Goal: Information Seeking & Learning: Learn about a topic

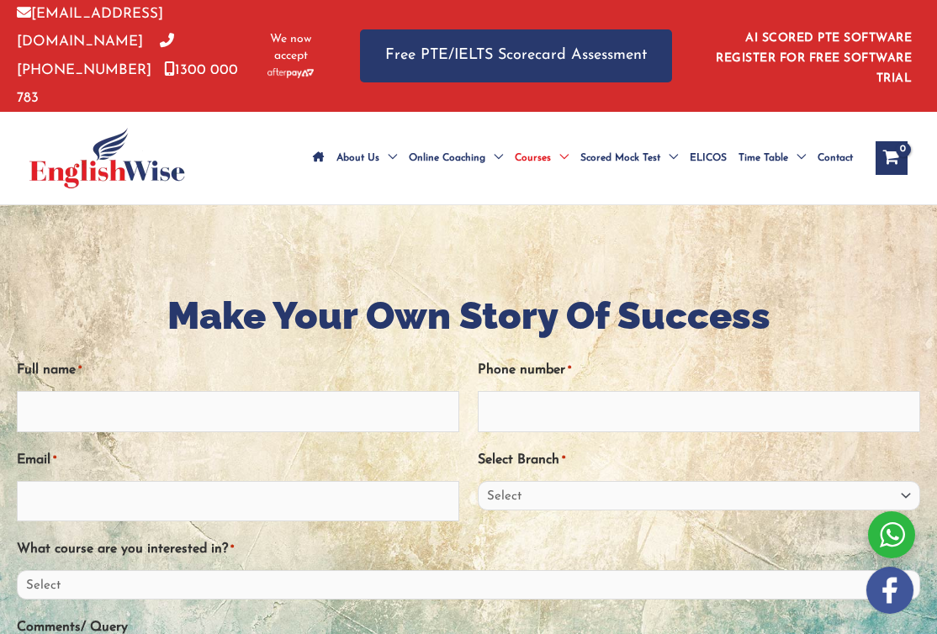
click at [878, 32] on link "AI SCORED PTE SOFTWARE REGISTER FOR FREE SOFTWARE TRIAL" at bounding box center [814, 58] width 196 height 53
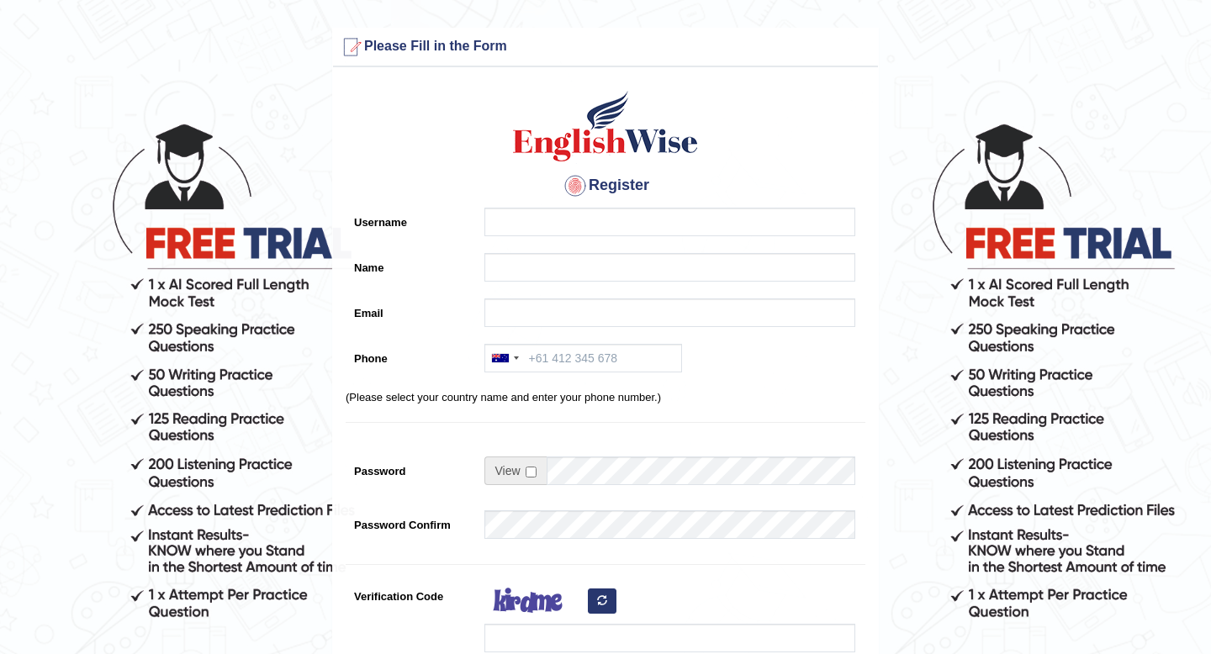
click at [467, 48] on h3 "Please Fill in the Form" at bounding box center [605, 47] width 537 height 27
click at [515, 220] on input "Username" at bounding box center [670, 222] width 371 height 29
type input "0458802768"
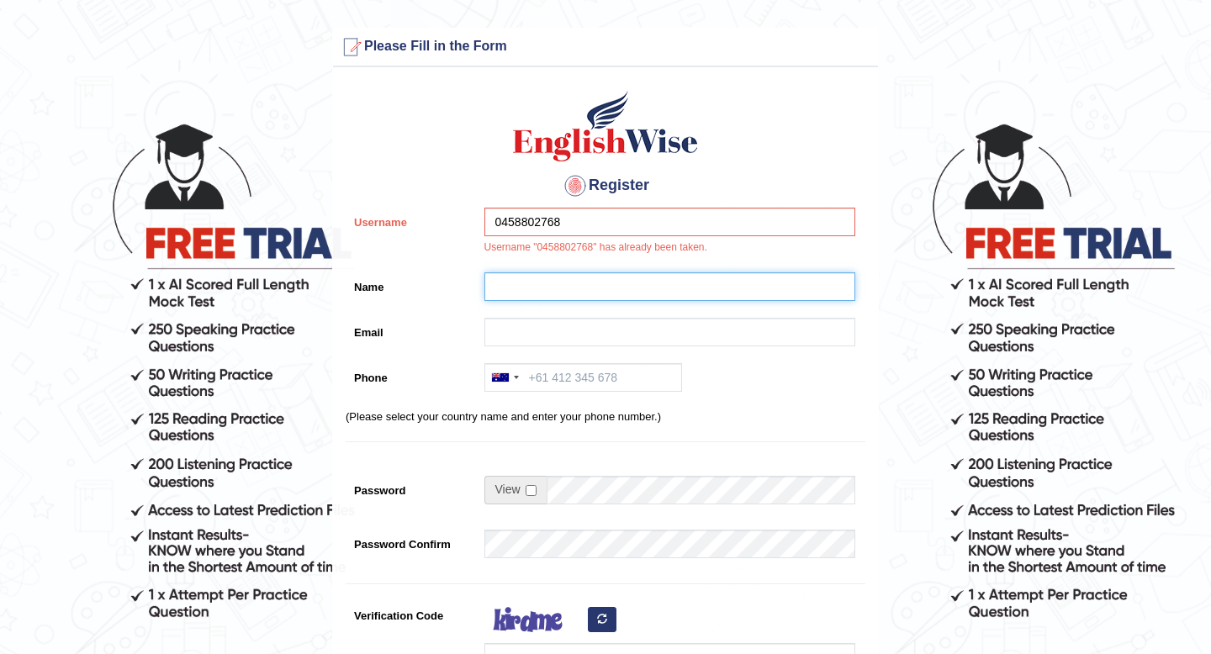
click at [543, 289] on input "Name" at bounding box center [670, 287] width 371 height 29
type input "Pranila Pokhrel"
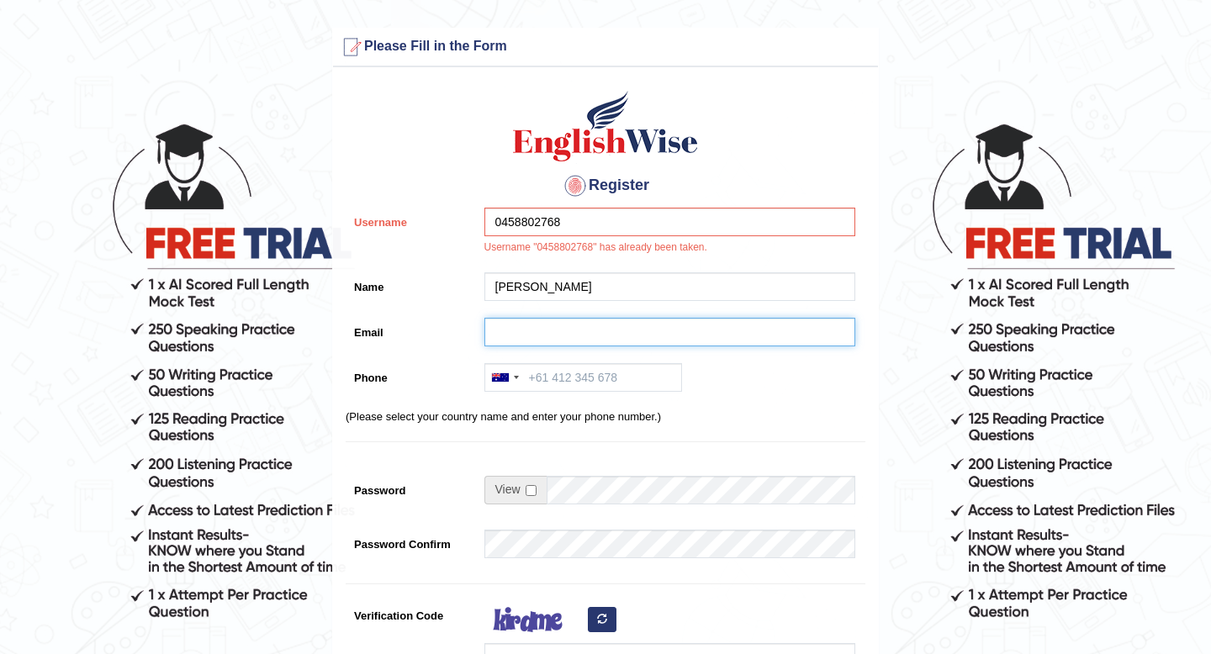
type input "praniladahal@gmail.com"
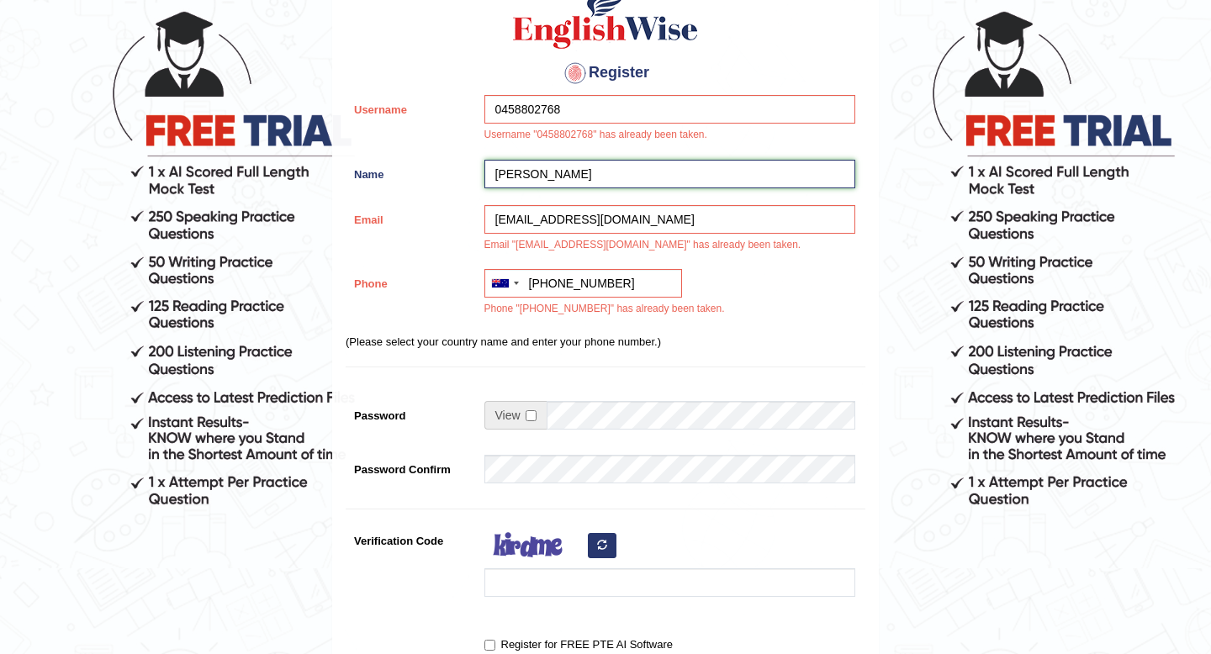
scroll to position [198, 0]
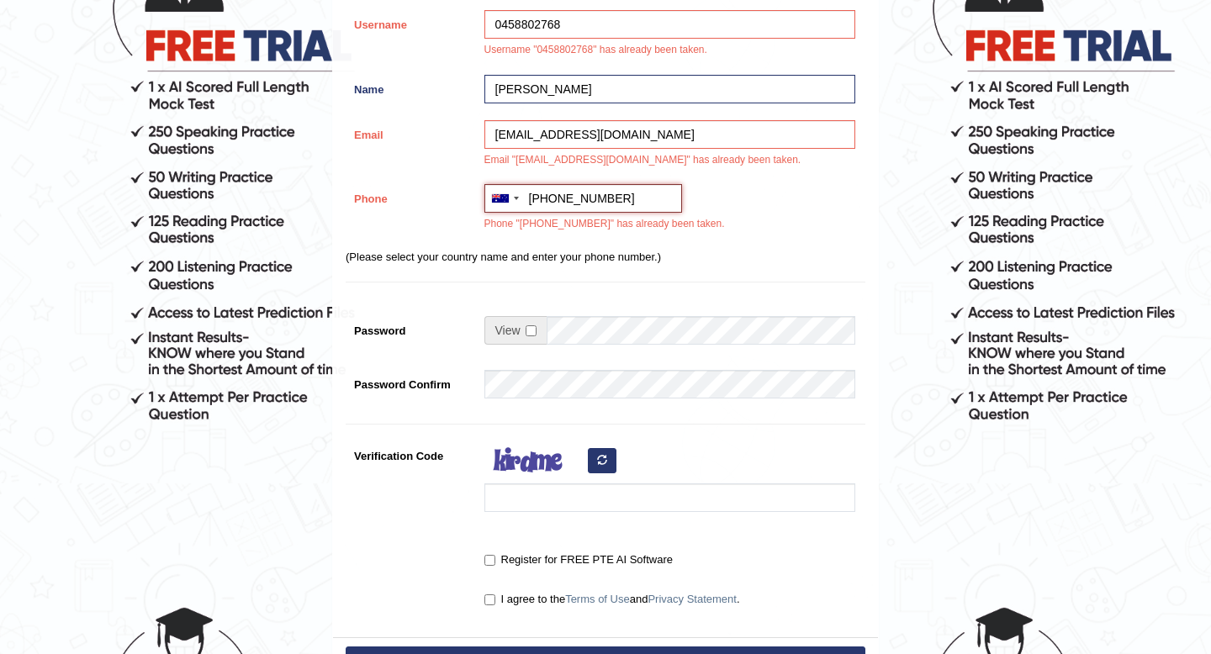
type input "0458802768"
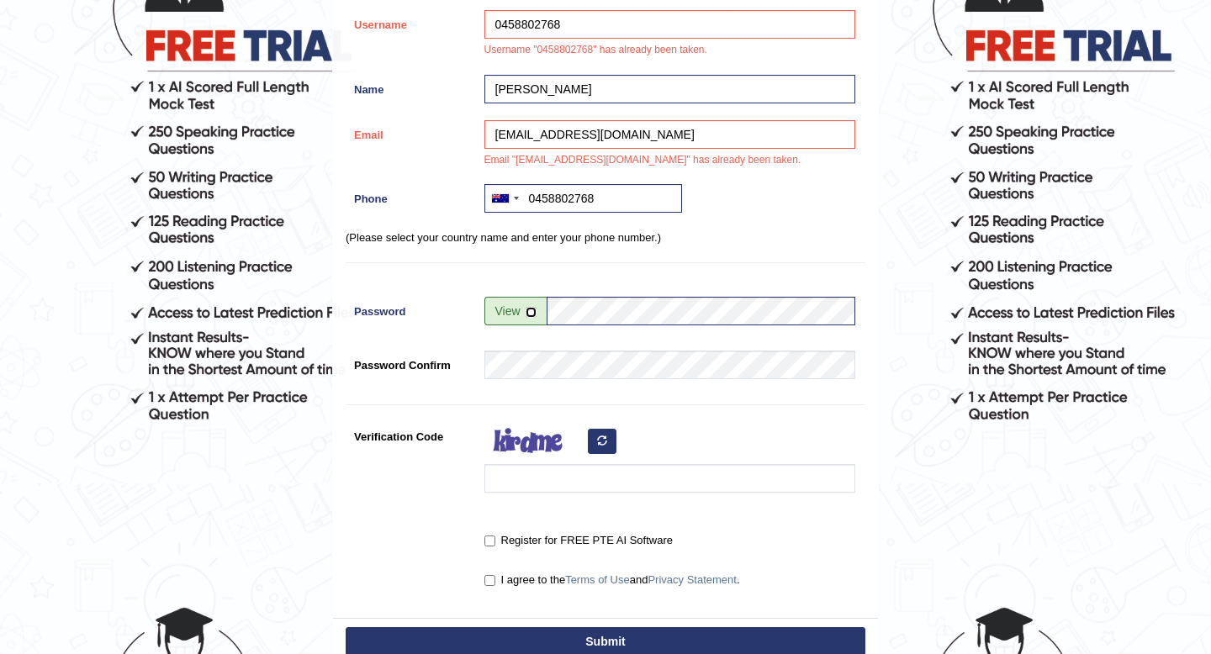
click at [530, 314] on input "checkbox" at bounding box center [531, 312] width 11 height 11
checkbox input "true"
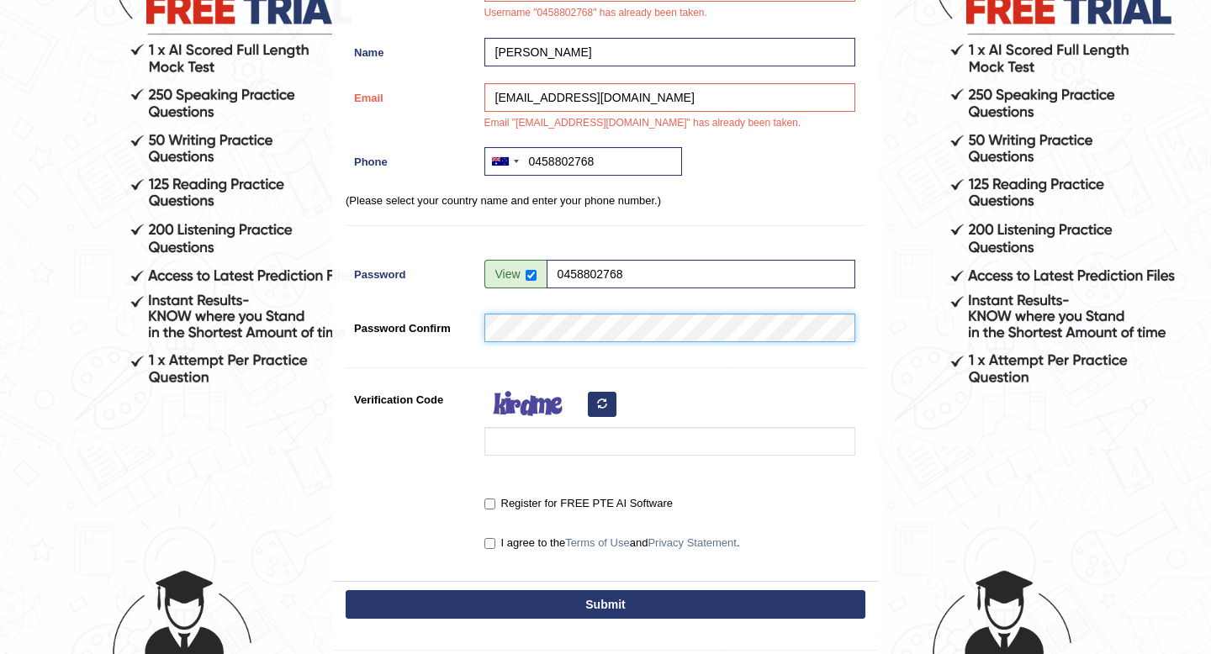
scroll to position [240, 0]
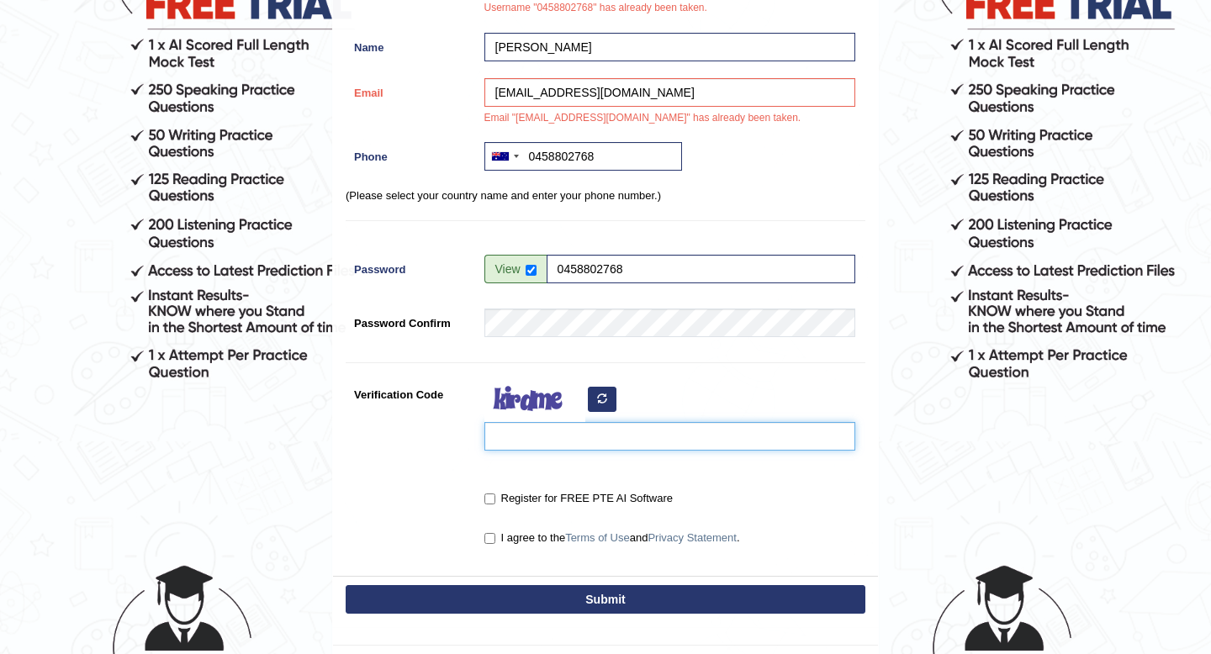
click at [543, 442] on input "Verification Code" at bounding box center [670, 436] width 371 height 29
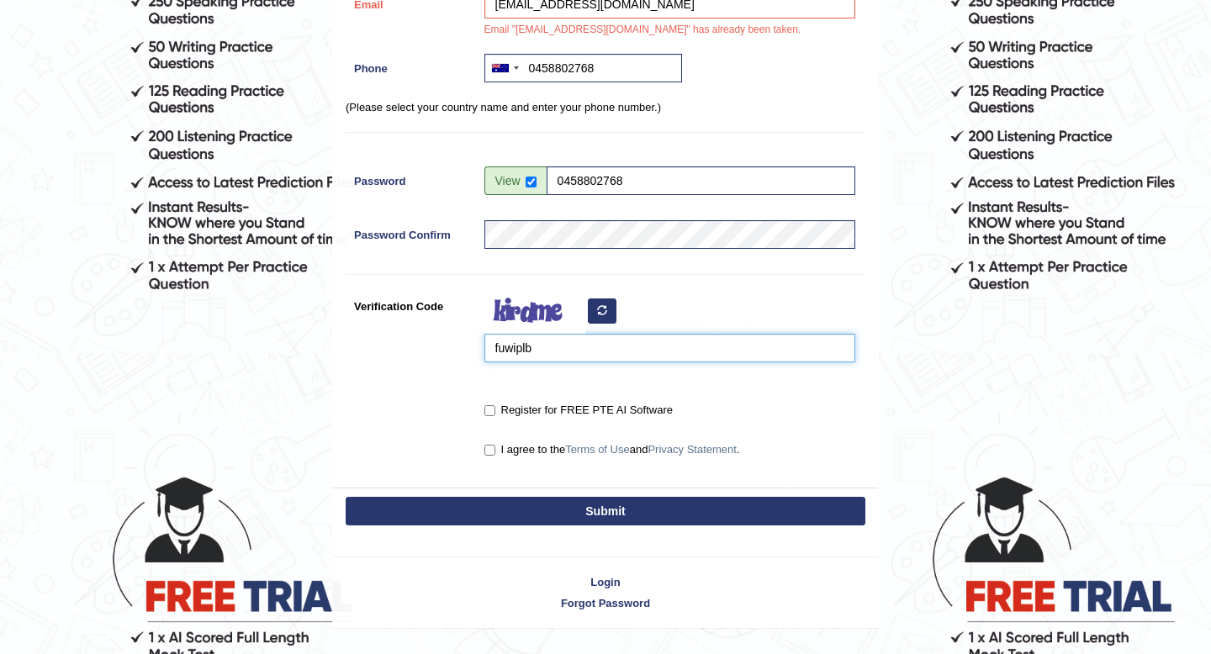
scroll to position [334, 0]
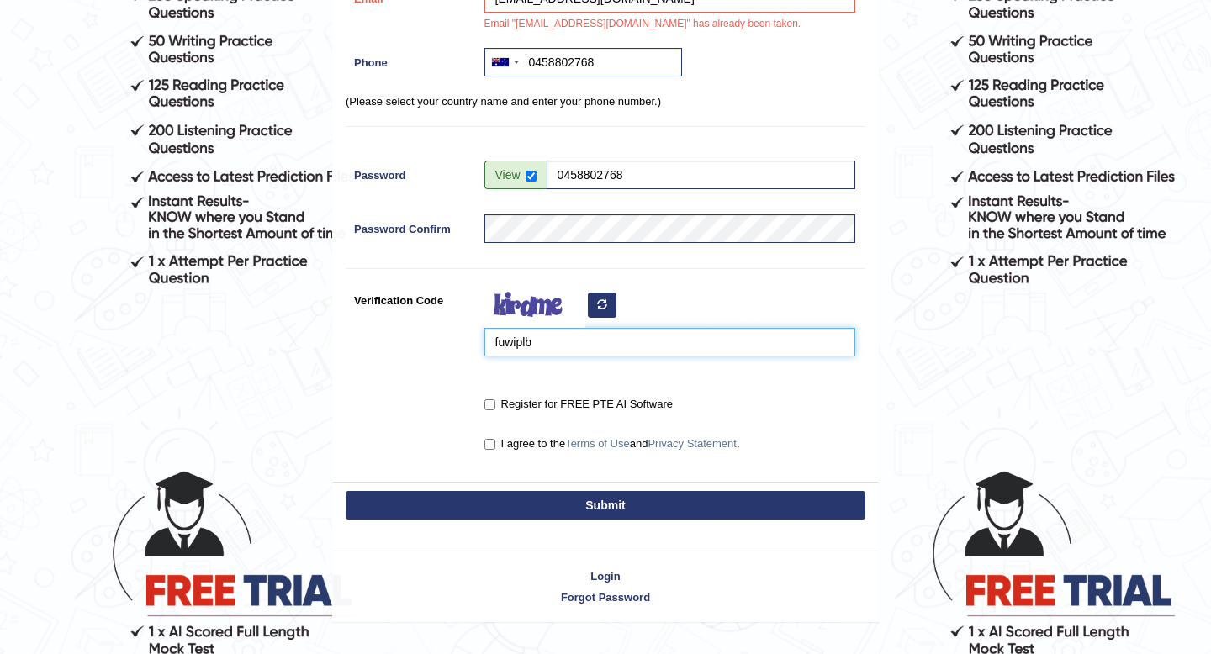
type input "fuwiplb"
click at [490, 447] on input "I agree to the Terms of Use and Privacy Statement ." at bounding box center [490, 444] width 11 height 11
checkbox input "true"
click at [596, 506] on button "Submit" at bounding box center [606, 505] width 520 height 29
type input "+61458802768"
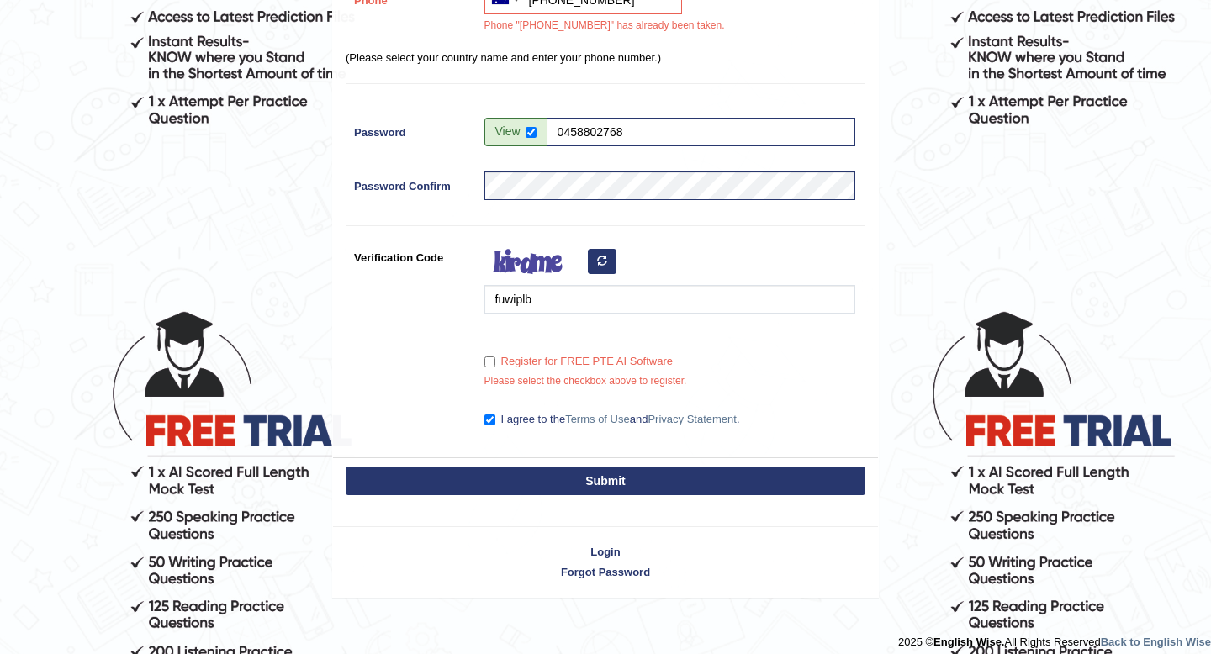
scroll to position [506, 0]
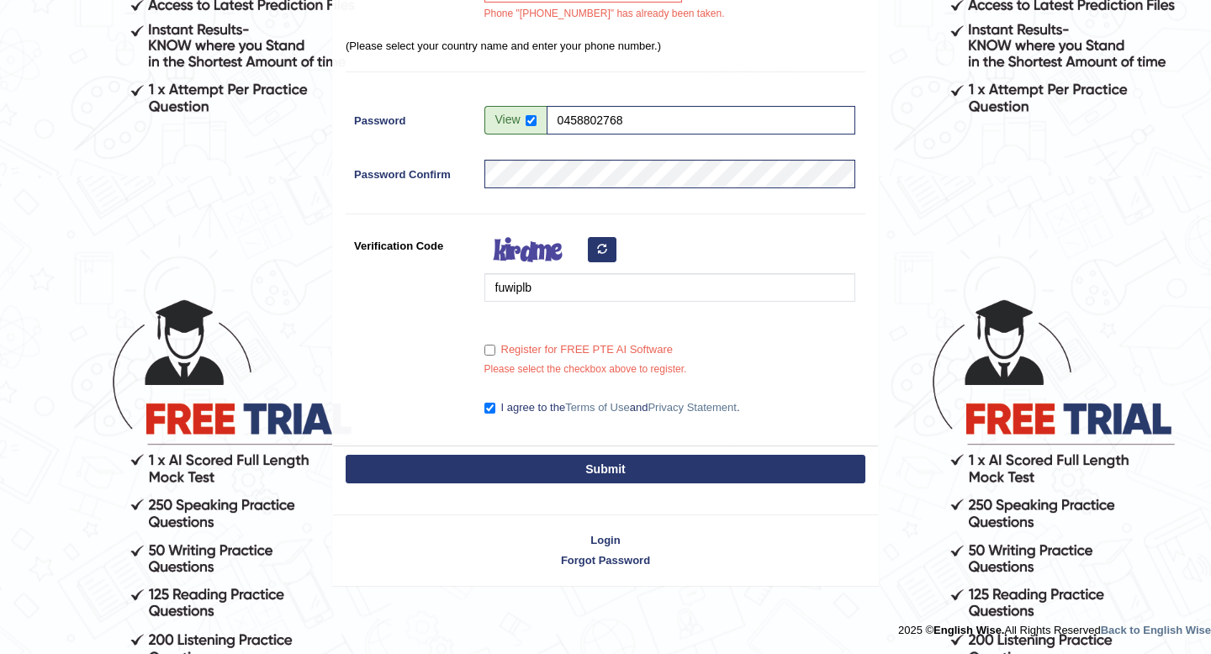
click at [603, 469] on button "Submit" at bounding box center [606, 469] width 520 height 29
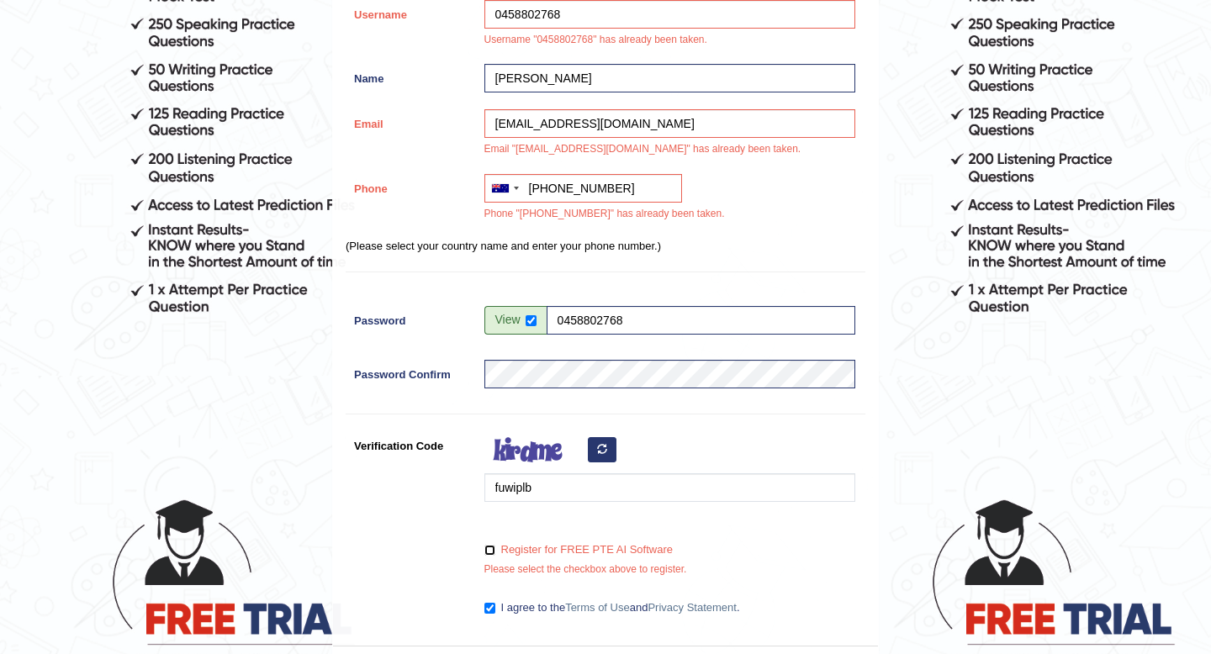
click at [485, 548] on input "Register for FREE PTE AI Software" at bounding box center [490, 550] width 11 height 11
checkbox input "true"
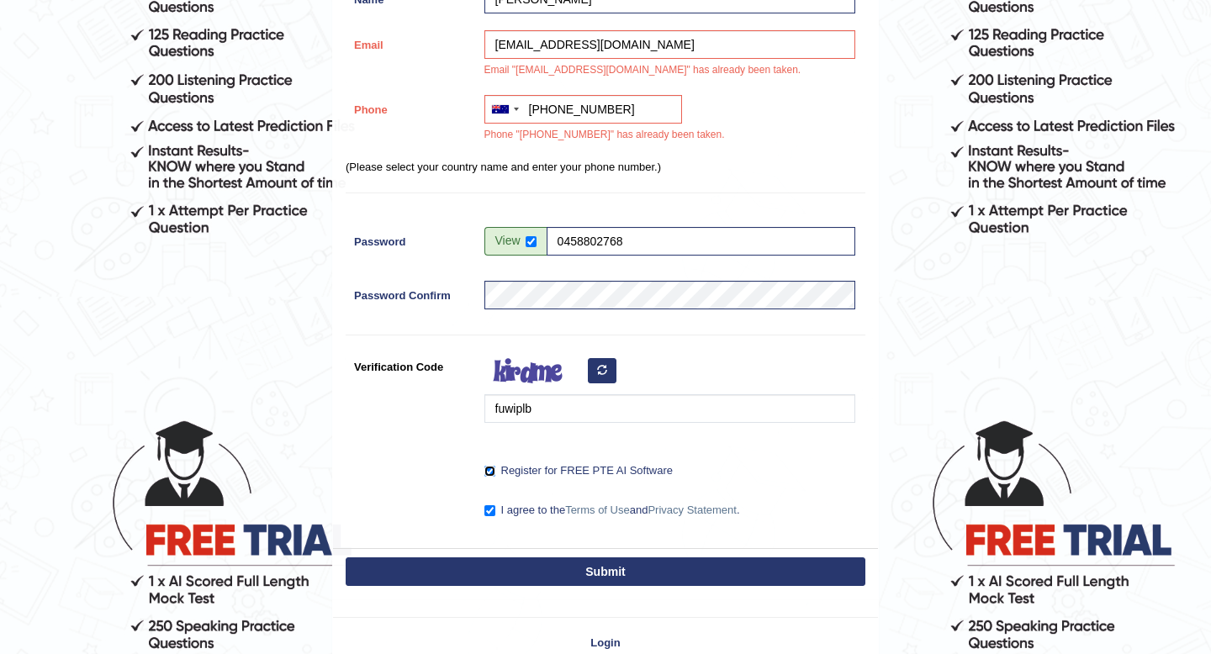
scroll to position [486, 0]
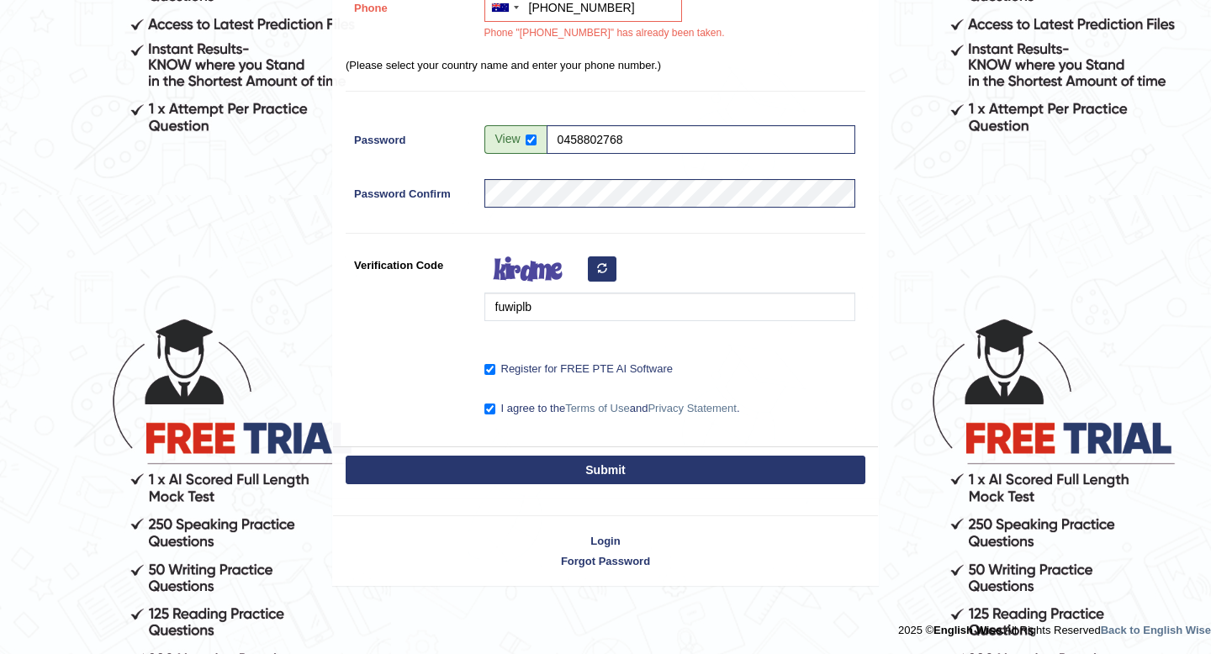
click at [598, 473] on button "Submit" at bounding box center [606, 470] width 520 height 29
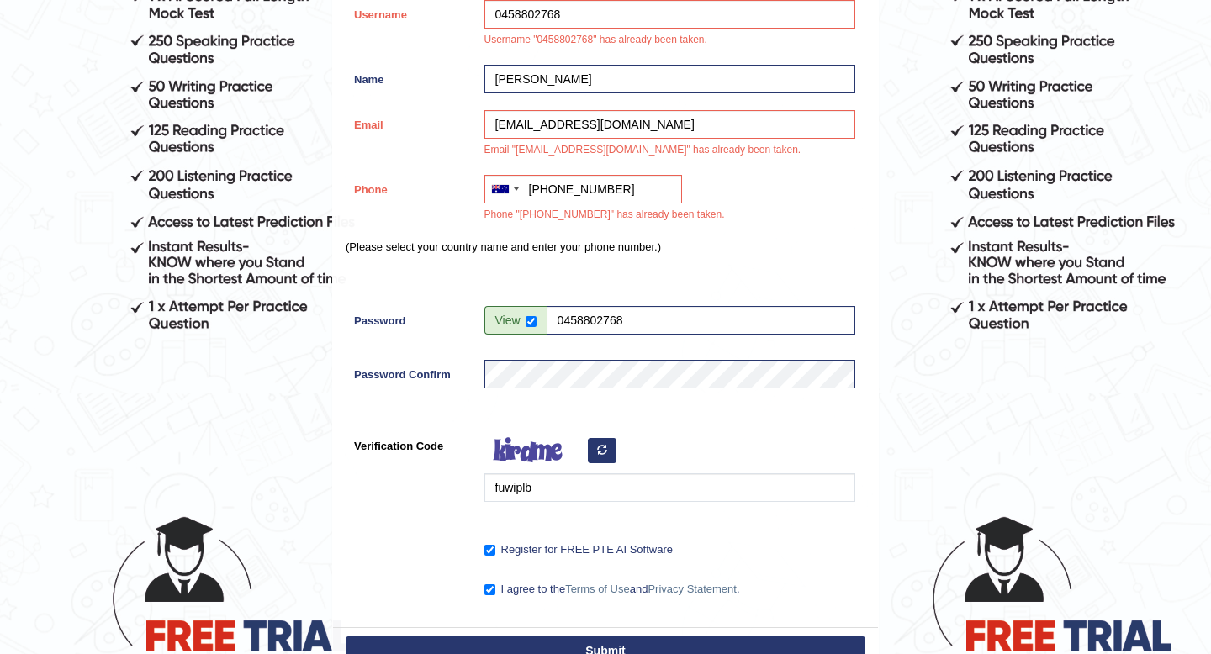
scroll to position [0, 0]
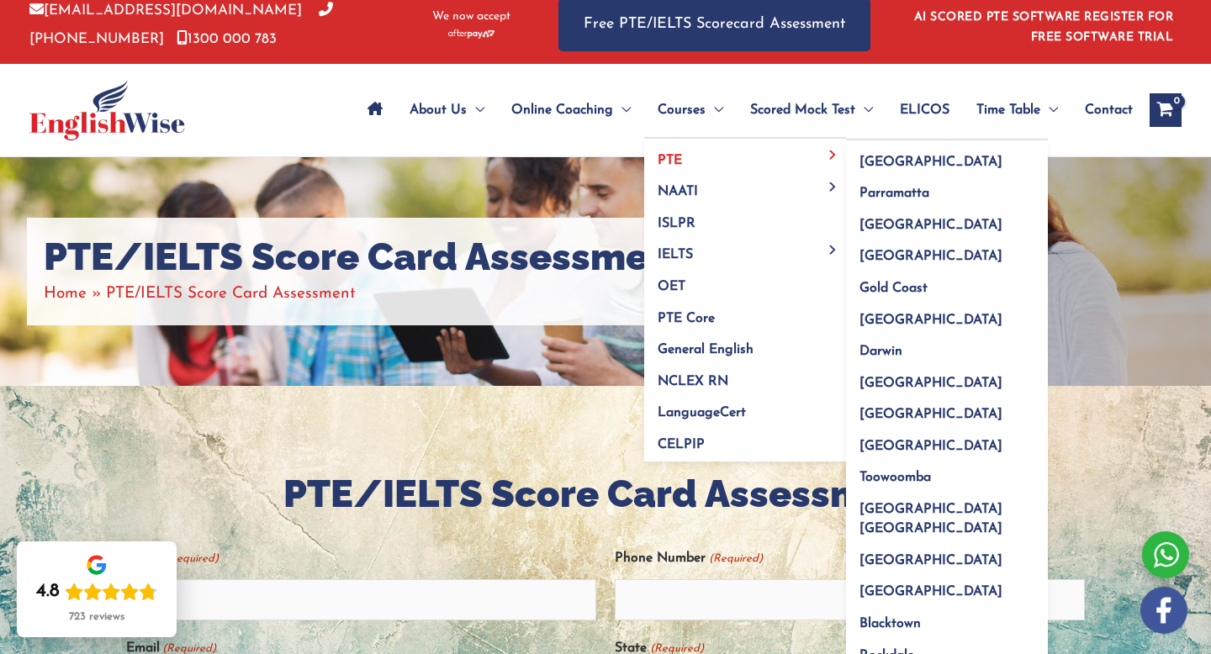
click at [681, 159] on link "PTE" at bounding box center [745, 155] width 202 height 32
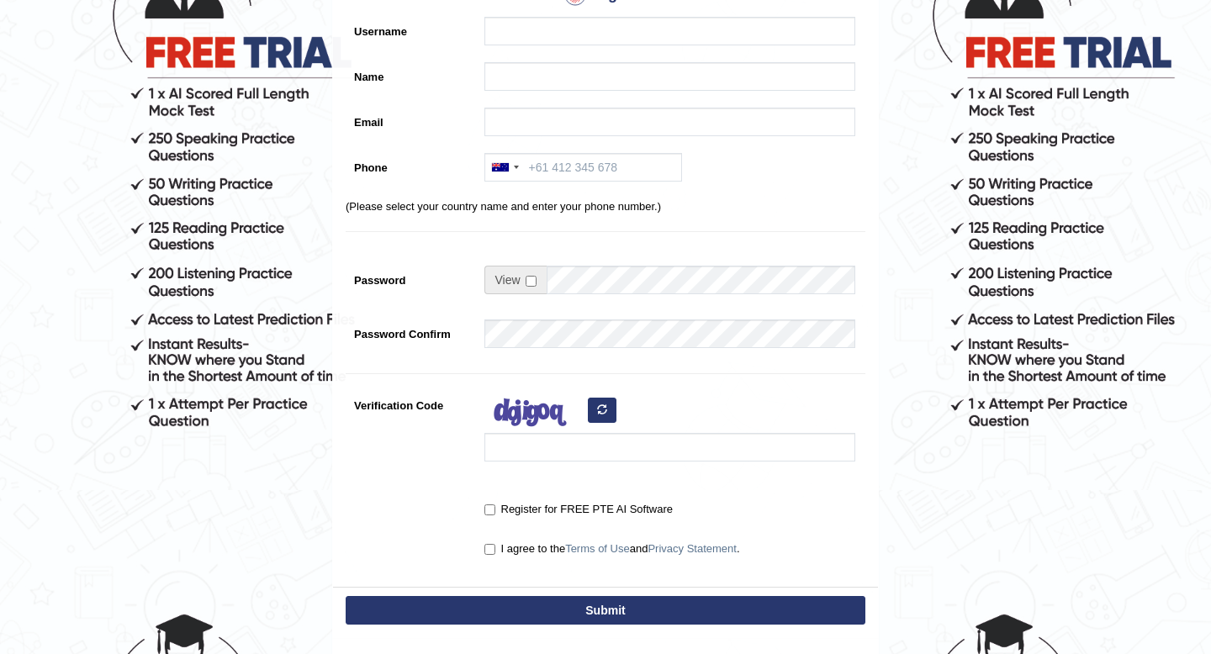
scroll to position [246, 0]
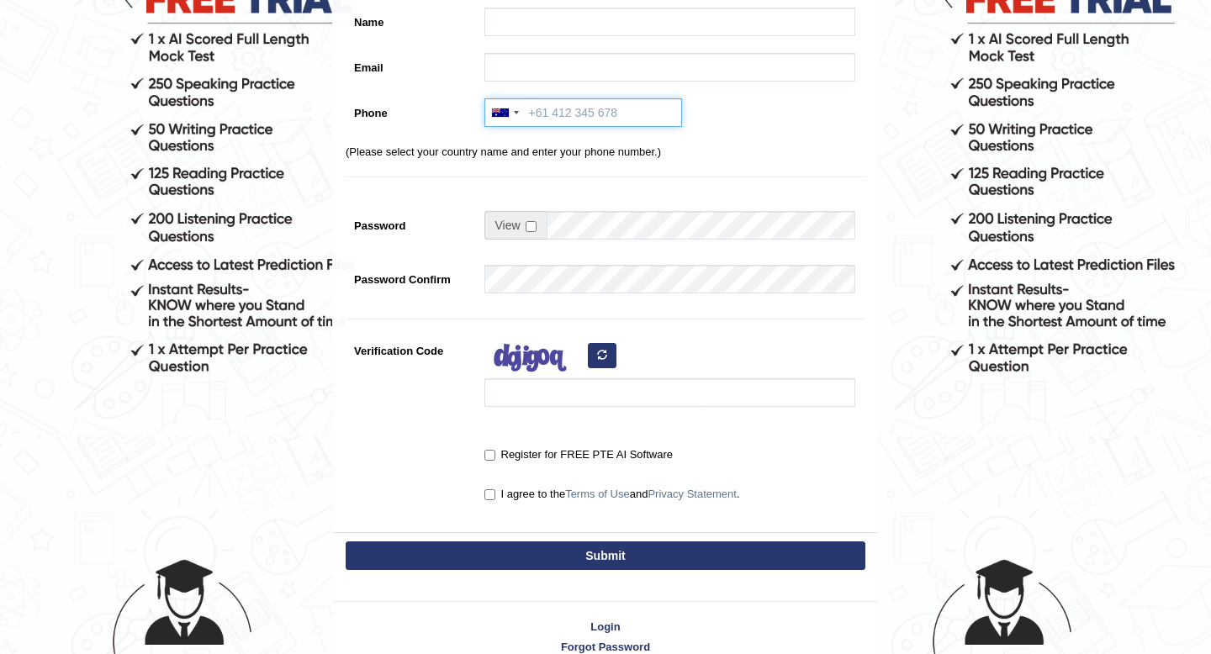
type input "0458802768"
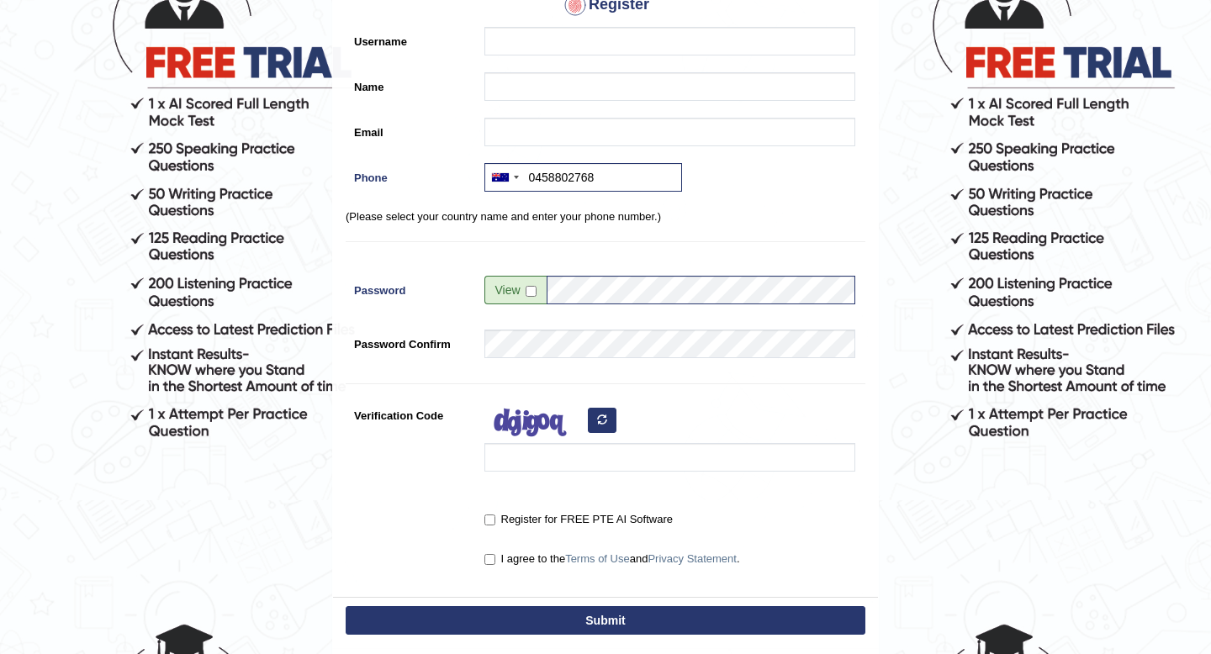
scroll to position [248, 0]
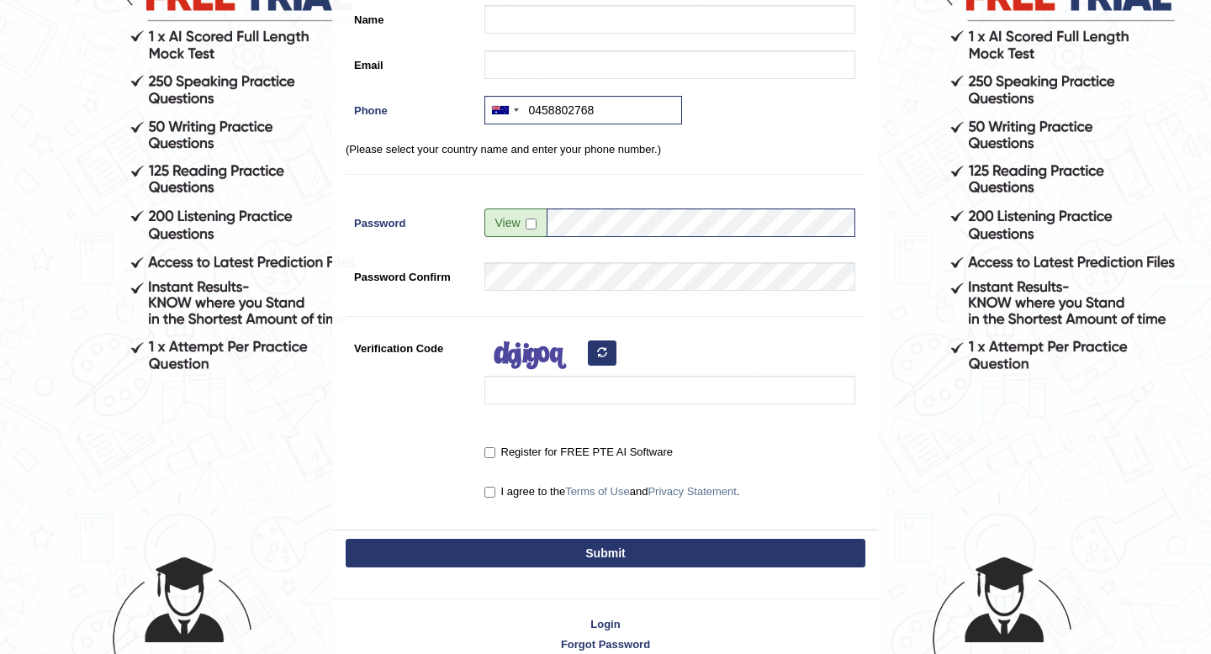
click at [490, 499] on label "I agree to the Terms of Use and Privacy Statement ." at bounding box center [613, 492] width 256 height 17
click at [490, 498] on input "I agree to the Terms of Use and Privacy Statement ." at bounding box center [490, 492] width 11 height 11
checkbox input "true"
click at [493, 454] on input "Register for FREE PTE AI Software" at bounding box center [490, 453] width 11 height 11
checkbox input "true"
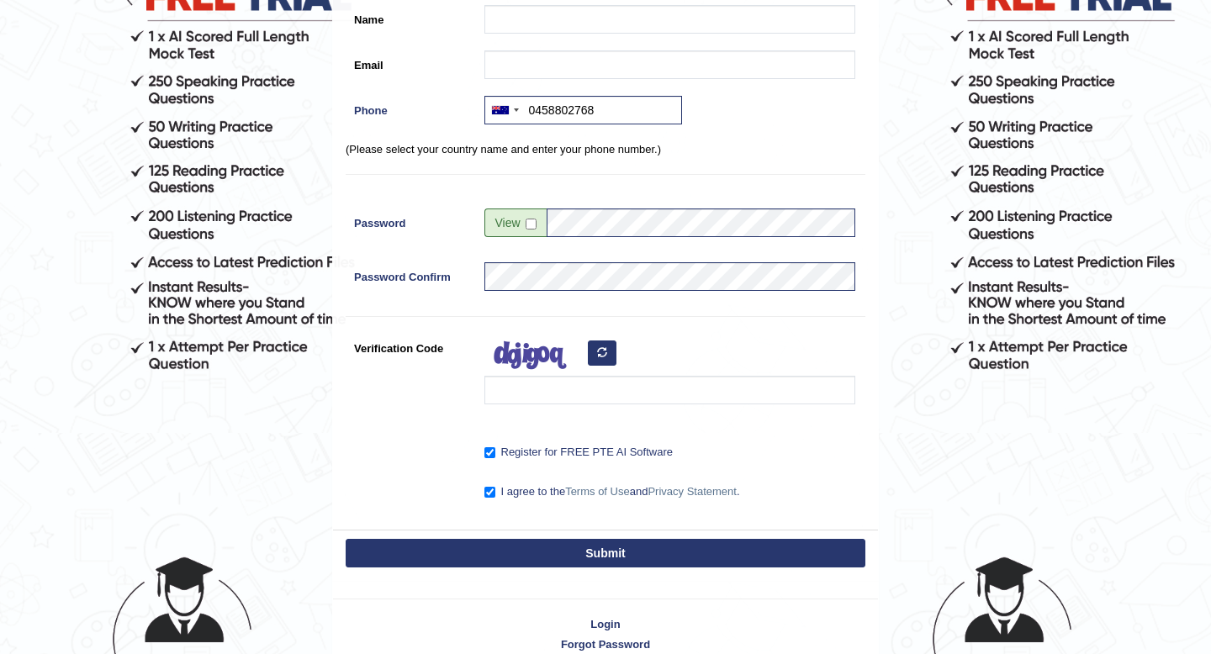
click at [601, 552] on button "Submit" at bounding box center [606, 553] width 520 height 29
type input "+61458802768"
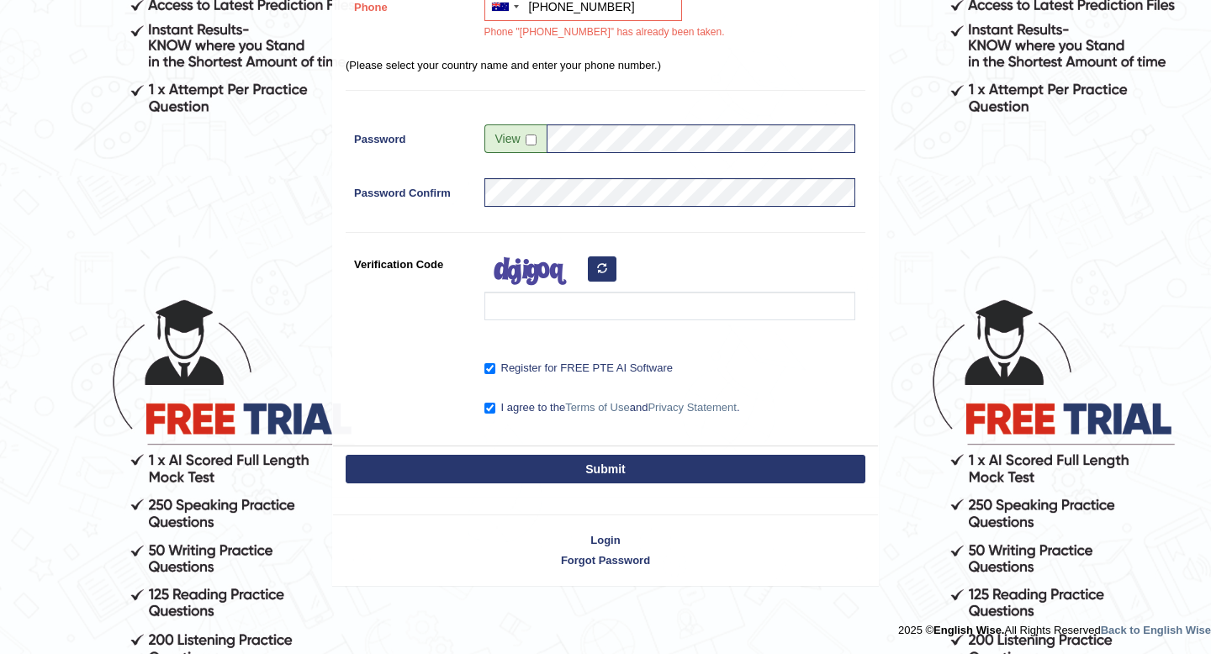
scroll to position [0, 0]
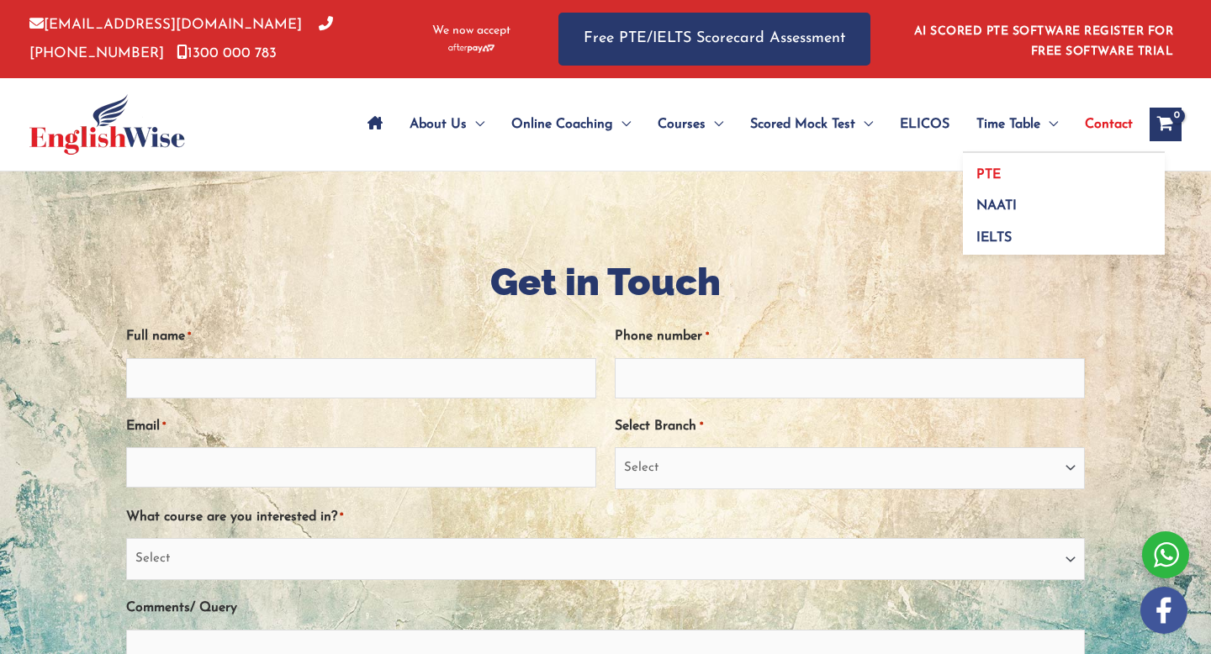
click at [998, 168] on span "PTE" at bounding box center [989, 174] width 24 height 13
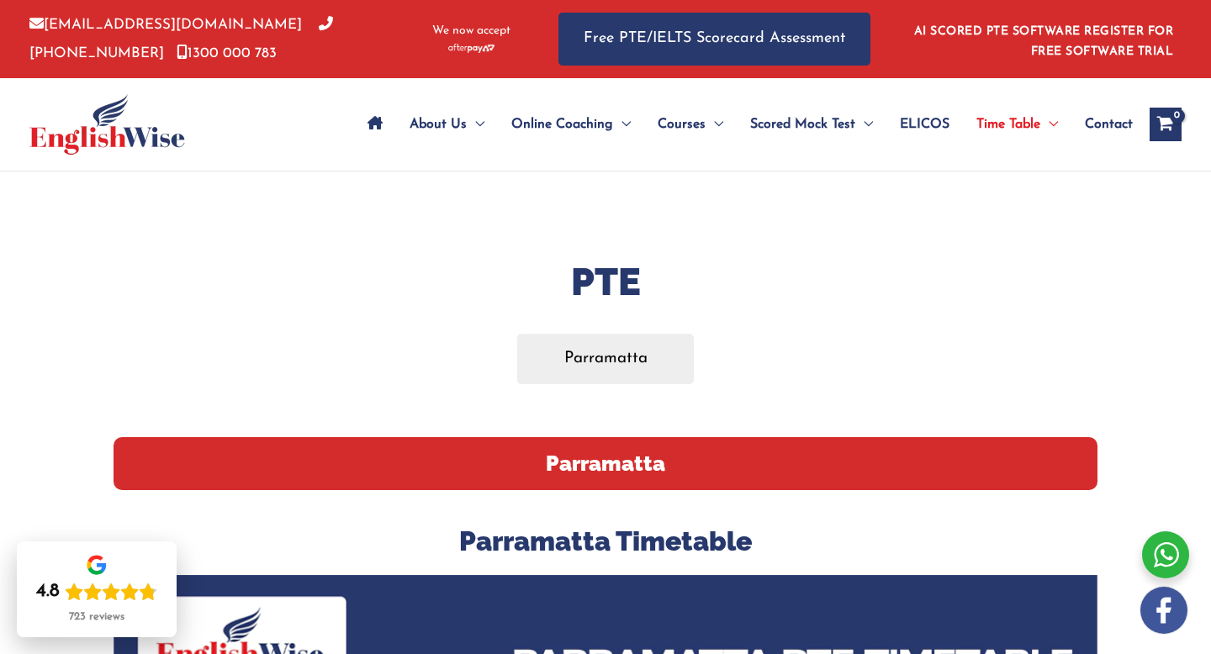
click at [1164, 119] on icon "View Shopping Cart, empty" at bounding box center [1165, 126] width 19 height 18
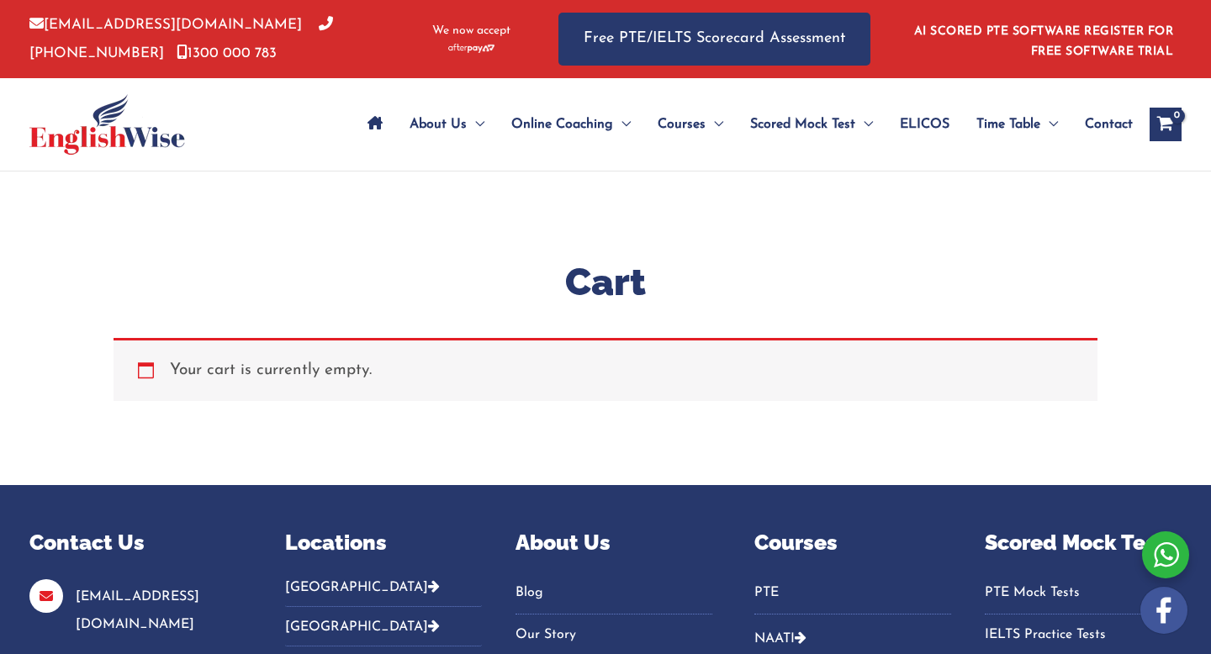
click at [1164, 119] on icon "View Shopping Cart, empty" at bounding box center [1165, 126] width 19 height 18
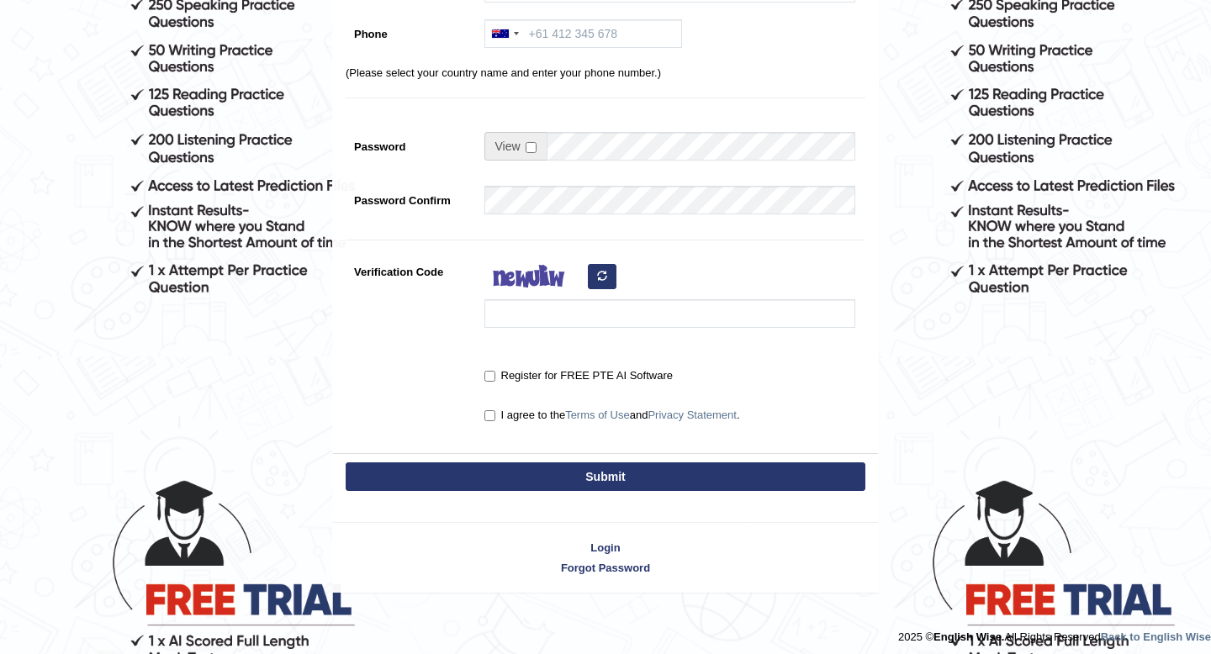
scroll to position [332, 0]
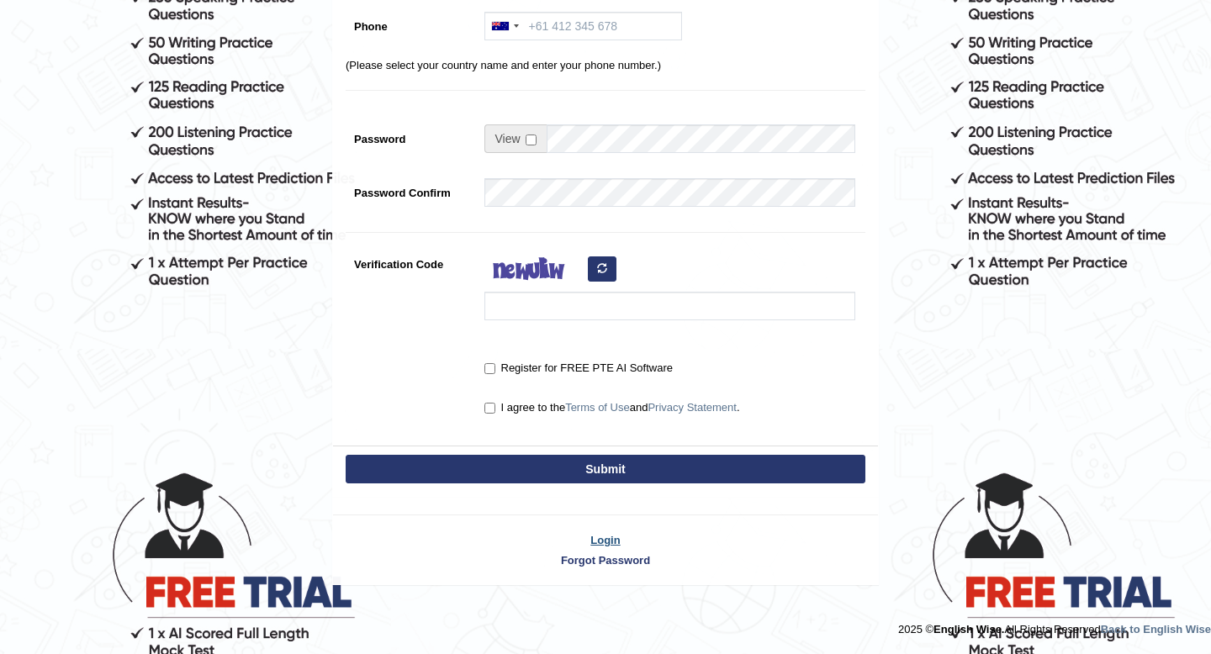
click at [608, 540] on link "Login" at bounding box center [605, 540] width 545 height 16
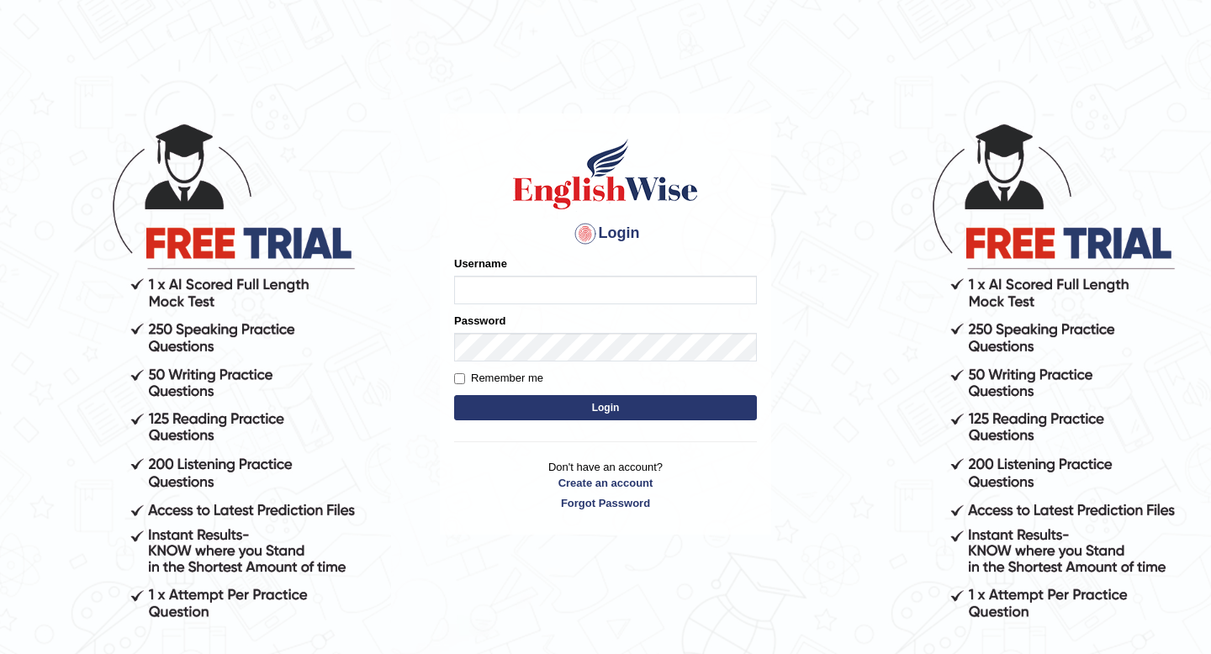
type input "0458802768"
click at [458, 380] on input "Remember me" at bounding box center [459, 379] width 11 height 11
checkbox input "true"
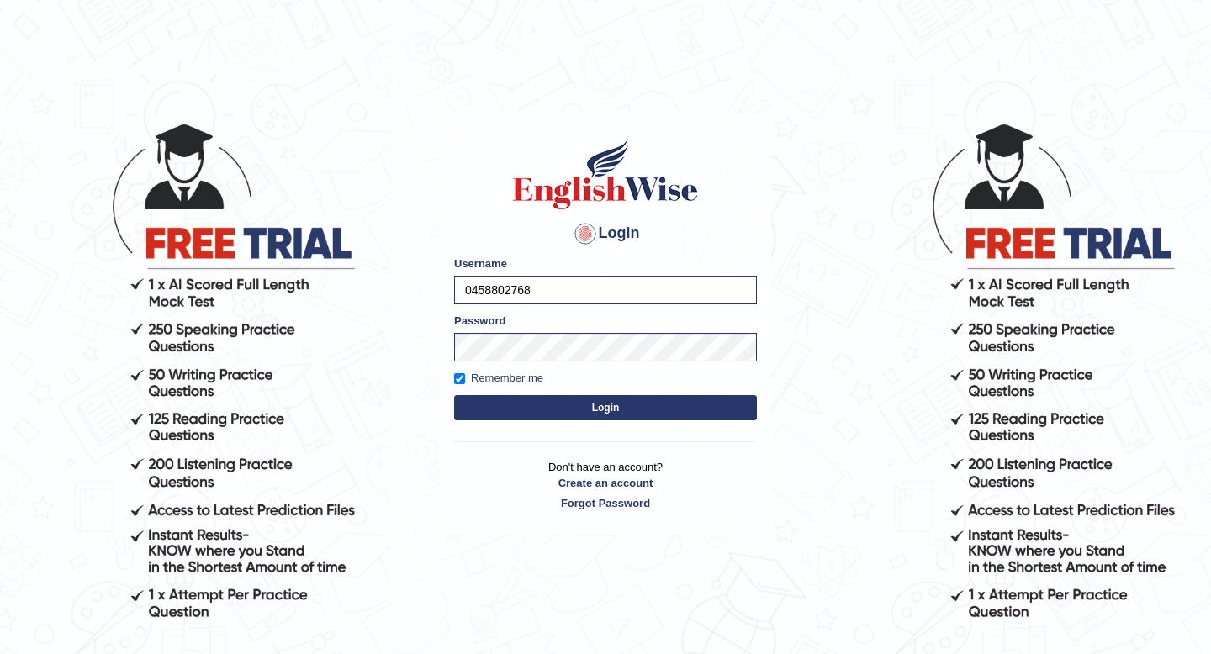
click at [621, 411] on button "Login" at bounding box center [605, 407] width 303 height 25
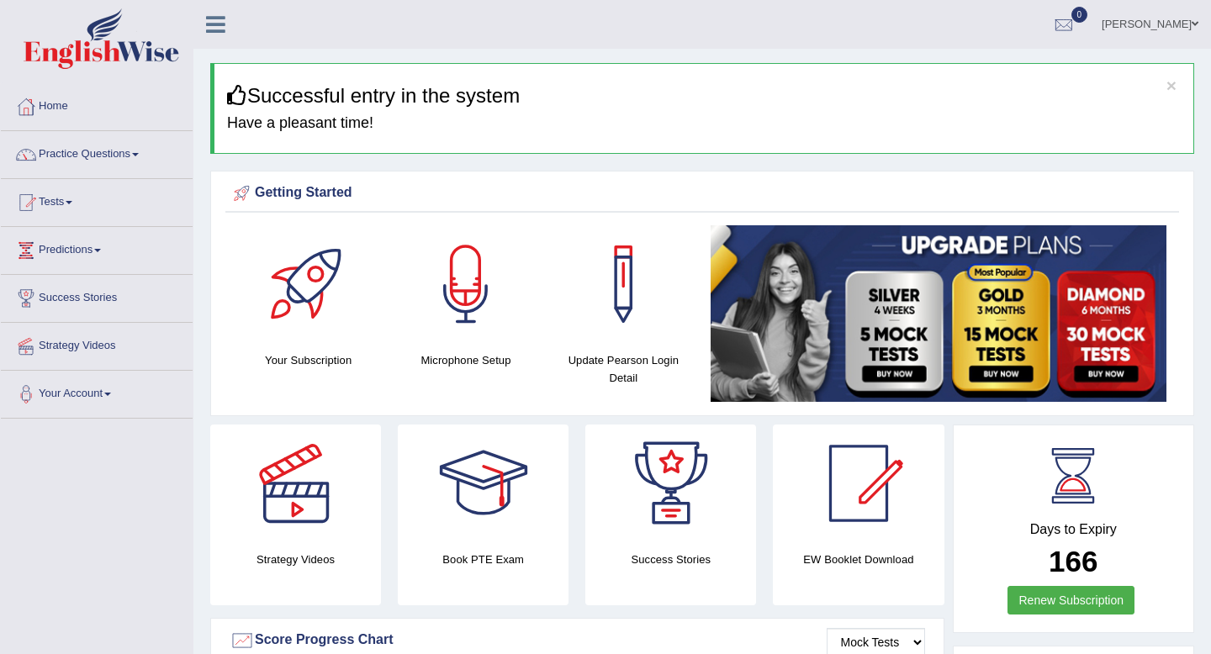
click at [621, 411] on div "Getting Started Your Subscription Microphone Setup Update Pearson Login Detail ×" at bounding box center [702, 294] width 984 height 246
click at [80, 159] on link "Practice Questions" at bounding box center [97, 152] width 192 height 42
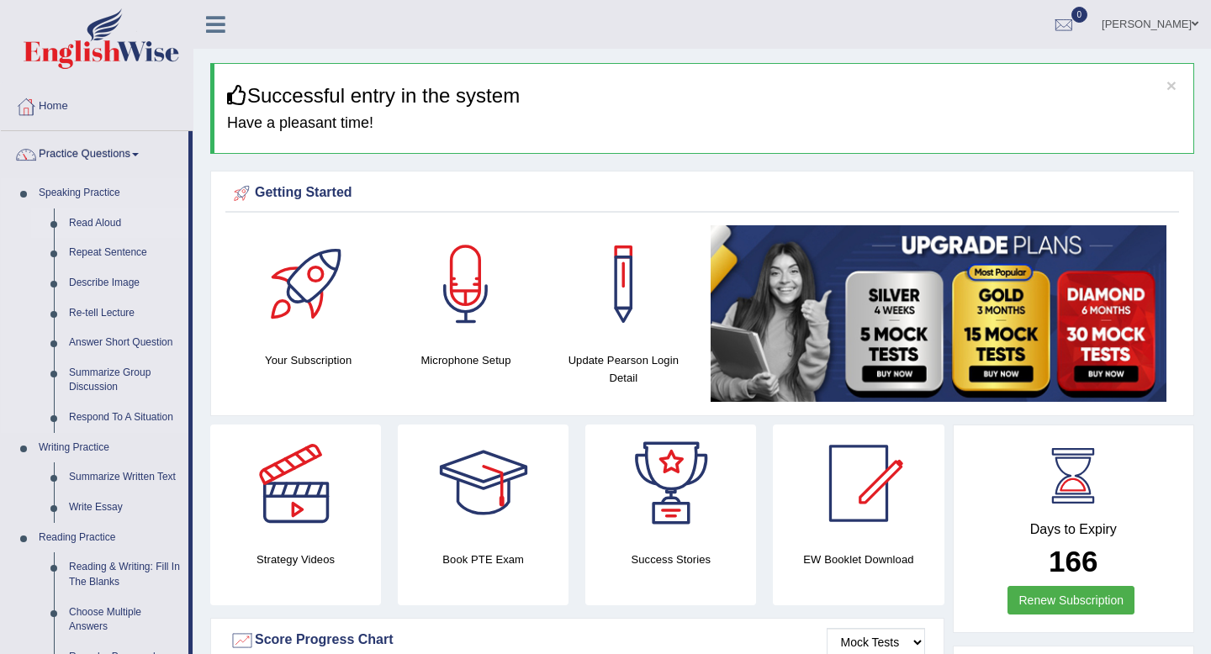
click at [96, 225] on link "Read Aloud" at bounding box center [124, 224] width 127 height 30
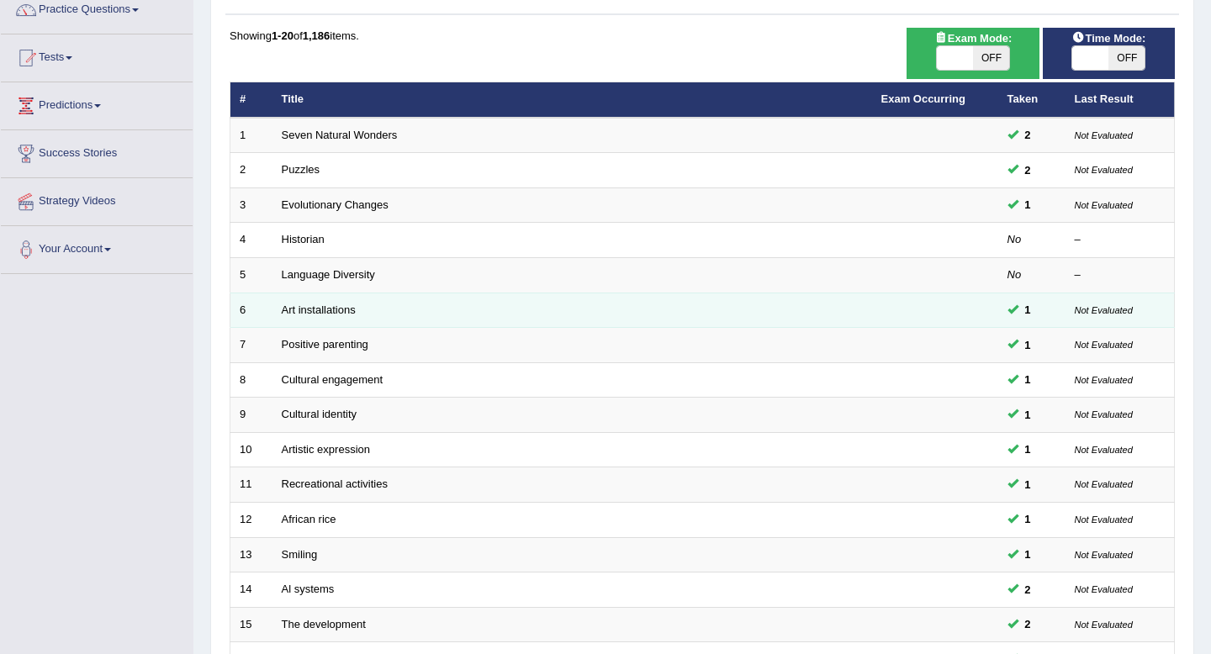
scroll to position [146, 0]
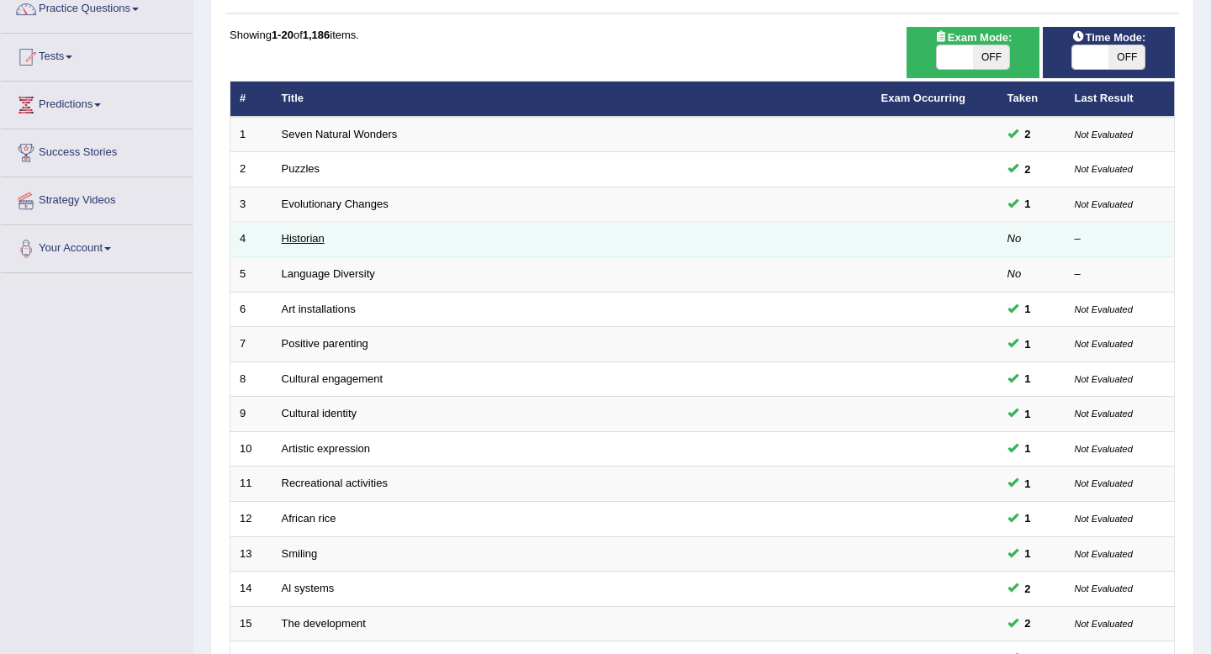
click at [302, 237] on link "Historian" at bounding box center [303, 238] width 43 height 13
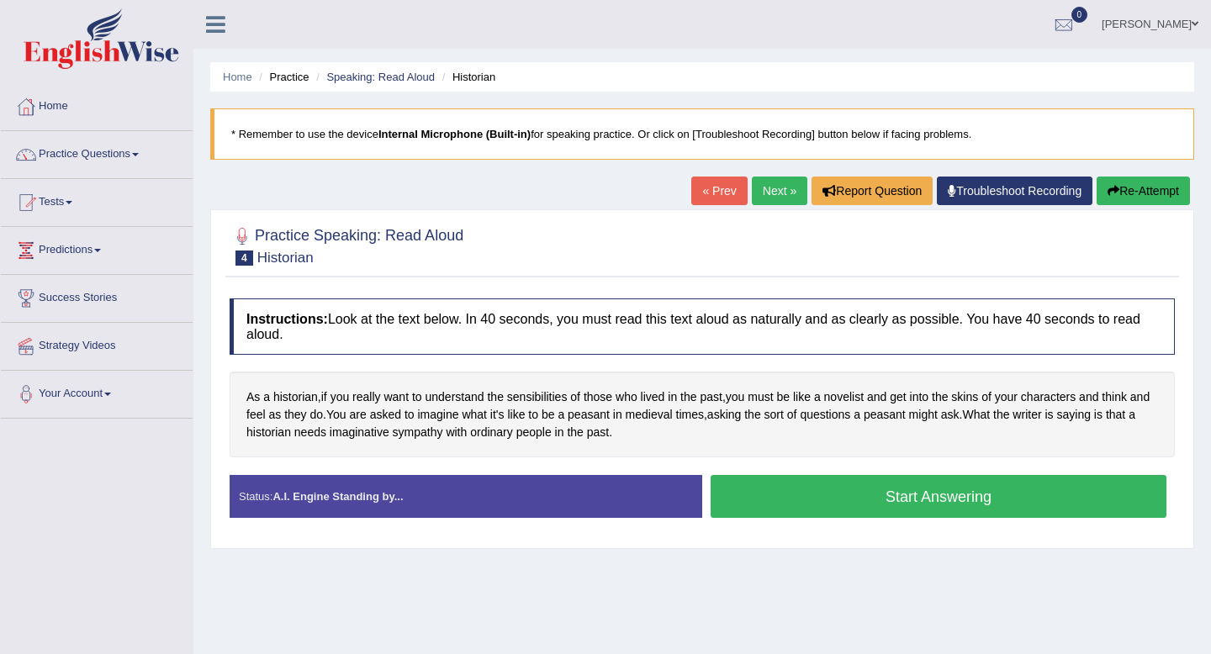
click at [337, 503] on strong "A.I. Engine Standing by..." at bounding box center [338, 496] width 130 height 13
click at [291, 400] on span "historian" at bounding box center [295, 398] width 45 height 18
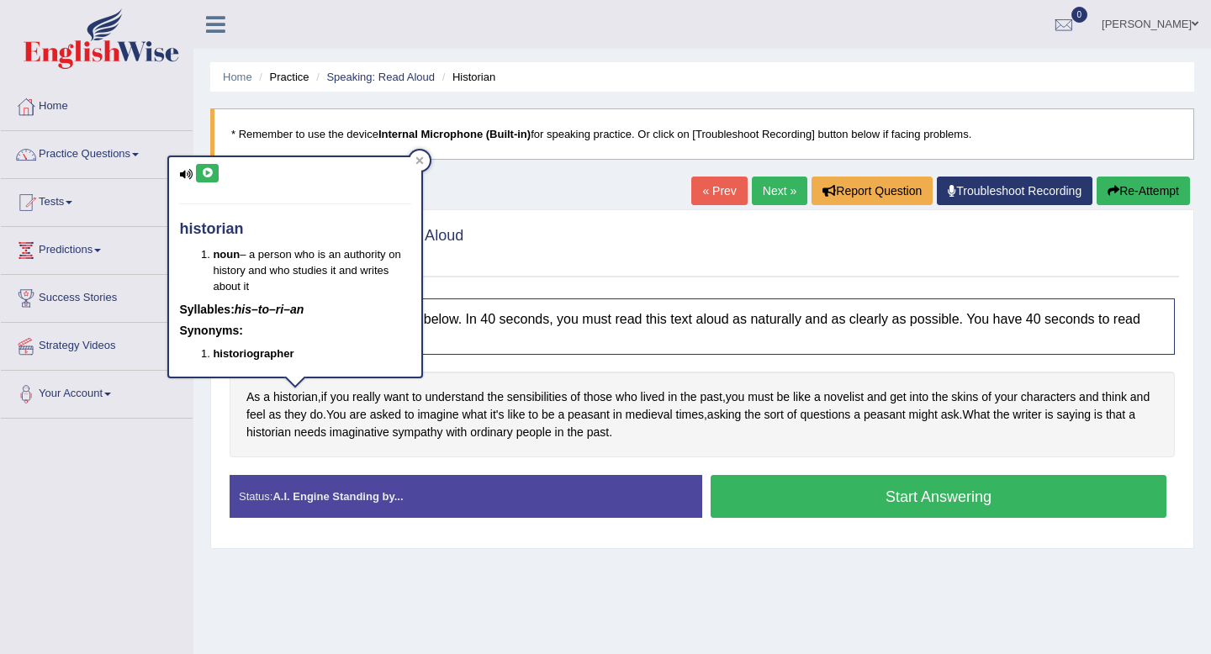
click at [183, 177] on icon at bounding box center [185, 174] width 13 height 11
click at [188, 177] on icon at bounding box center [185, 174] width 13 height 11
click at [209, 173] on icon at bounding box center [207, 173] width 13 height 10
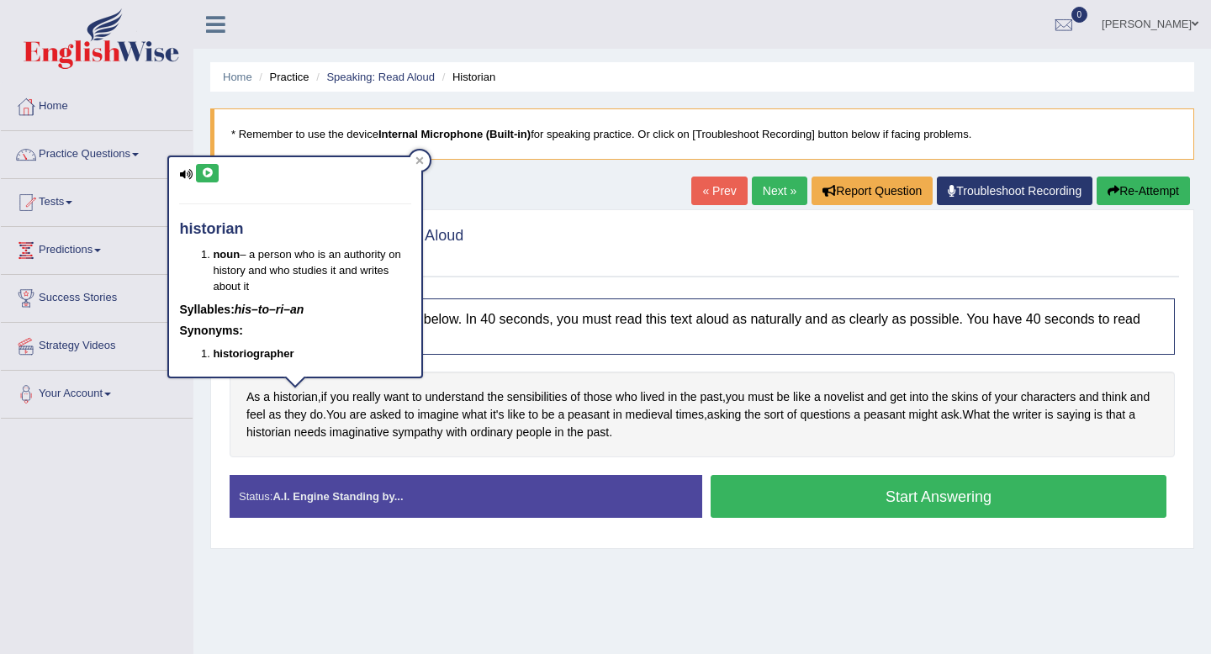
click at [209, 173] on icon at bounding box center [207, 173] width 13 height 10
click at [425, 161] on div at bounding box center [420, 161] width 20 height 20
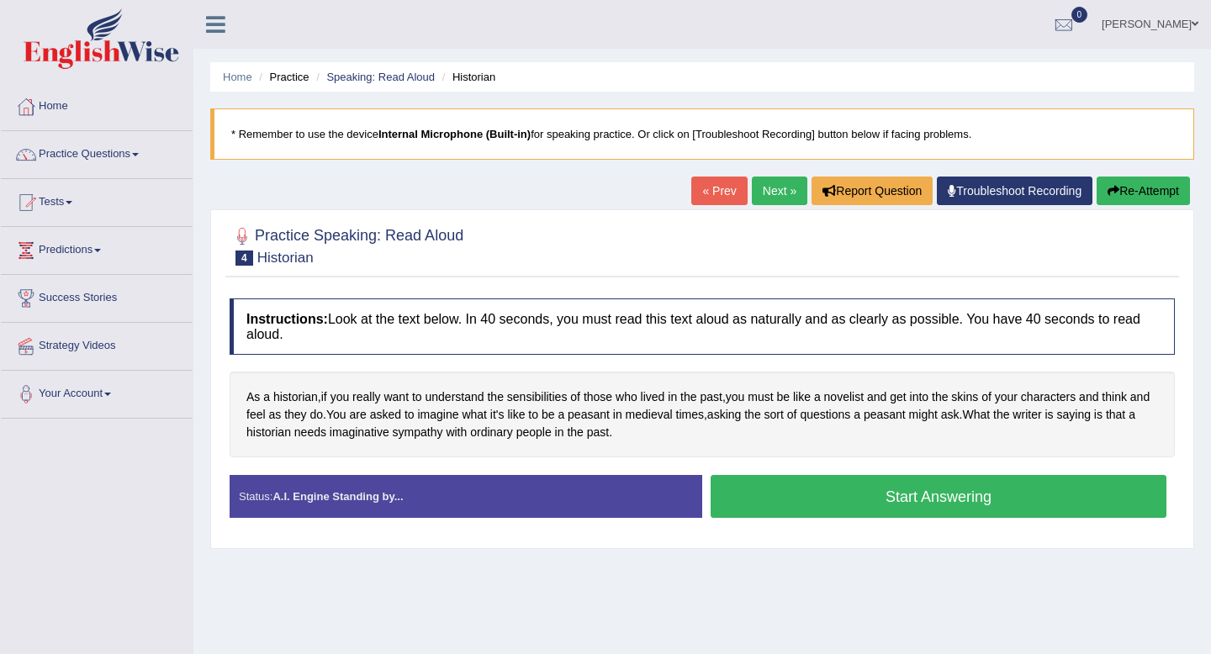
click at [895, 502] on button "Start Answering" at bounding box center [939, 496] width 456 height 43
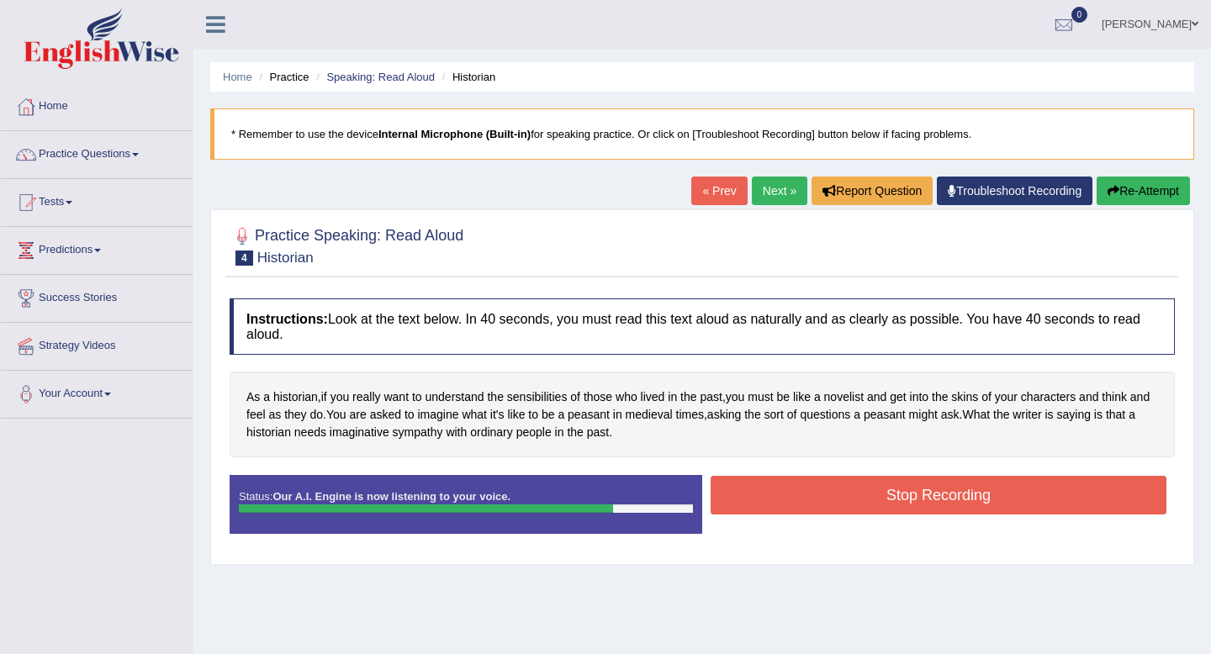
click at [895, 502] on button "Stop Recording" at bounding box center [939, 495] width 456 height 39
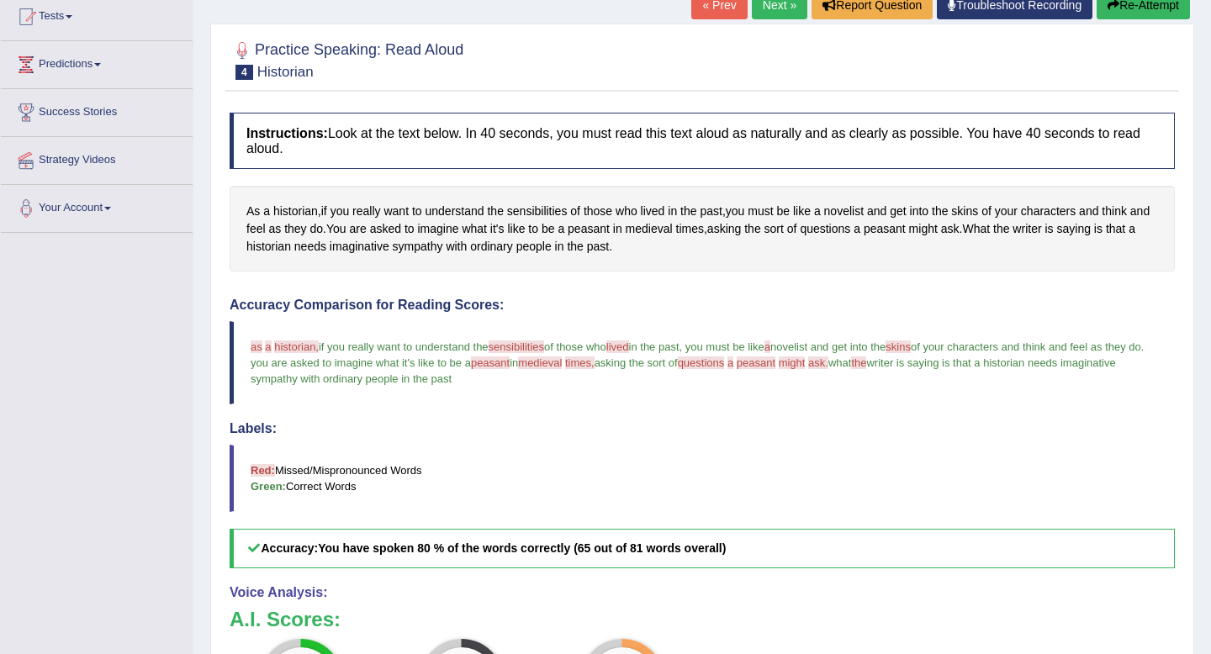
scroll to position [316, 0]
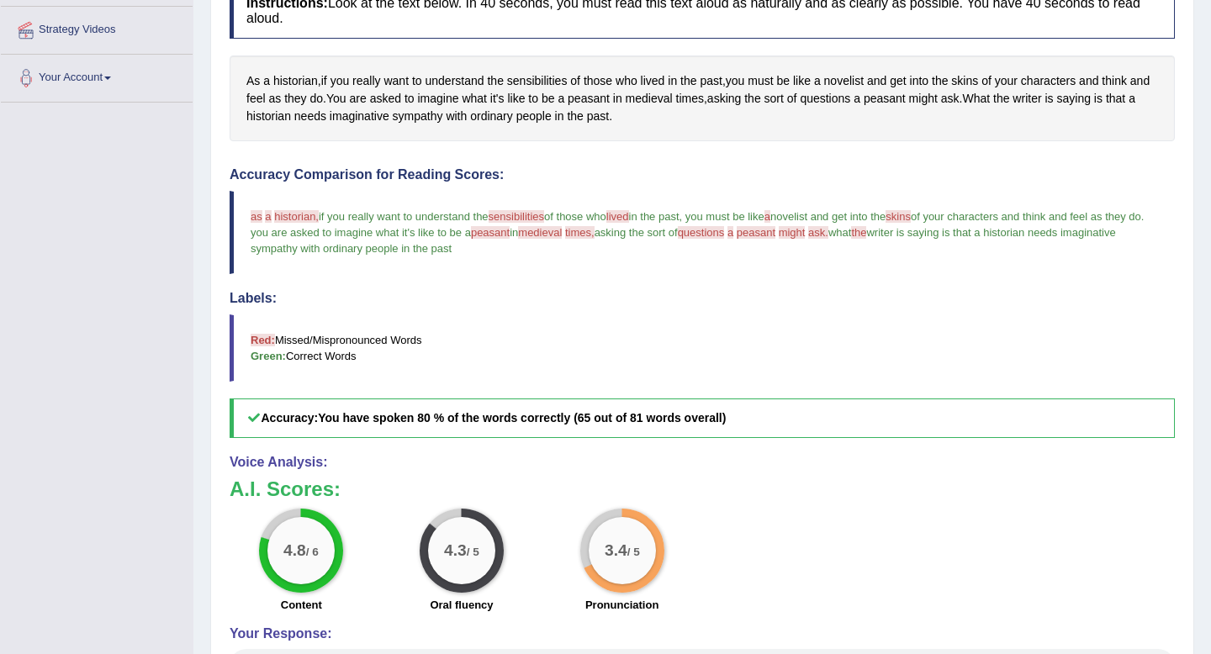
click at [315, 559] on small "/ 6" at bounding box center [312, 553] width 13 height 13
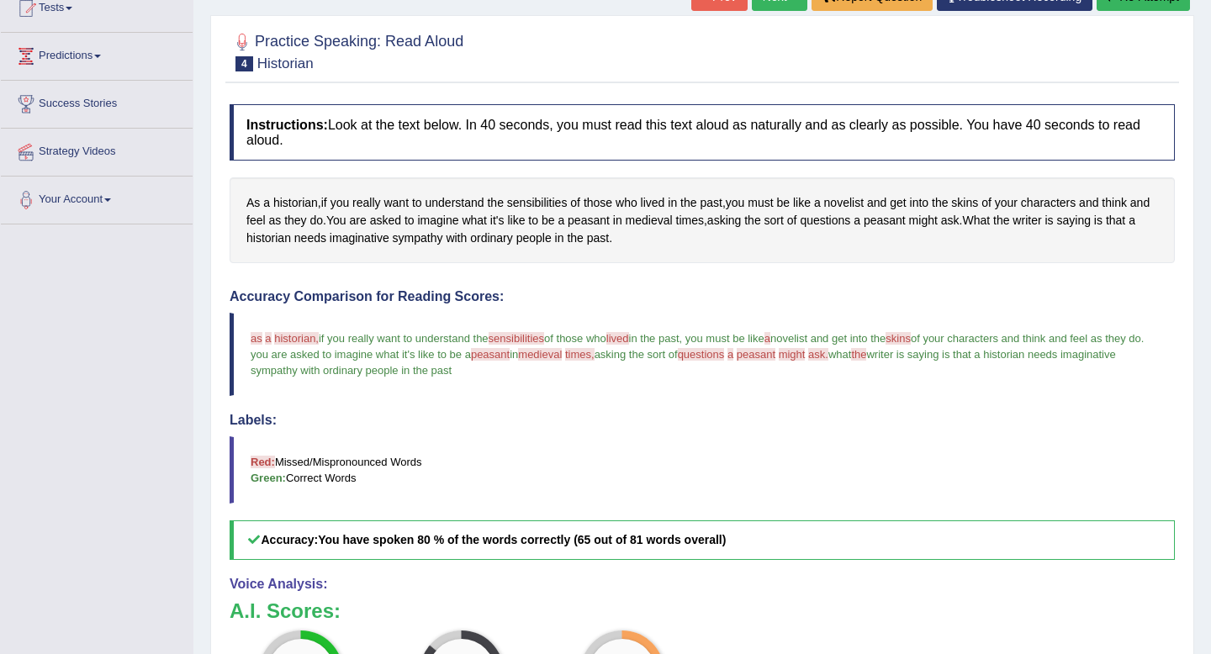
scroll to position [188, 0]
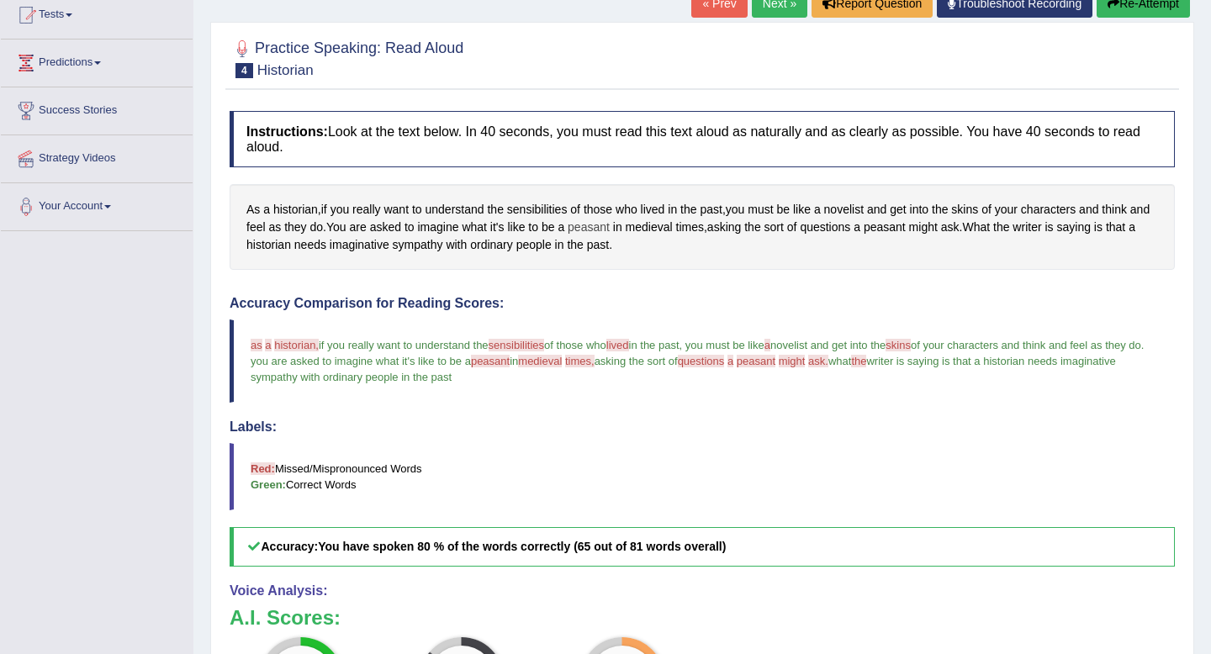
click at [610, 230] on span "peasant" at bounding box center [589, 228] width 42 height 18
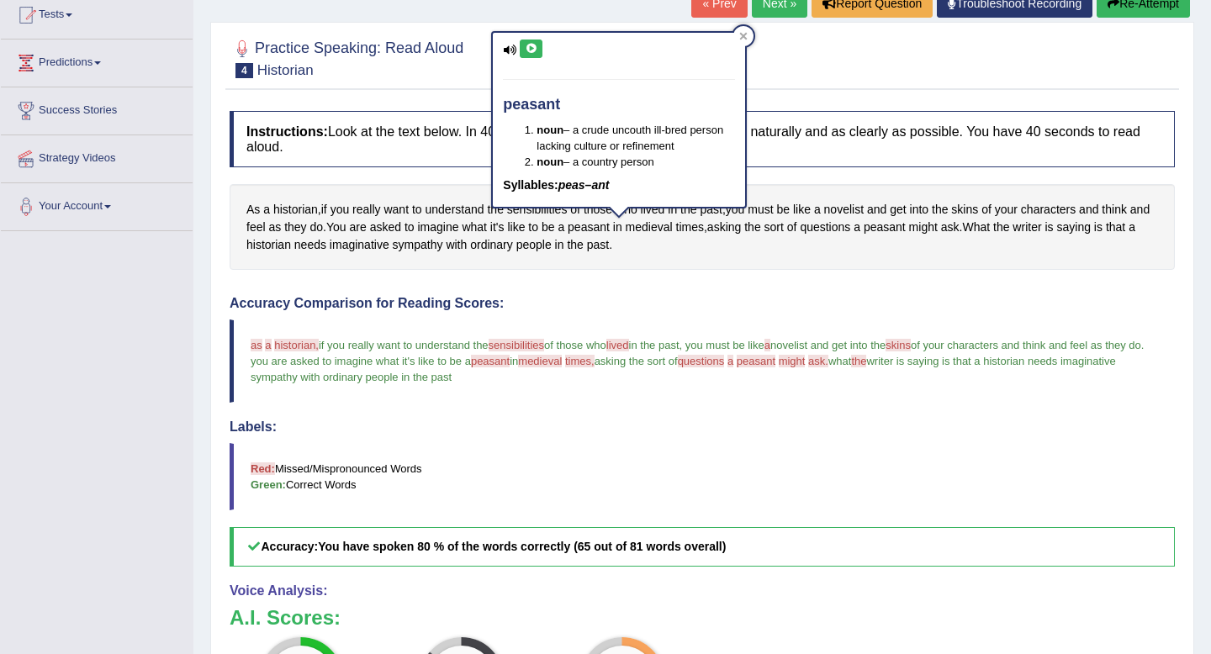
click at [529, 49] on icon at bounding box center [531, 49] width 13 height 10
click at [745, 37] on icon at bounding box center [743, 36] width 8 height 8
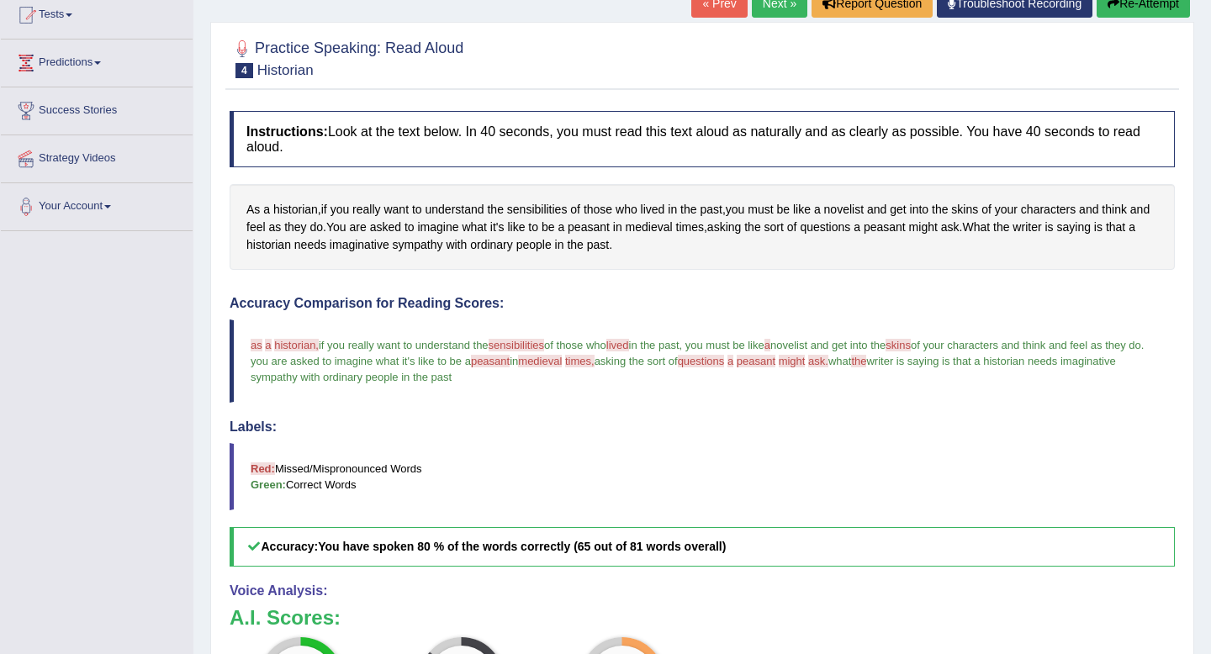
click at [562, 362] on span "medieval" at bounding box center [540, 361] width 44 height 13
click at [562, 365] on span "medieval" at bounding box center [540, 361] width 44 height 13
click at [562, 364] on span "medieval" at bounding box center [540, 361] width 44 height 13
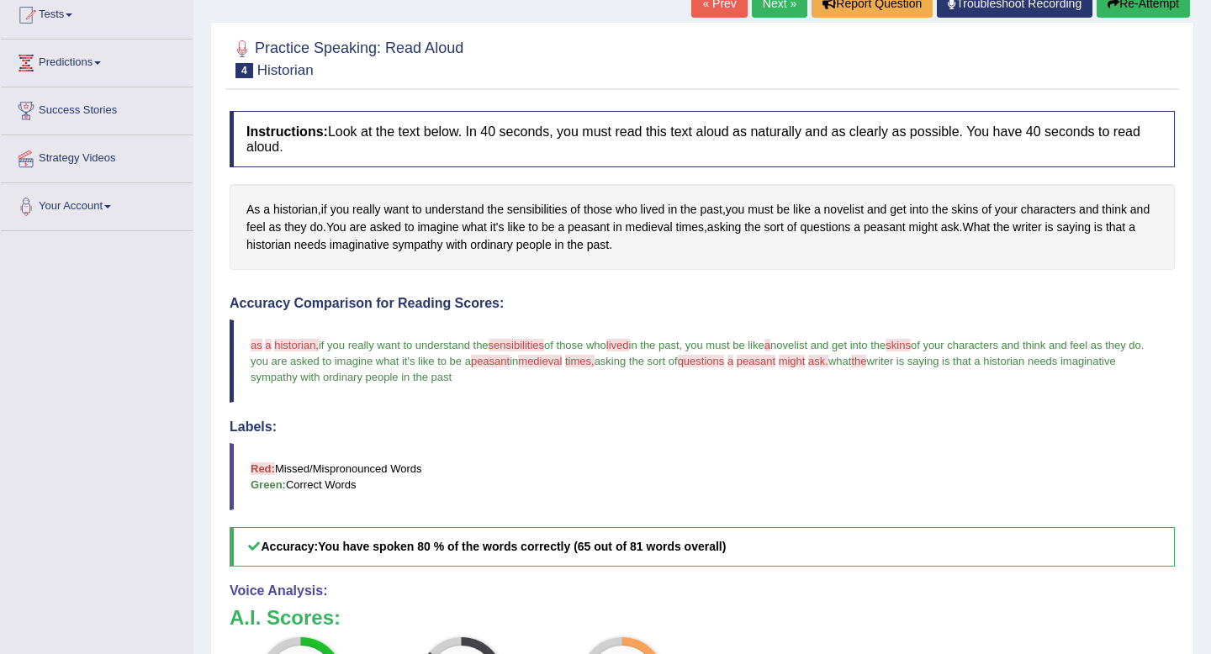
click at [562, 364] on span "medieval" at bounding box center [540, 361] width 44 height 13
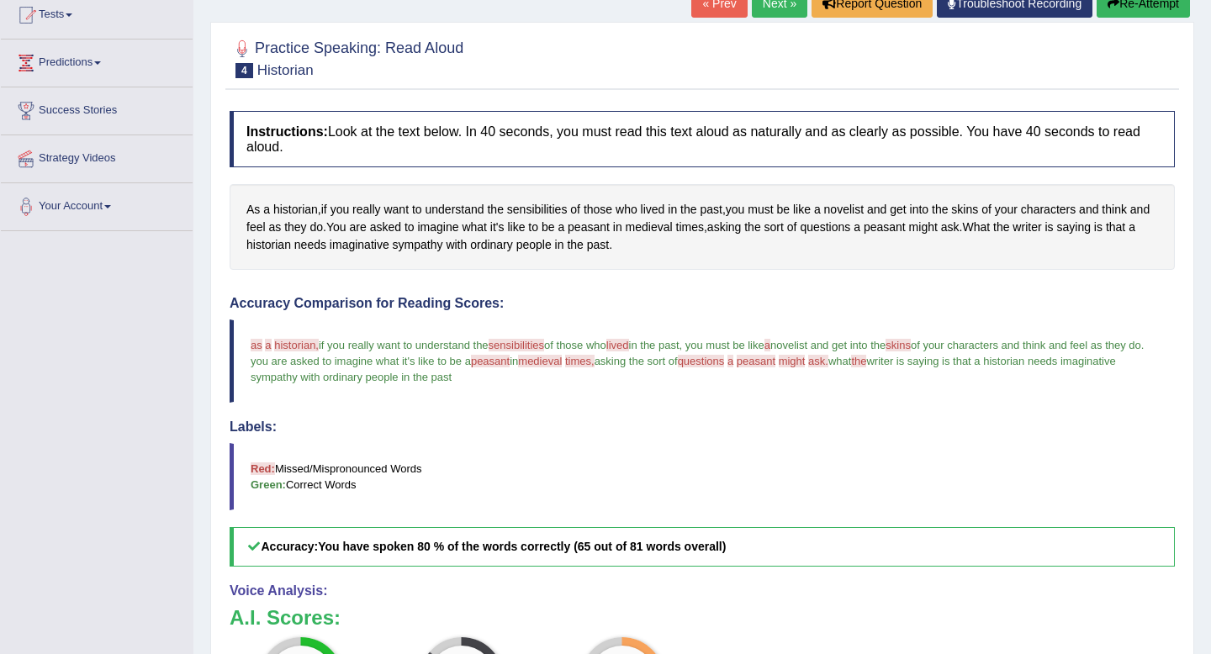
click at [562, 363] on span "medieval" at bounding box center [540, 361] width 44 height 13
click at [673, 230] on span "medieval" at bounding box center [649, 228] width 47 height 18
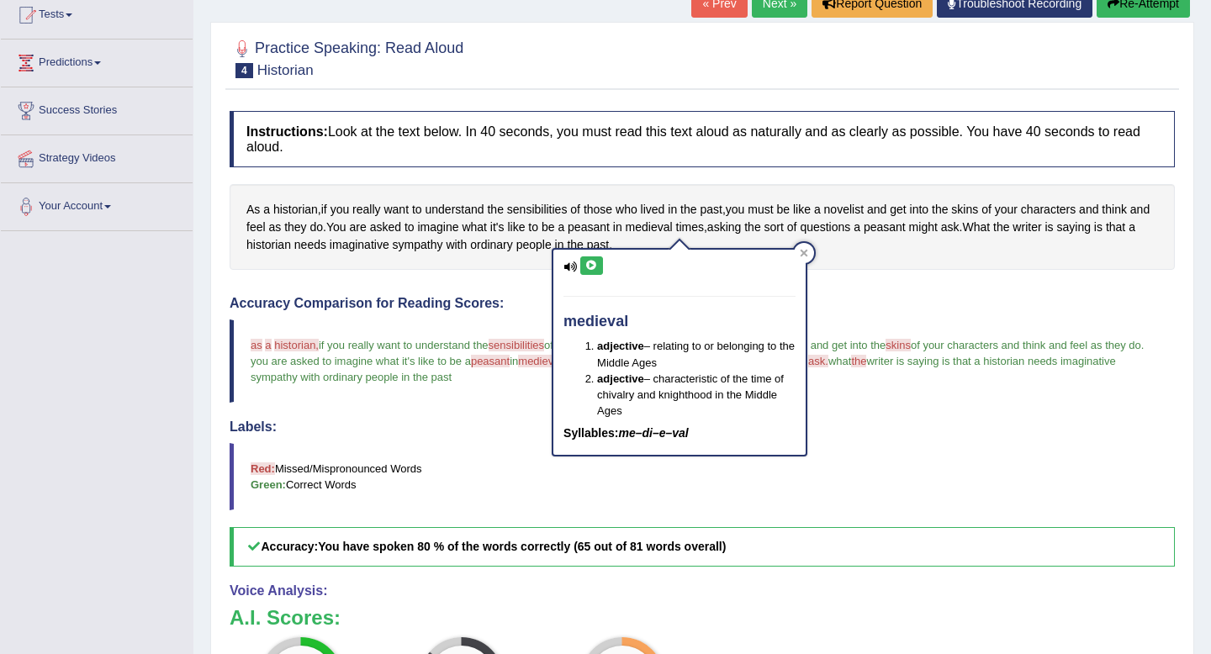
click at [585, 265] on icon at bounding box center [591, 266] width 13 height 10
click at [595, 265] on icon at bounding box center [591, 266] width 13 height 10
click at [804, 251] on icon at bounding box center [804, 253] width 8 height 8
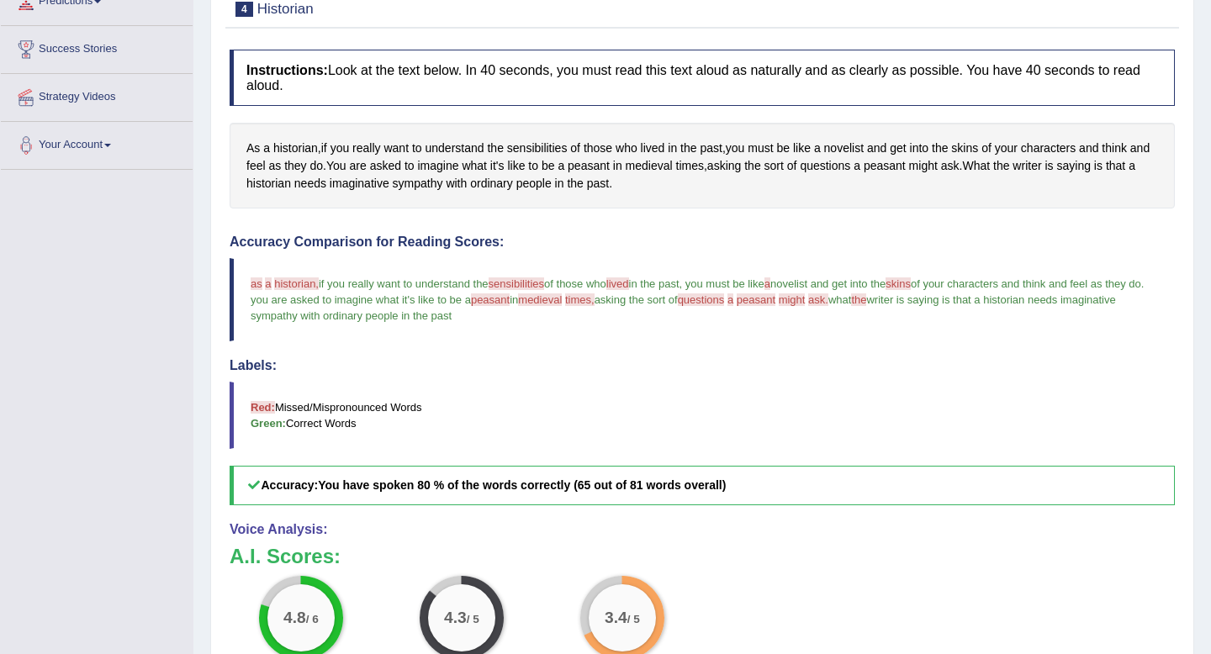
scroll to position [0, 0]
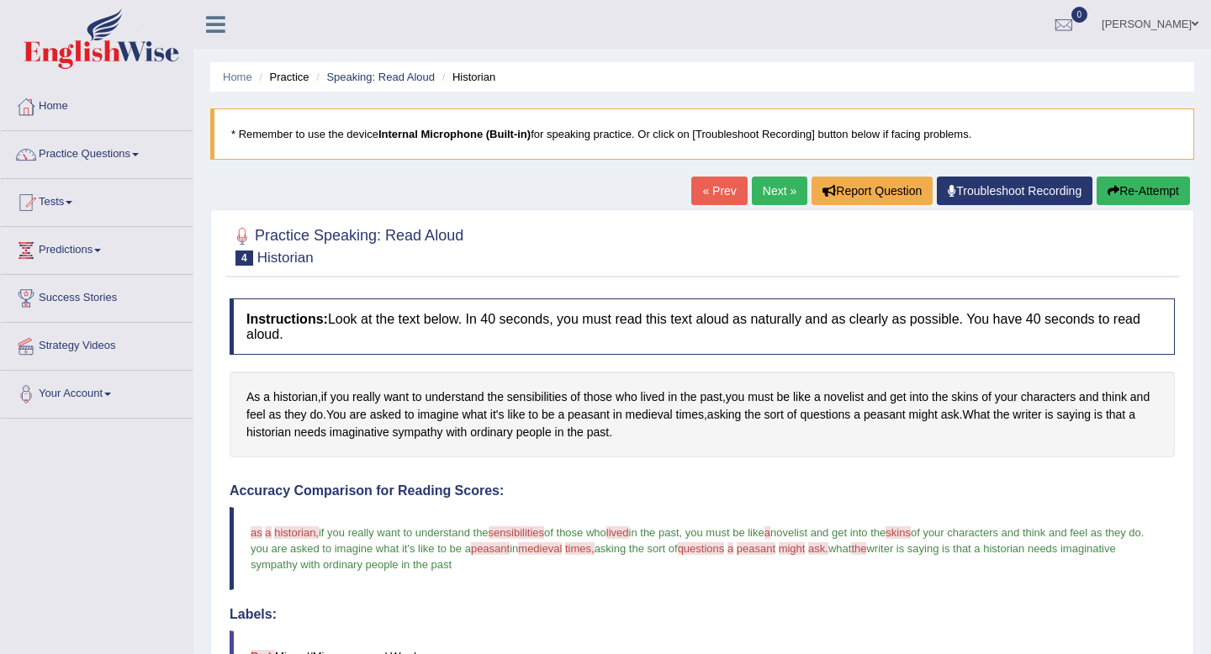
click at [769, 189] on link "Next »" at bounding box center [780, 191] width 56 height 29
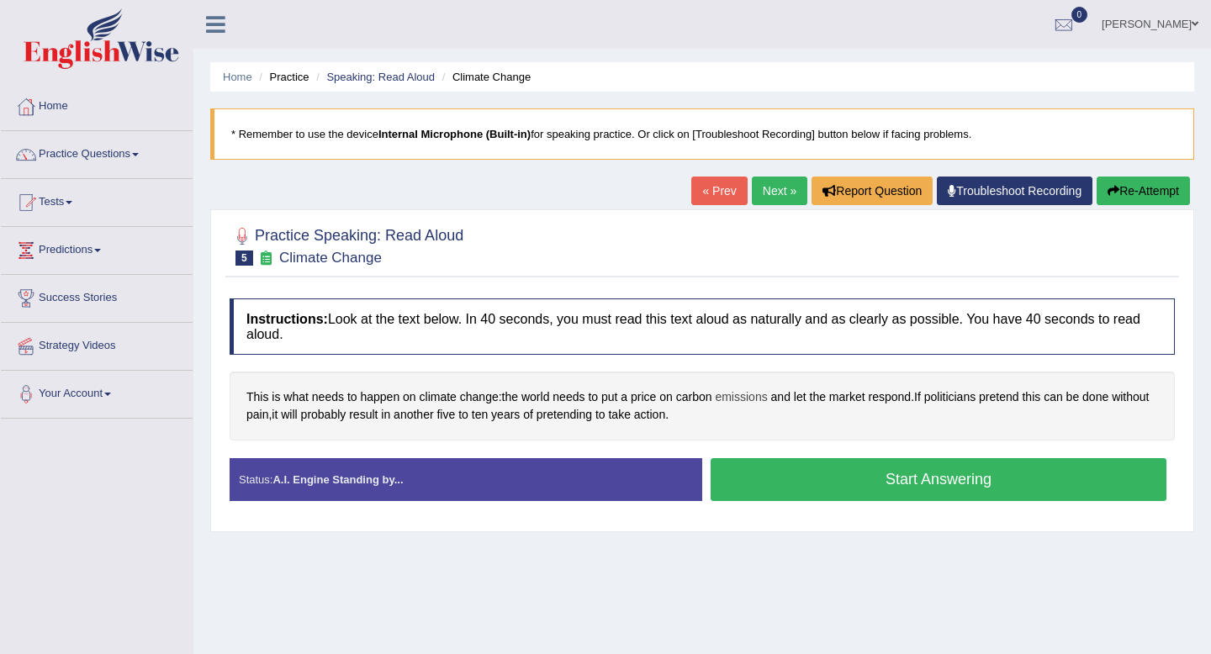
click at [758, 401] on span "emissions" at bounding box center [741, 398] width 52 height 18
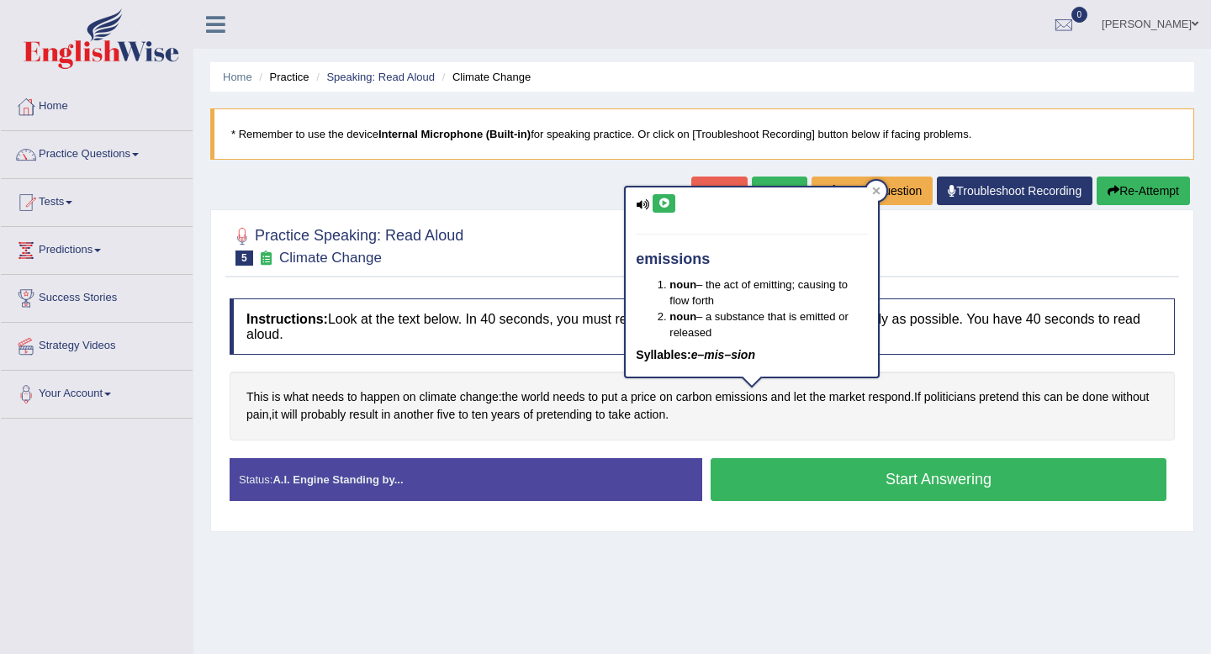
click at [665, 206] on icon at bounding box center [664, 204] width 13 height 10
click at [967, 239] on div at bounding box center [703, 245] width 946 height 51
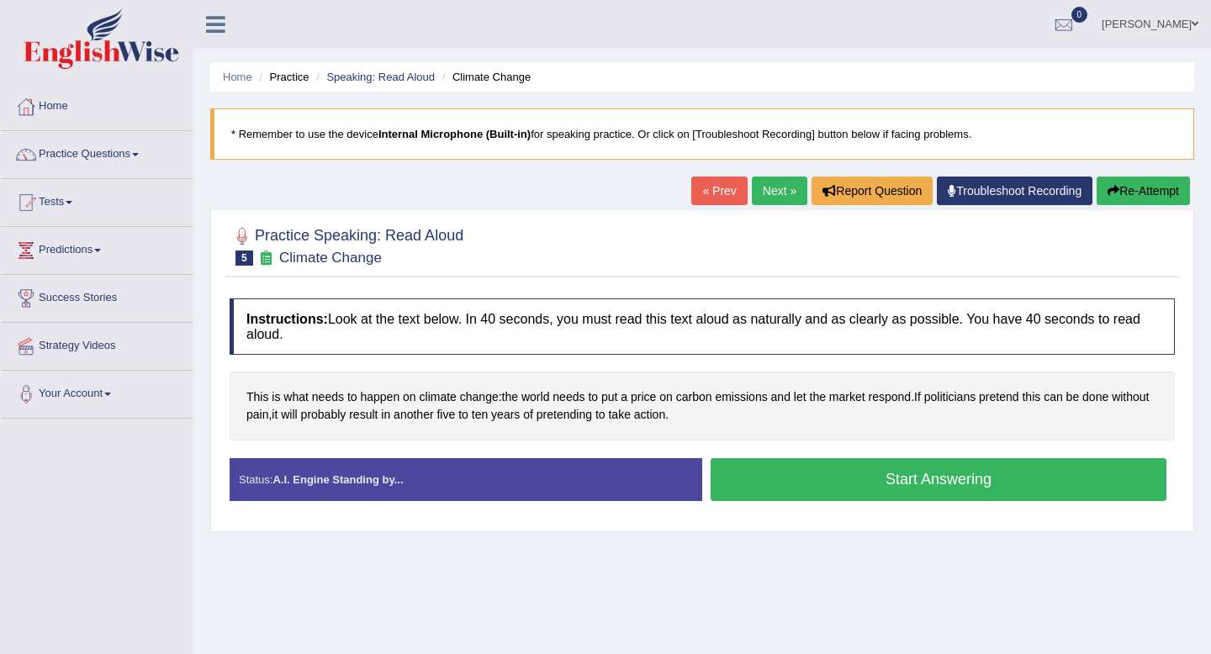
click at [911, 484] on button "Start Answering" at bounding box center [939, 479] width 456 height 43
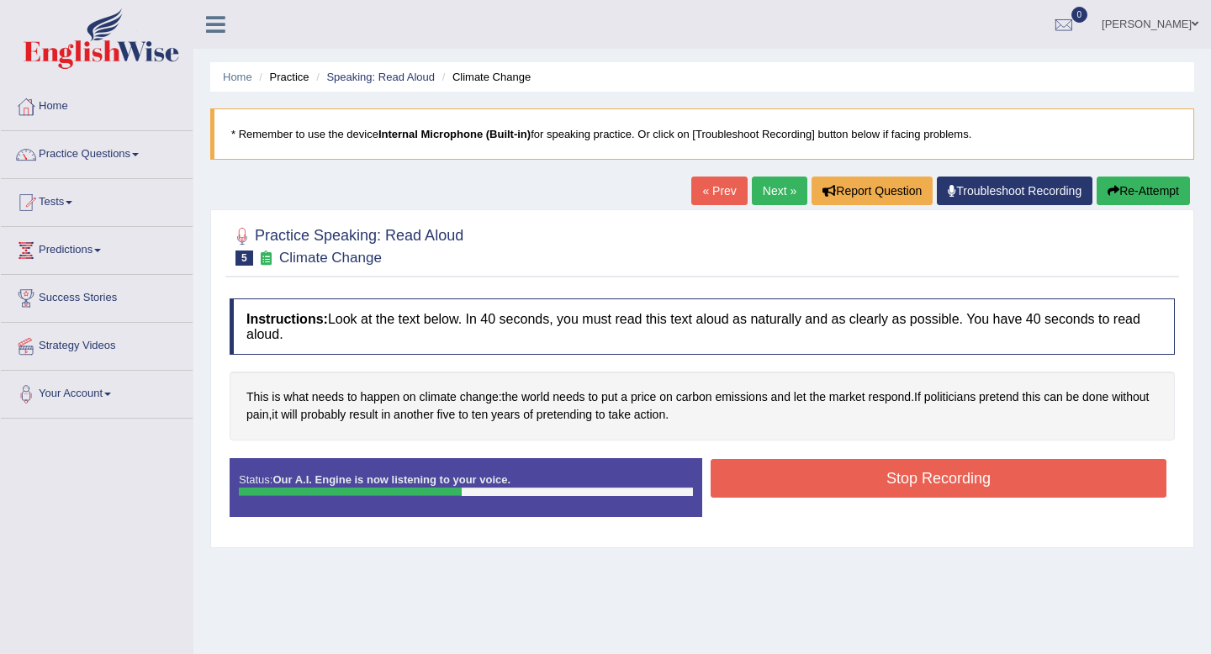
click at [911, 484] on button "Stop Recording" at bounding box center [939, 478] width 456 height 39
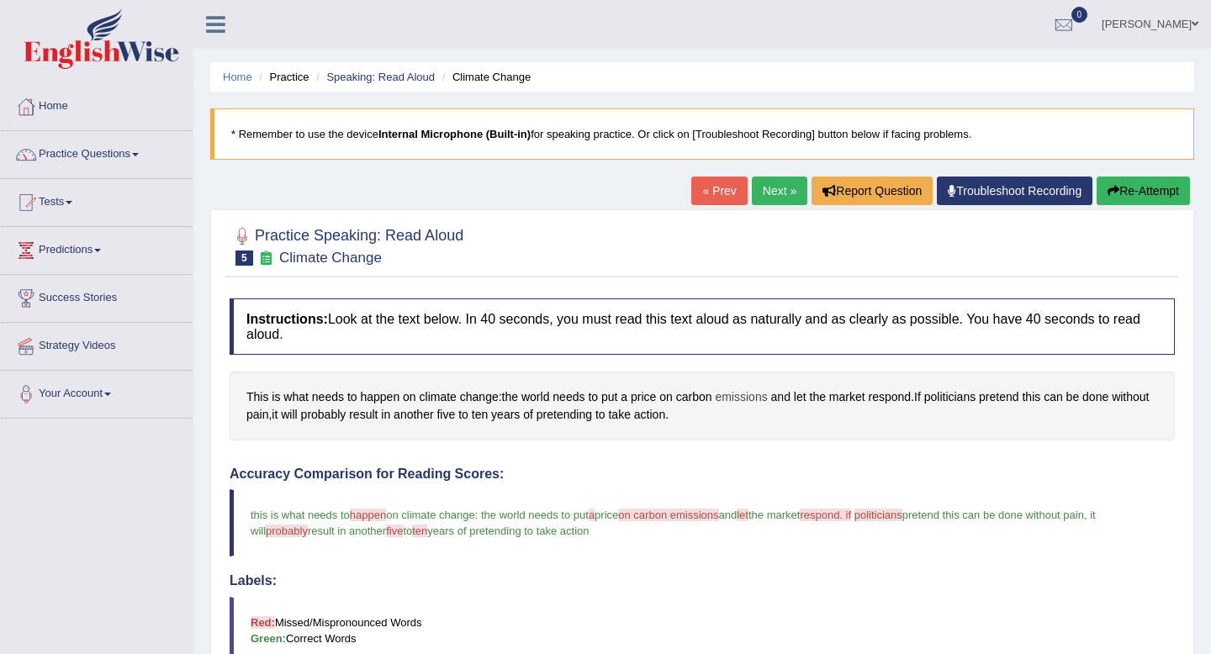
click at [752, 395] on span "emissions" at bounding box center [741, 398] width 52 height 18
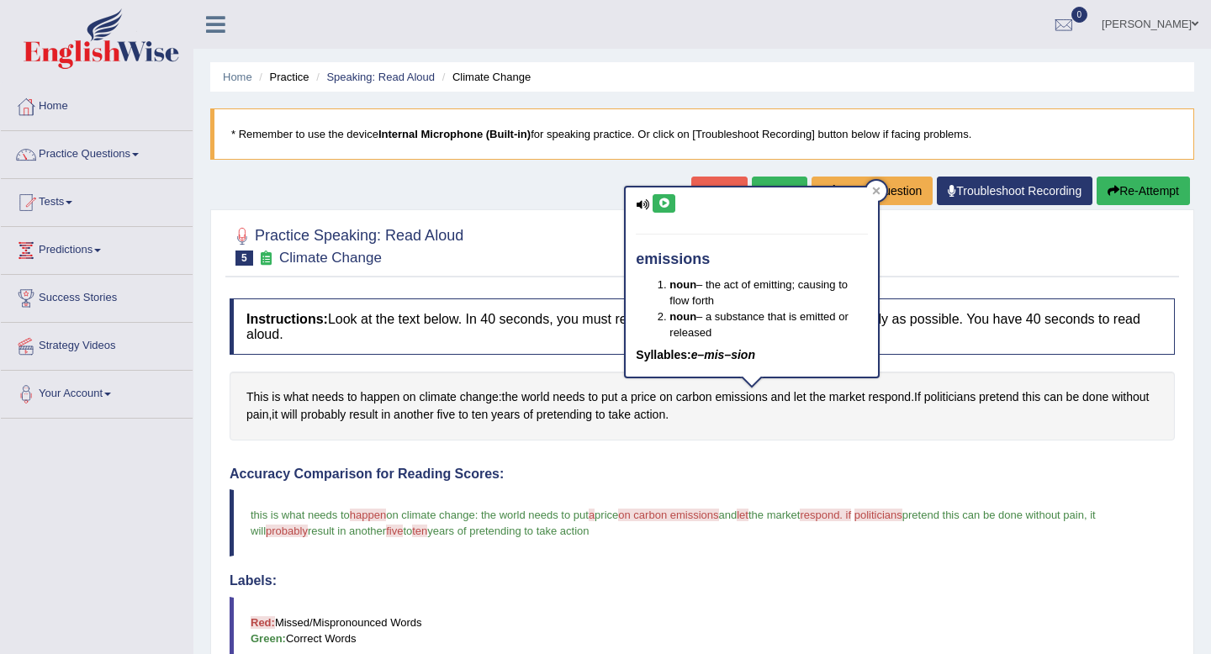
click at [667, 204] on icon at bounding box center [664, 204] width 13 height 10
click at [733, 467] on h4 "Accuracy Comparison for Reading Scores:" at bounding box center [703, 474] width 946 height 15
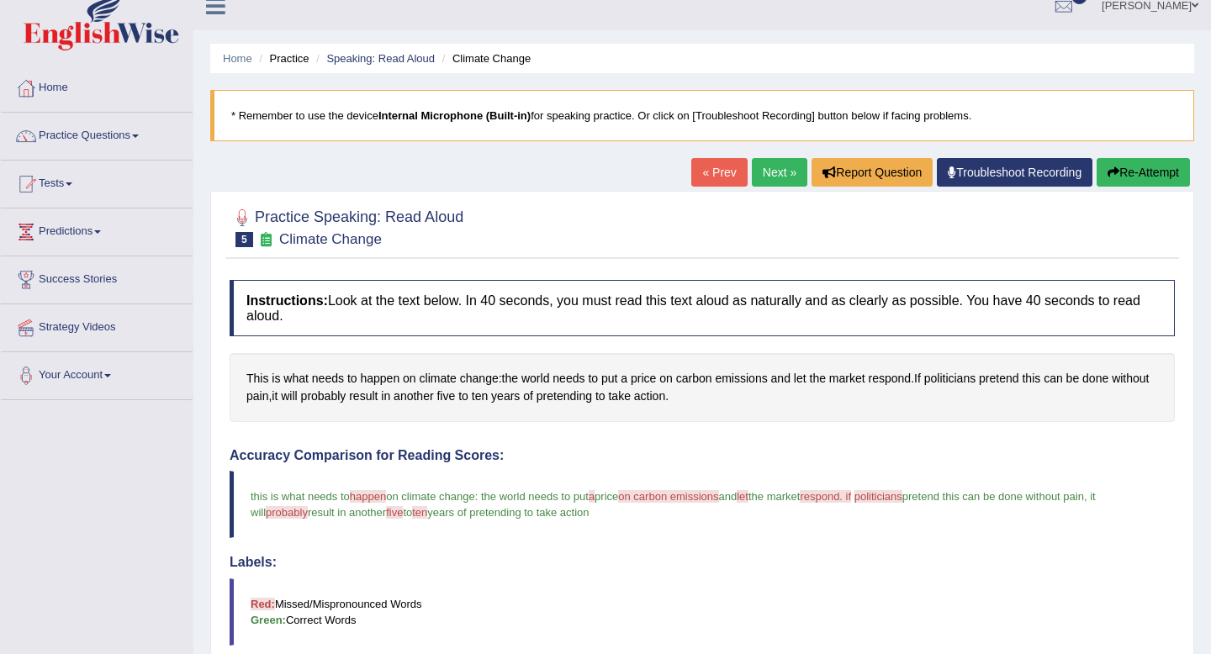
scroll to position [20, 0]
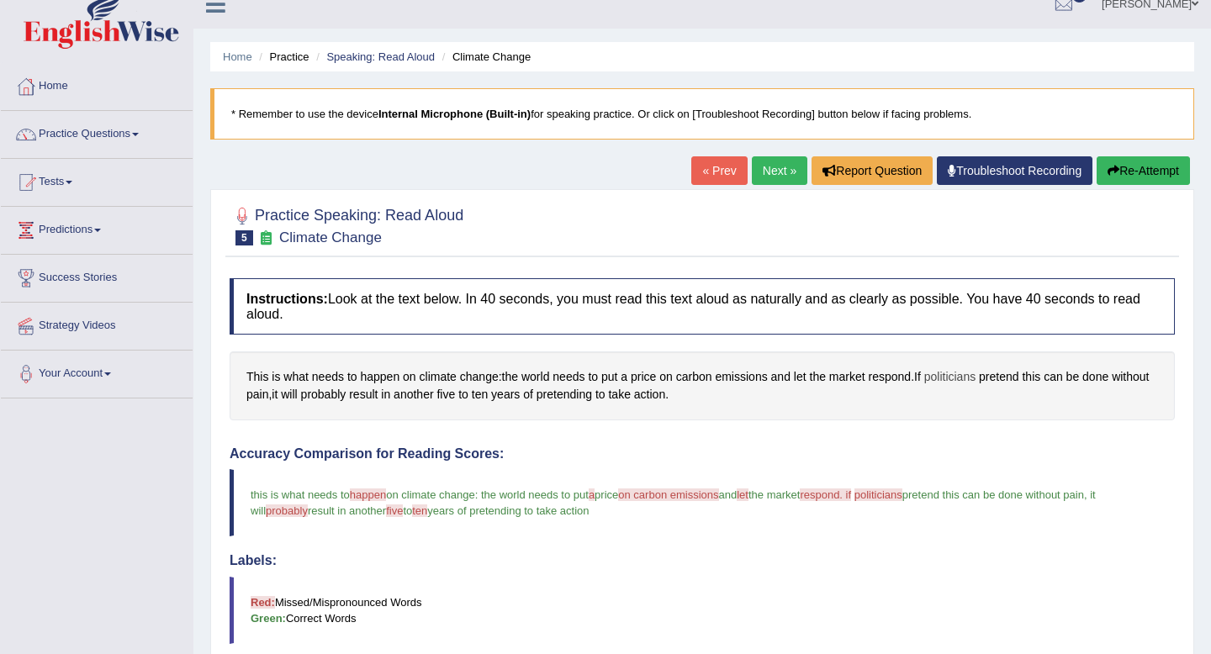
click at [970, 377] on span "politicians" at bounding box center [950, 377] width 51 height 18
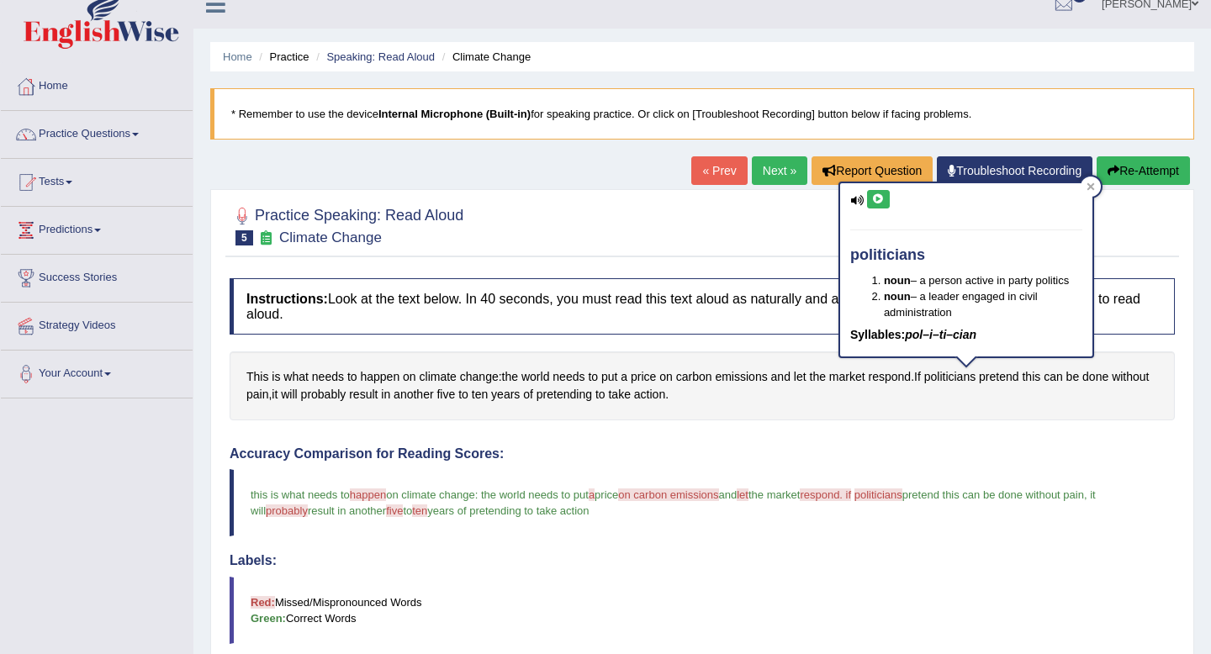
click at [882, 199] on icon at bounding box center [878, 199] width 13 height 10
click at [803, 454] on h4 "Accuracy Comparison for Reading Scores:" at bounding box center [703, 454] width 946 height 15
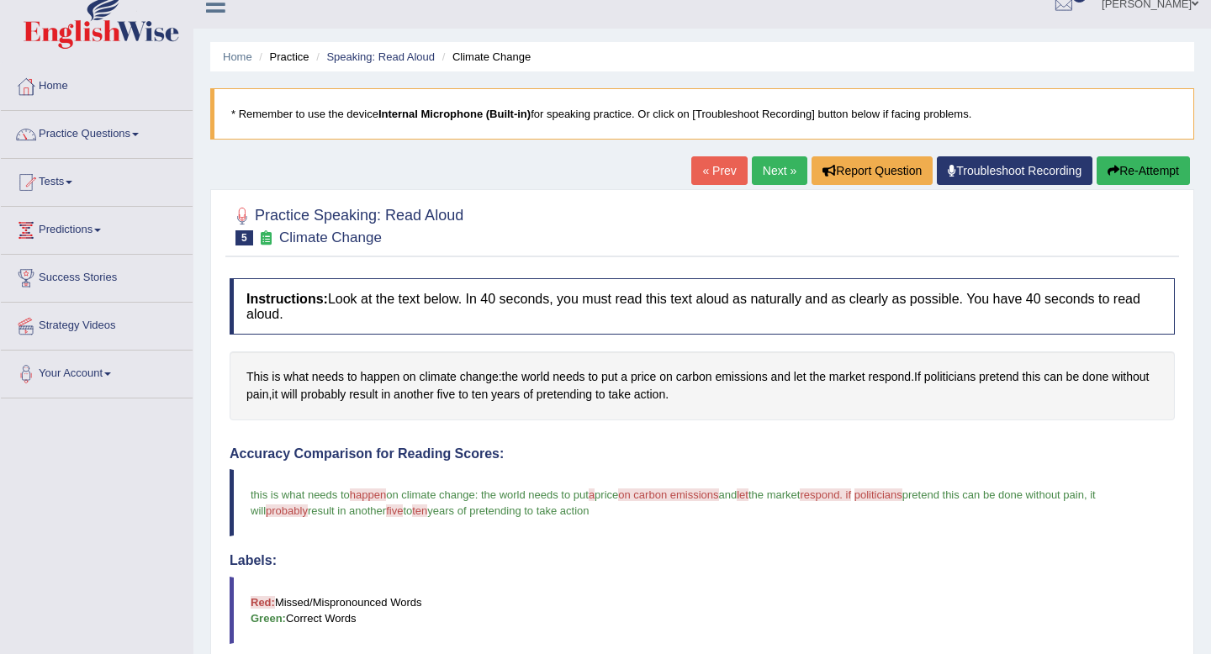
click at [291, 516] on span "probably" at bounding box center [287, 511] width 42 height 13
click at [347, 400] on span "probably" at bounding box center [323, 395] width 45 height 18
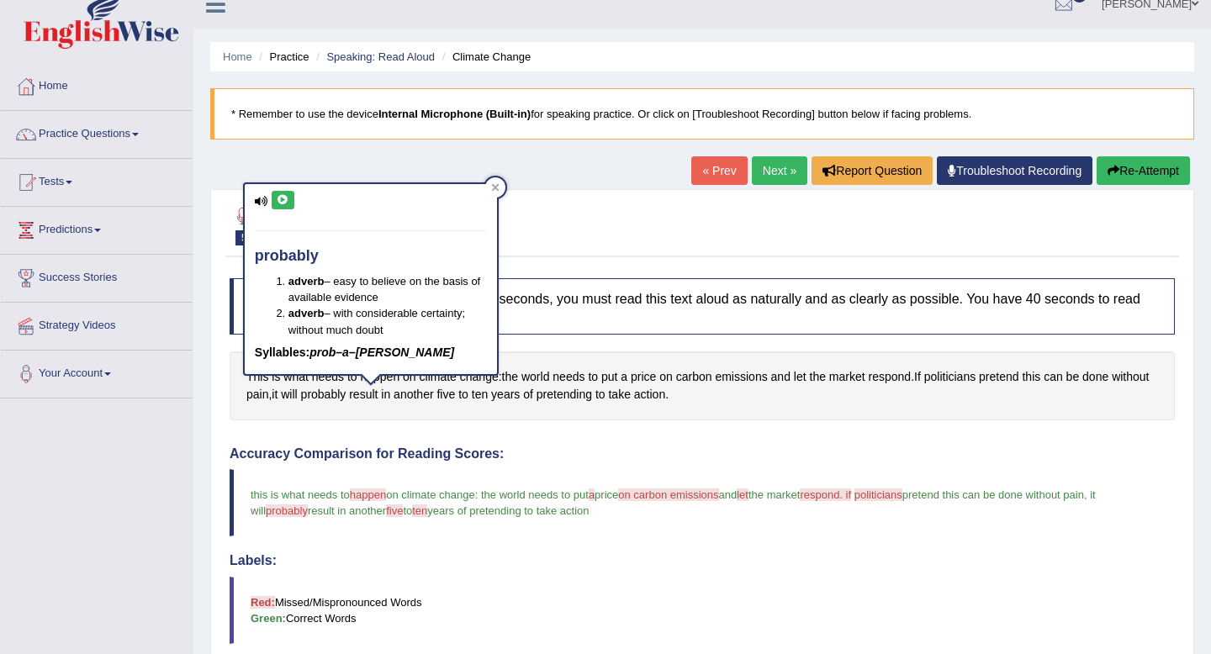
click at [289, 203] on button at bounding box center [283, 200] width 23 height 19
click at [282, 200] on icon at bounding box center [283, 200] width 13 height 10
click at [653, 445] on div "Instructions: Look at the text below. In 40 seconds, you must read this text al…" at bounding box center [702, 650] width 954 height 760
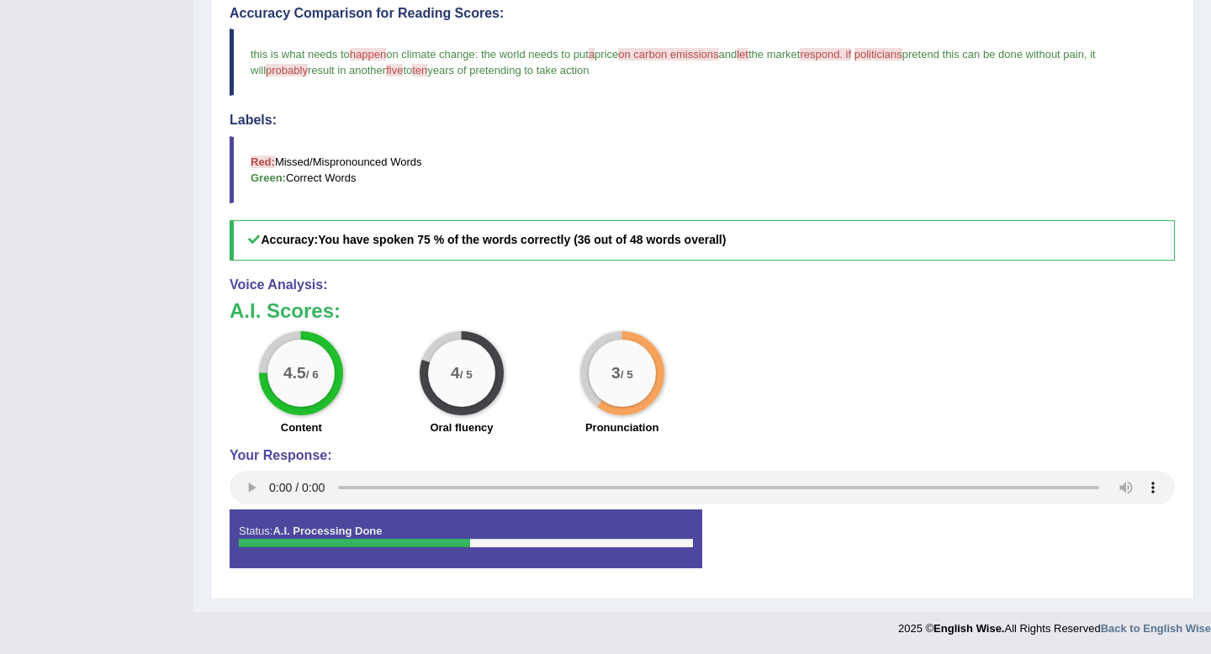
scroll to position [0, 0]
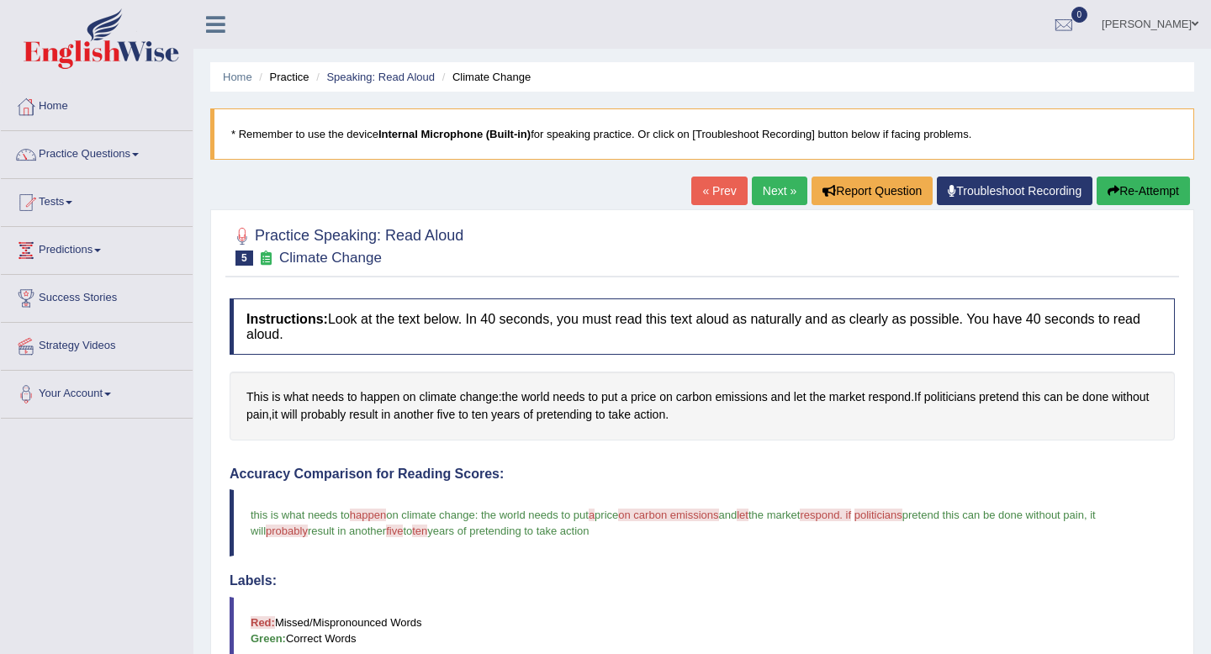
click at [776, 193] on link "Next »" at bounding box center [780, 191] width 56 height 29
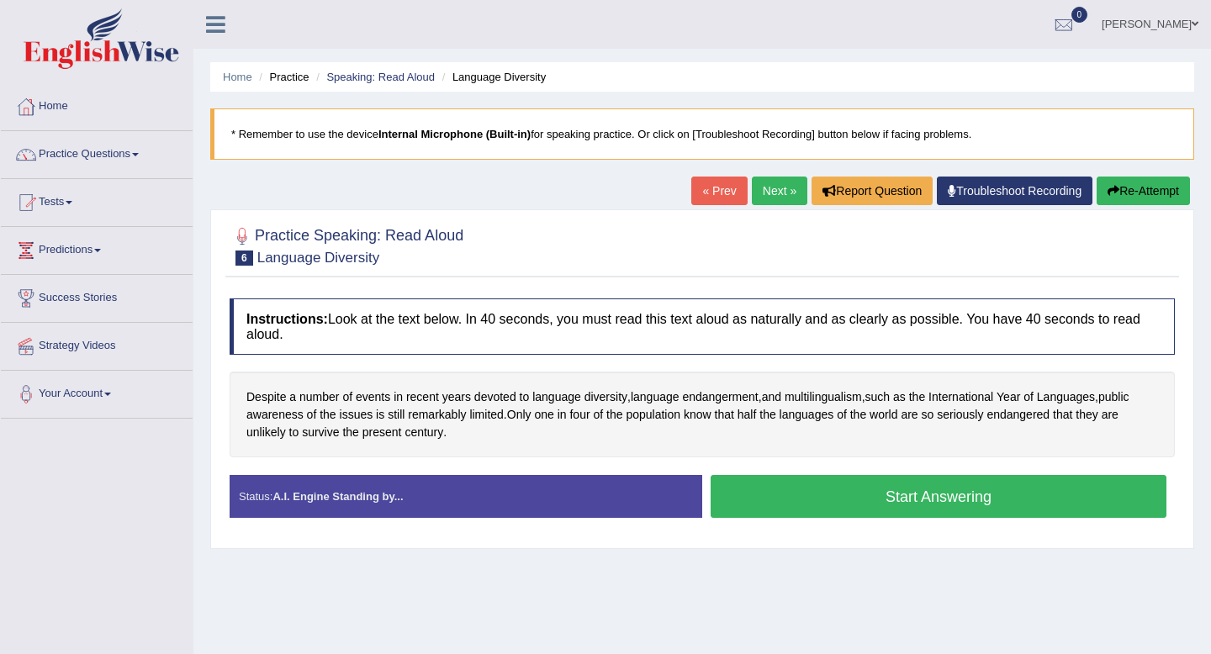
click at [815, 503] on button "Start Answering" at bounding box center [939, 496] width 456 height 43
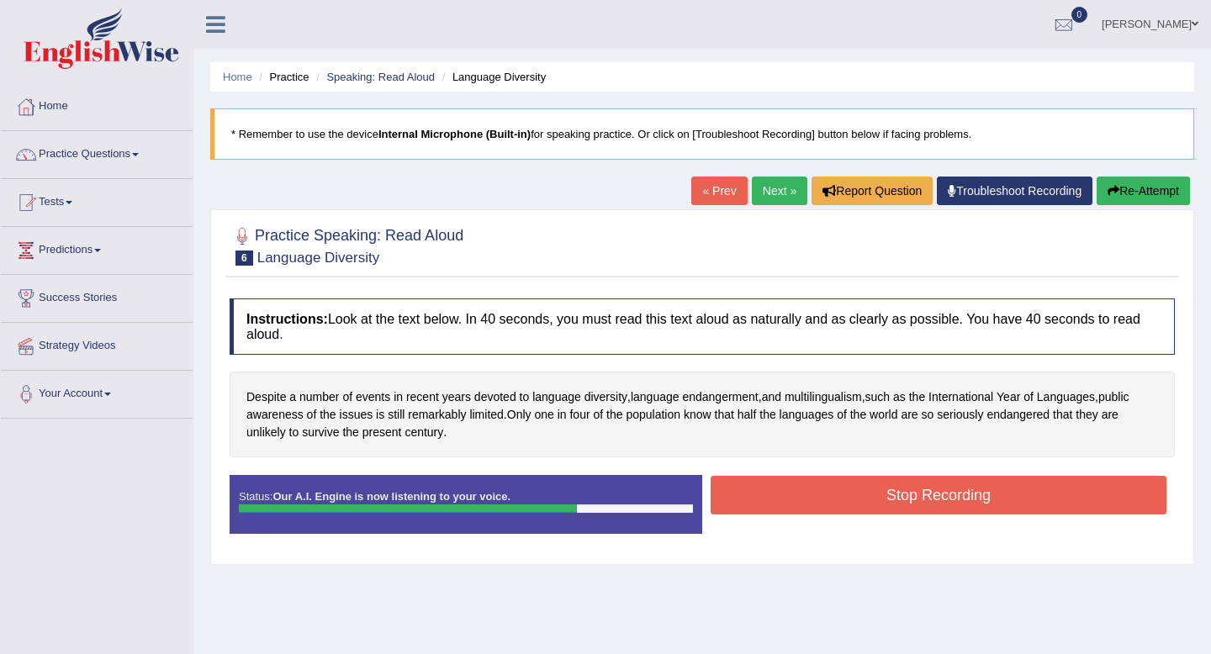
click at [815, 503] on button "Stop Recording" at bounding box center [939, 495] width 456 height 39
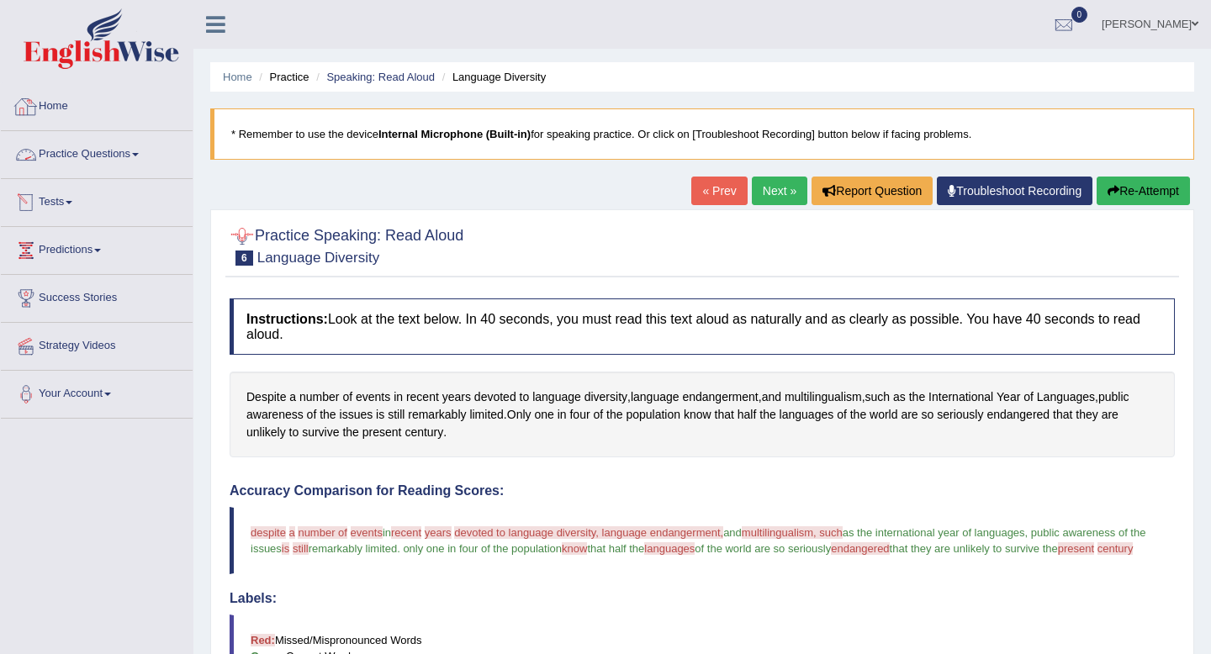
click at [66, 103] on link "Home" at bounding box center [97, 104] width 192 height 42
click at [122, 153] on link "Practice Questions" at bounding box center [97, 152] width 192 height 42
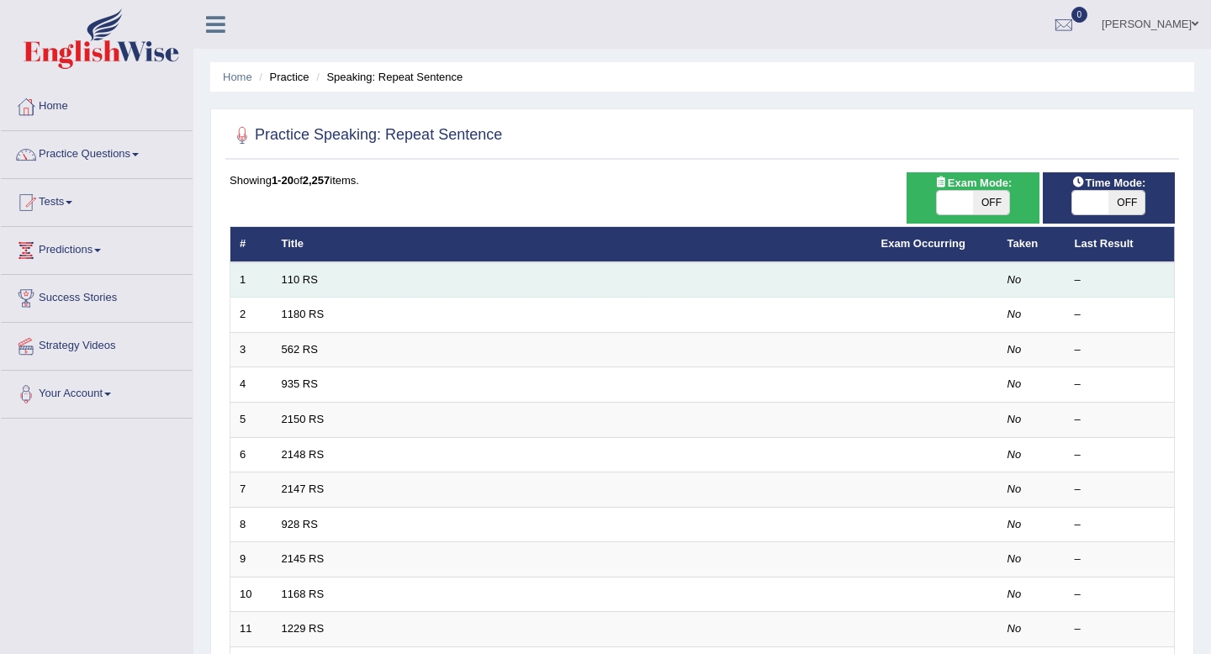
click at [1012, 284] on em "No" at bounding box center [1015, 279] width 14 height 13
click at [298, 282] on link "110 RS" at bounding box center [300, 279] width 36 height 13
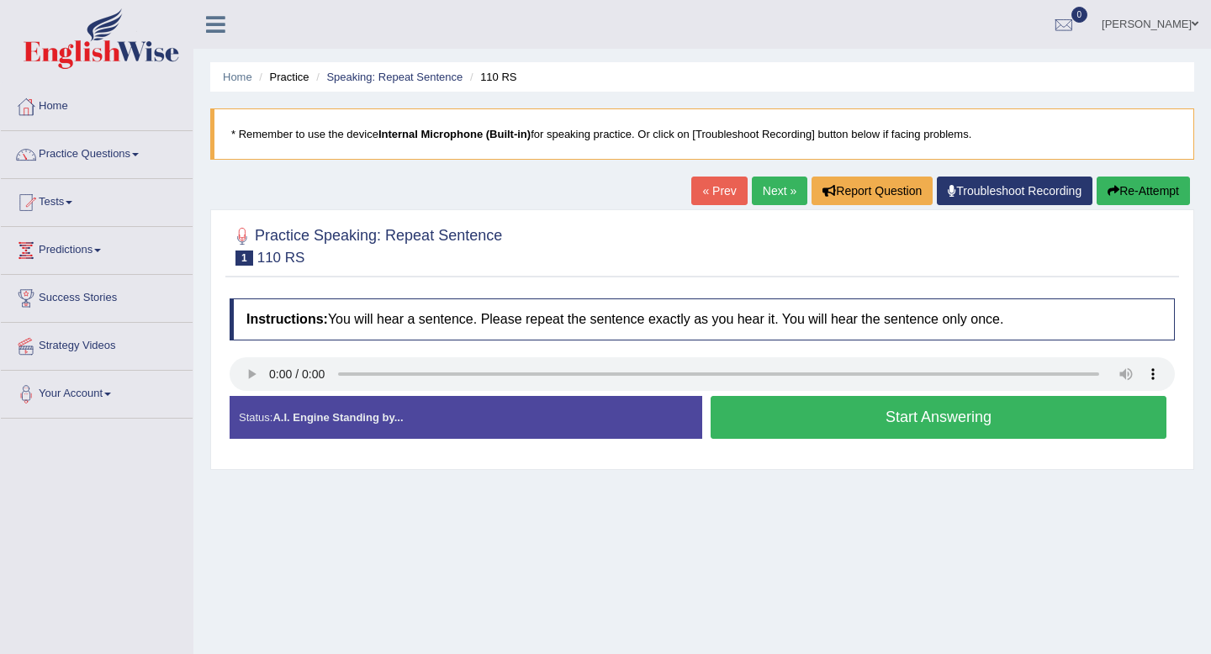
click at [911, 421] on button "Start Answering" at bounding box center [939, 417] width 456 height 43
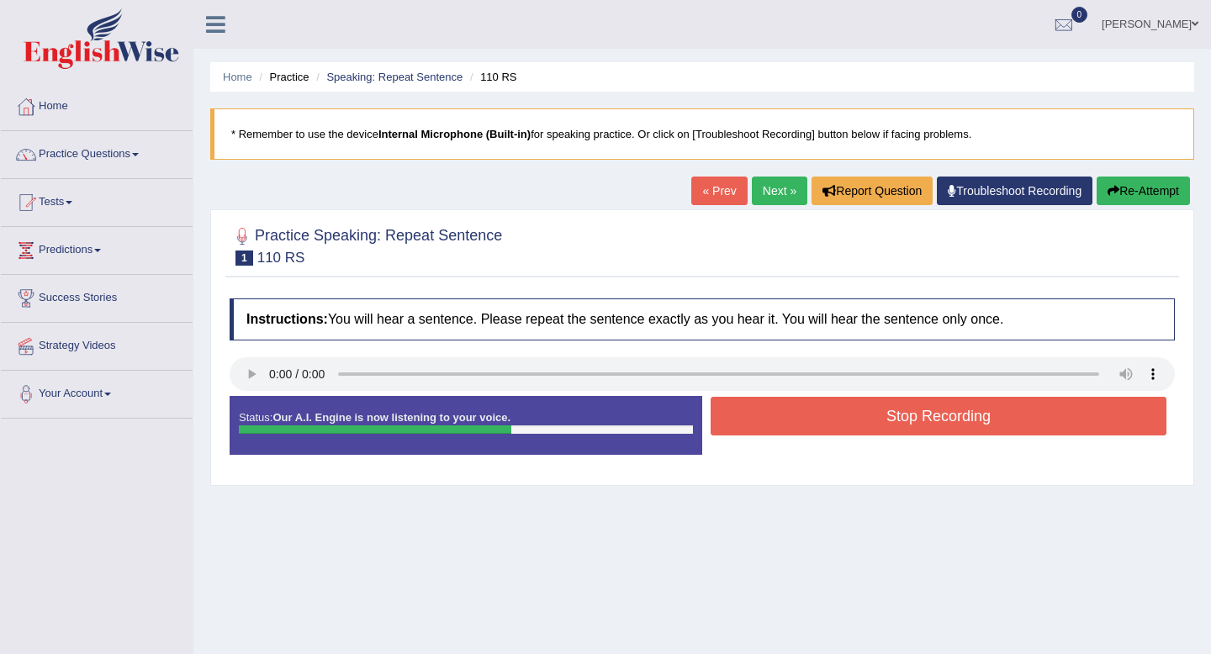
click at [924, 417] on button "Stop Recording" at bounding box center [939, 416] width 456 height 39
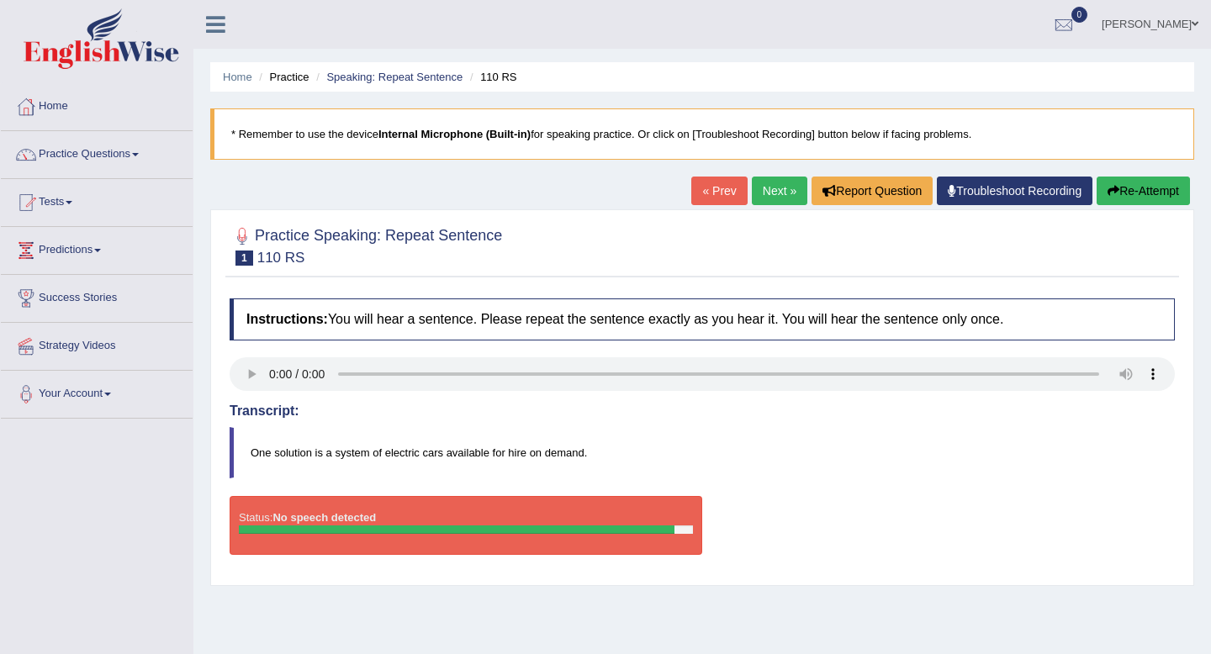
click at [924, 414] on h4 "Transcript:" at bounding box center [703, 411] width 946 height 15
click at [772, 187] on link "Next »" at bounding box center [780, 191] width 56 height 29
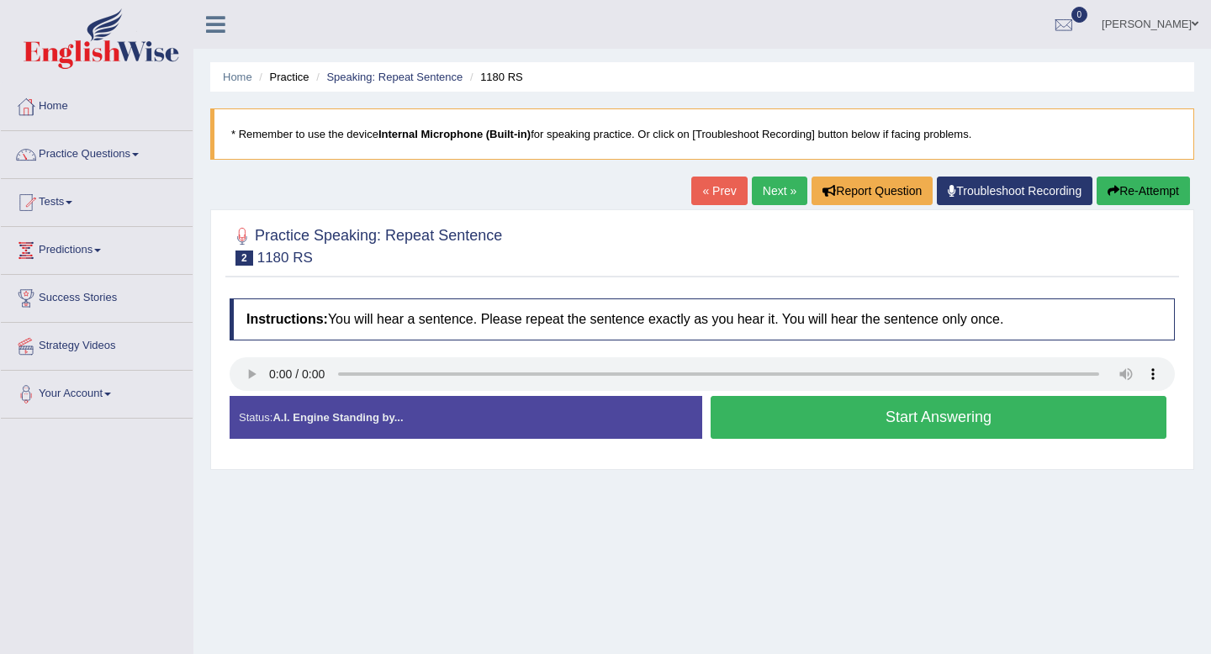
click at [839, 421] on button "Start Answering" at bounding box center [939, 417] width 456 height 43
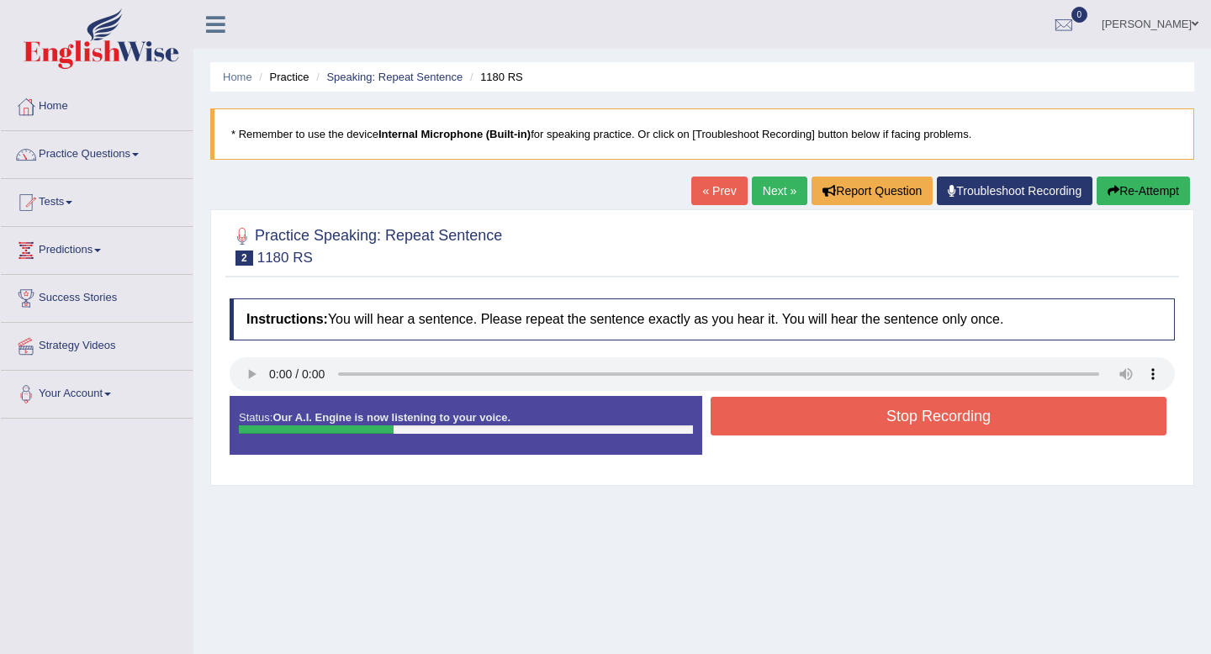
click at [839, 421] on button "Stop Recording" at bounding box center [939, 416] width 456 height 39
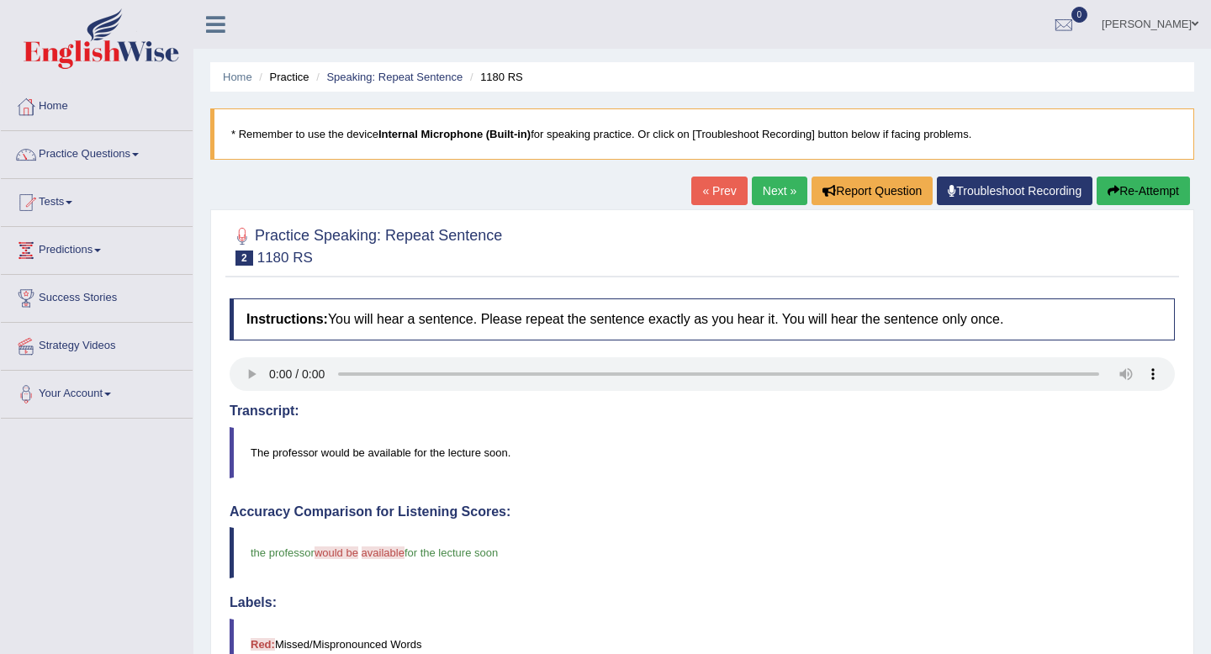
click at [777, 188] on link "Next »" at bounding box center [780, 191] width 56 height 29
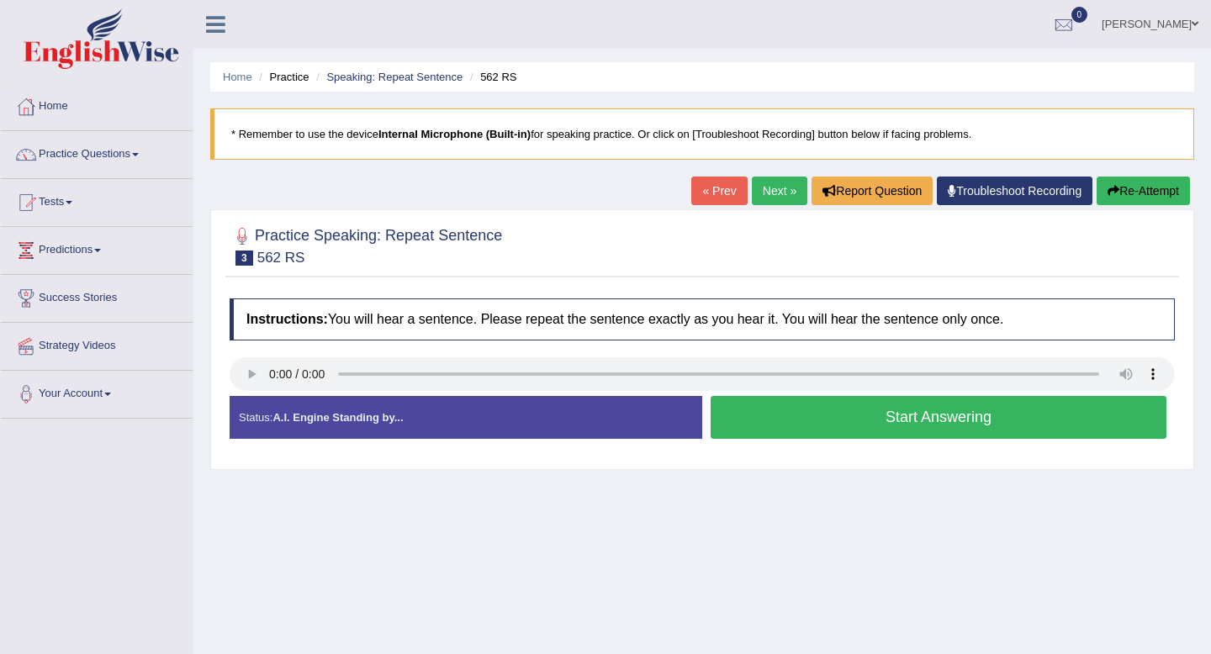
click at [812, 429] on button "Start Answering" at bounding box center [939, 417] width 456 height 43
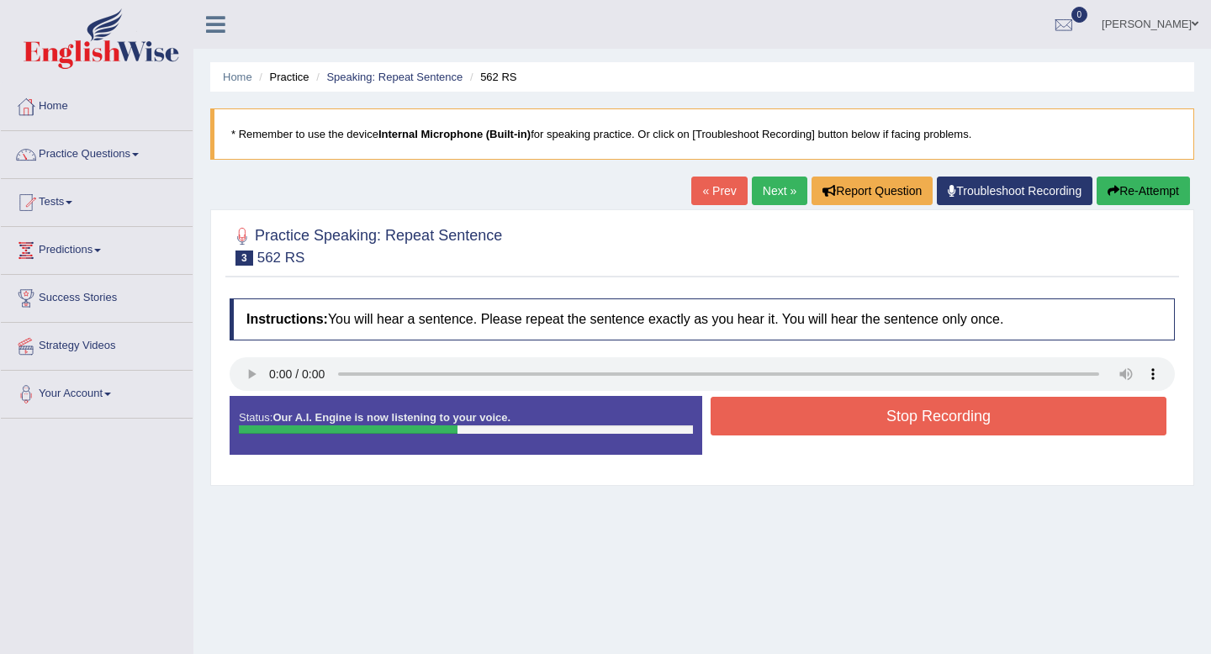
click at [812, 429] on button "Stop Recording" at bounding box center [939, 416] width 456 height 39
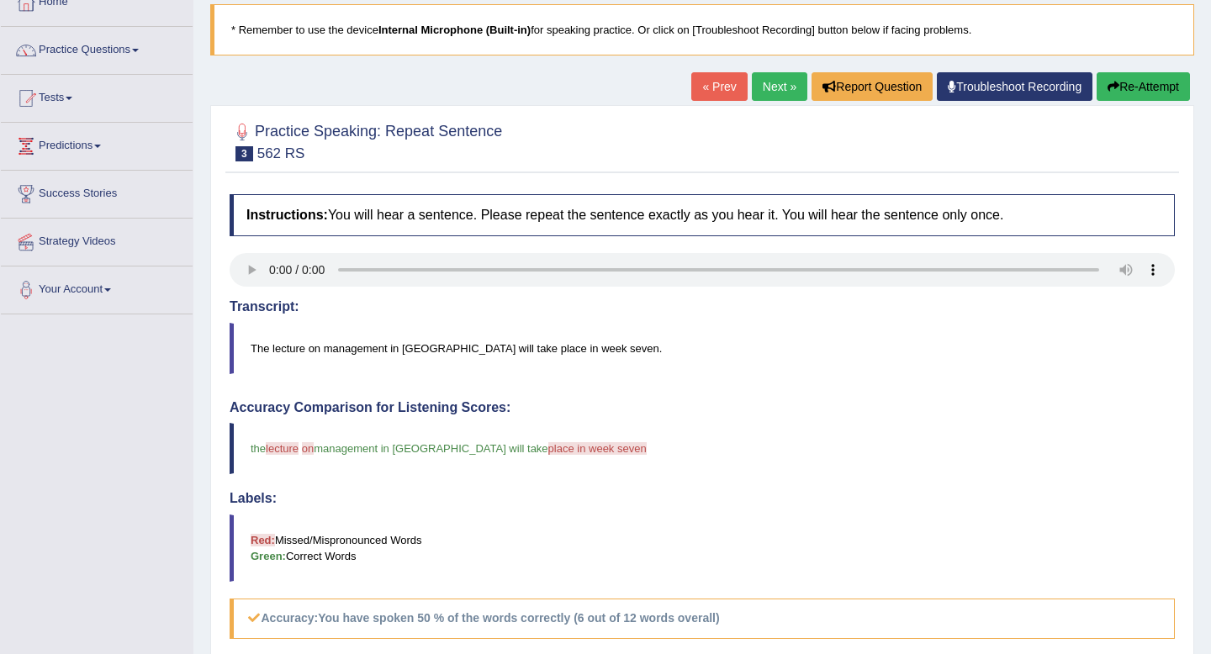
scroll to position [103, 0]
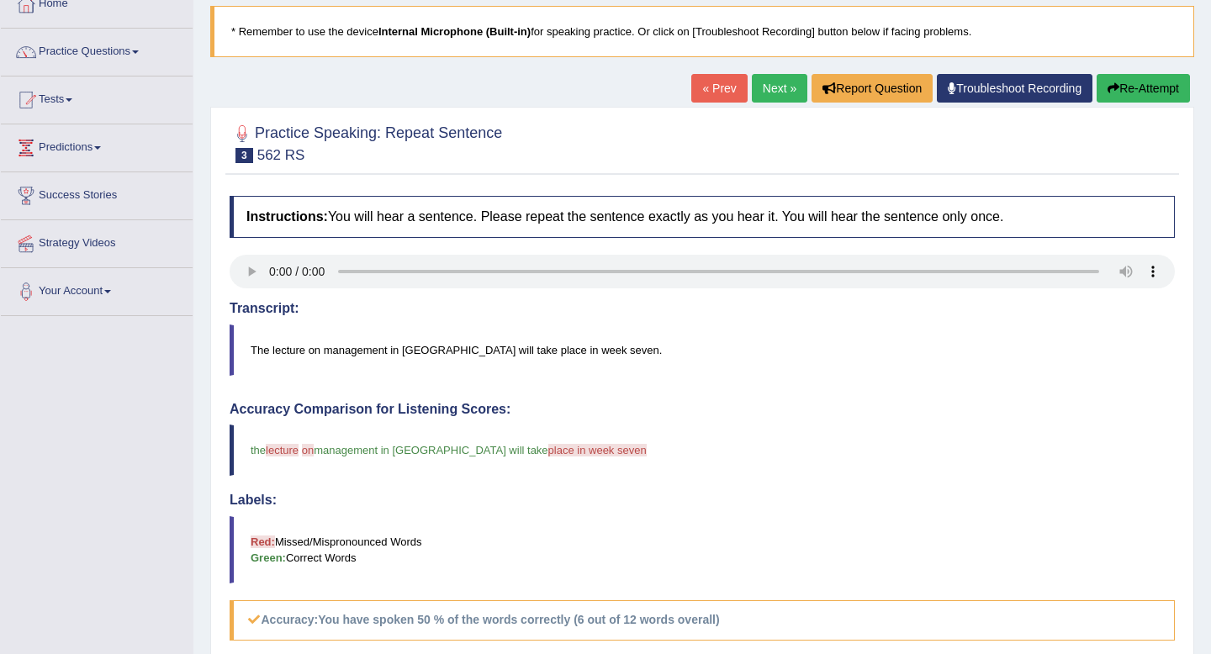
click at [766, 90] on link "Next »" at bounding box center [780, 88] width 56 height 29
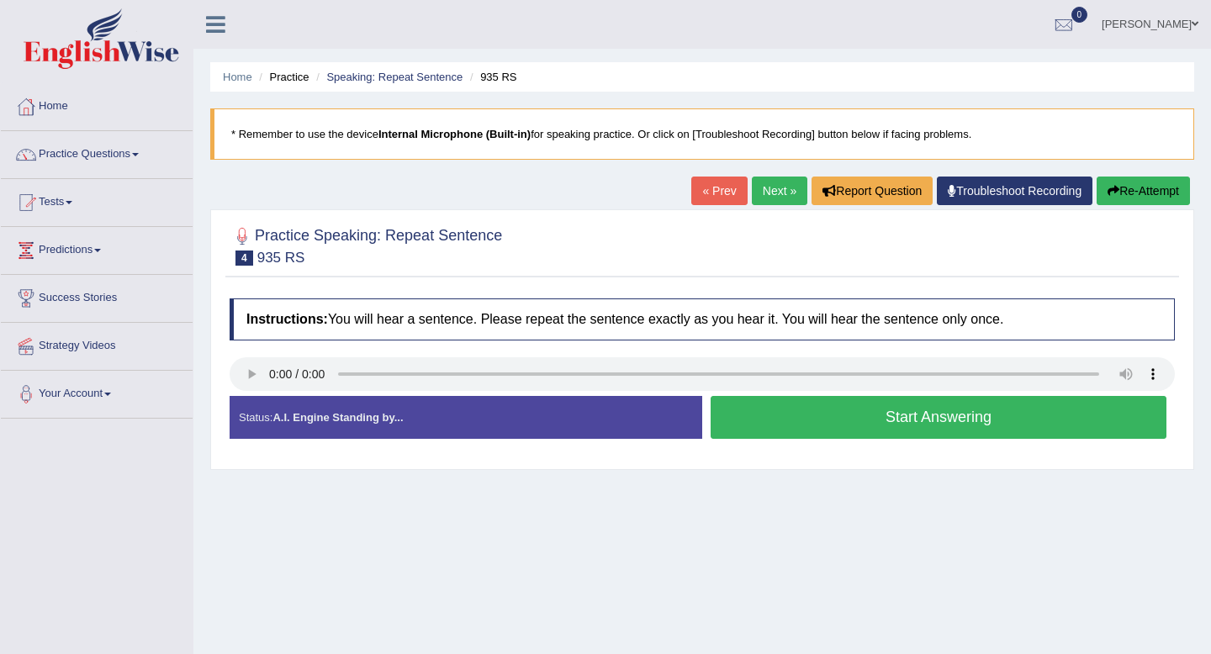
click at [946, 431] on button "Start Answering" at bounding box center [939, 417] width 456 height 43
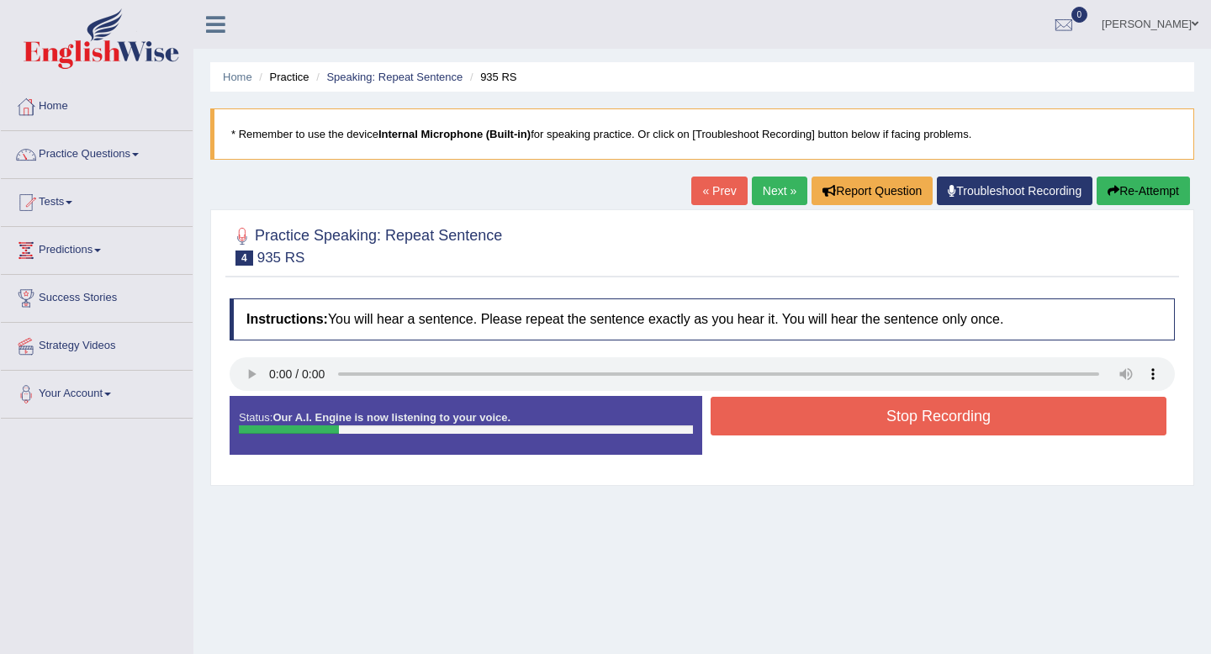
click at [946, 431] on button "Stop Recording" at bounding box center [939, 416] width 456 height 39
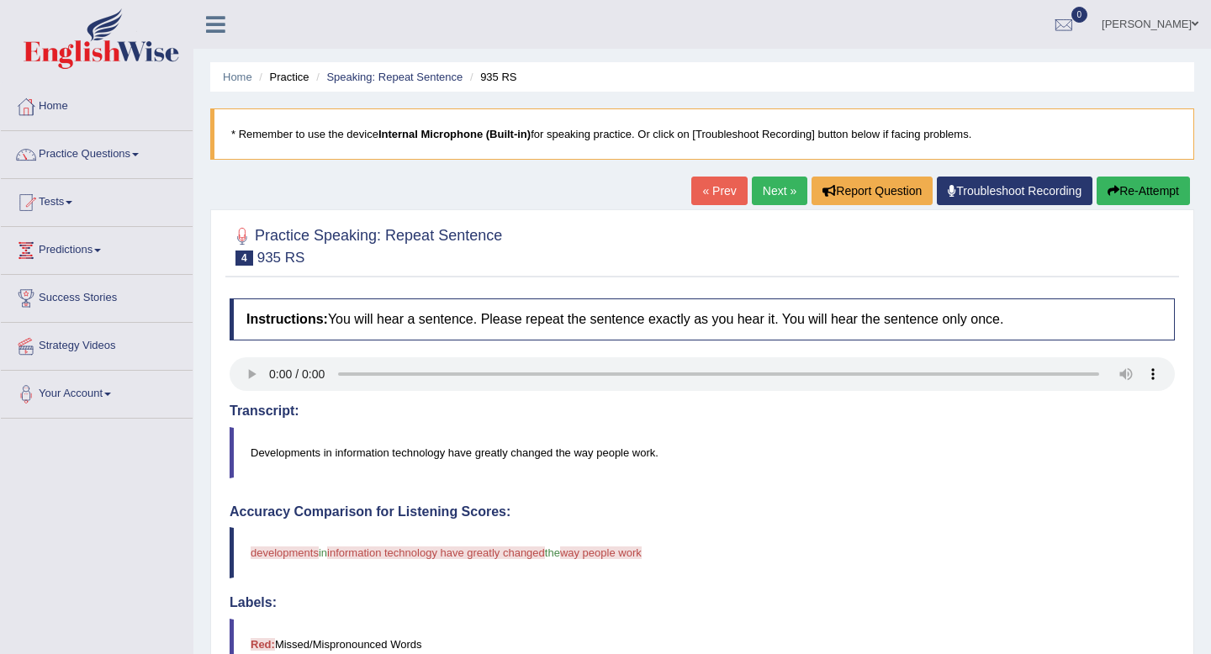
click at [766, 193] on link "Next »" at bounding box center [780, 191] width 56 height 29
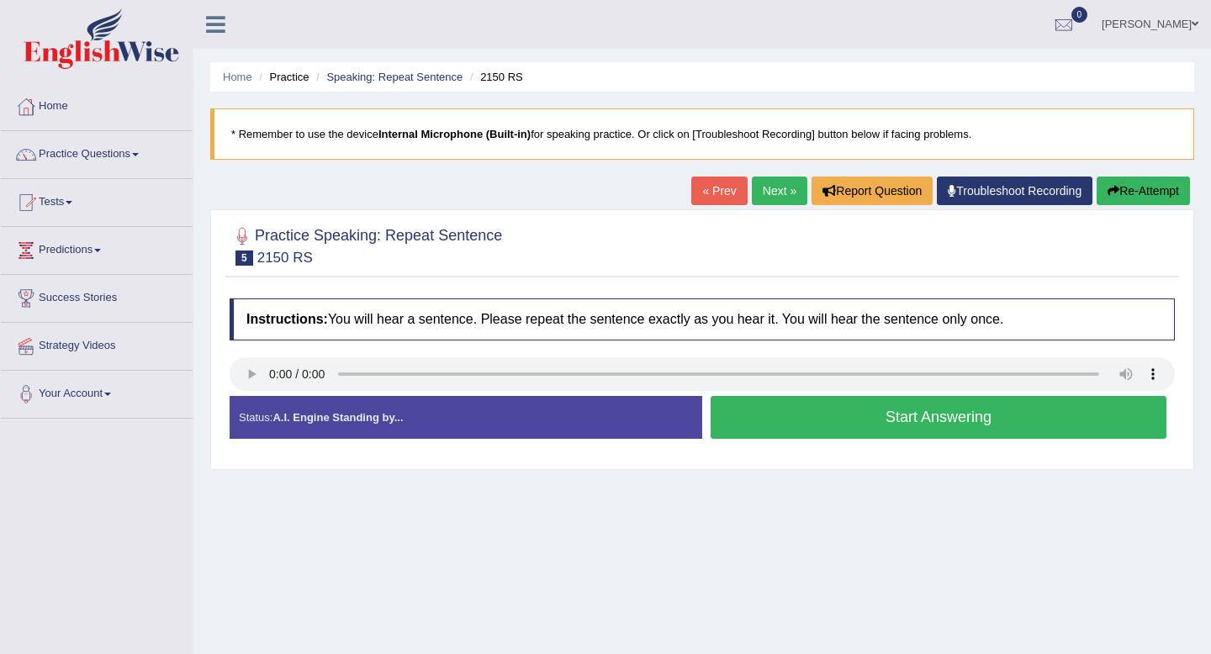
click at [842, 418] on button "Start Answering" at bounding box center [939, 417] width 456 height 43
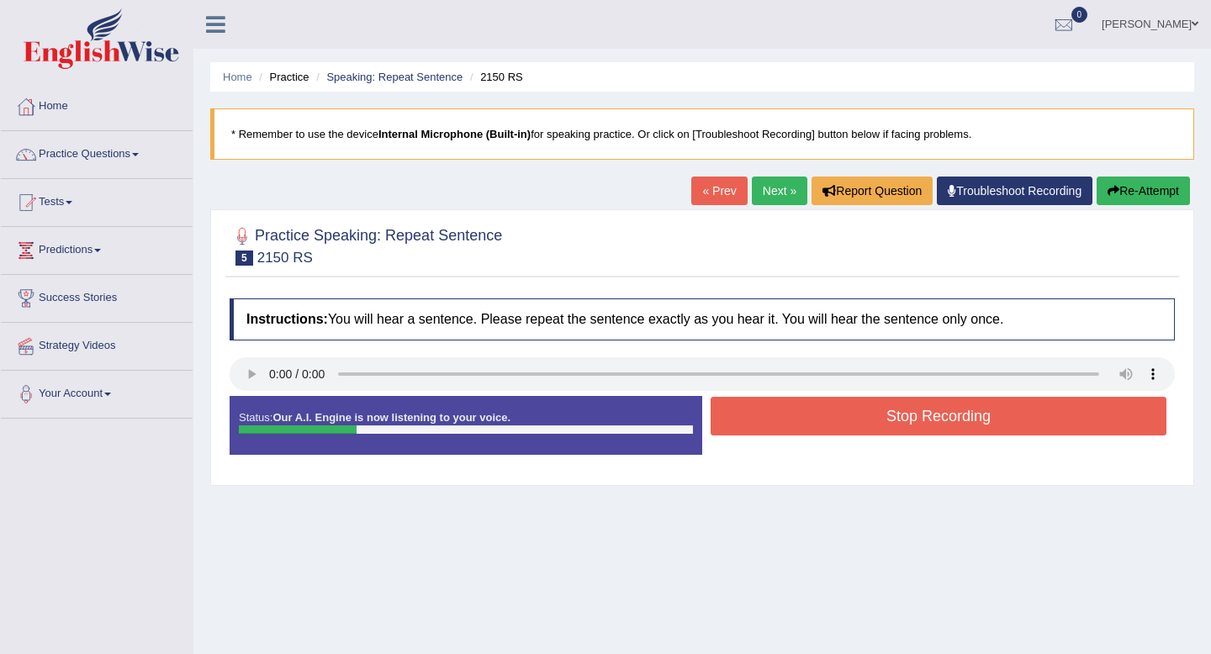
click at [842, 418] on button "Stop Recording" at bounding box center [939, 416] width 456 height 39
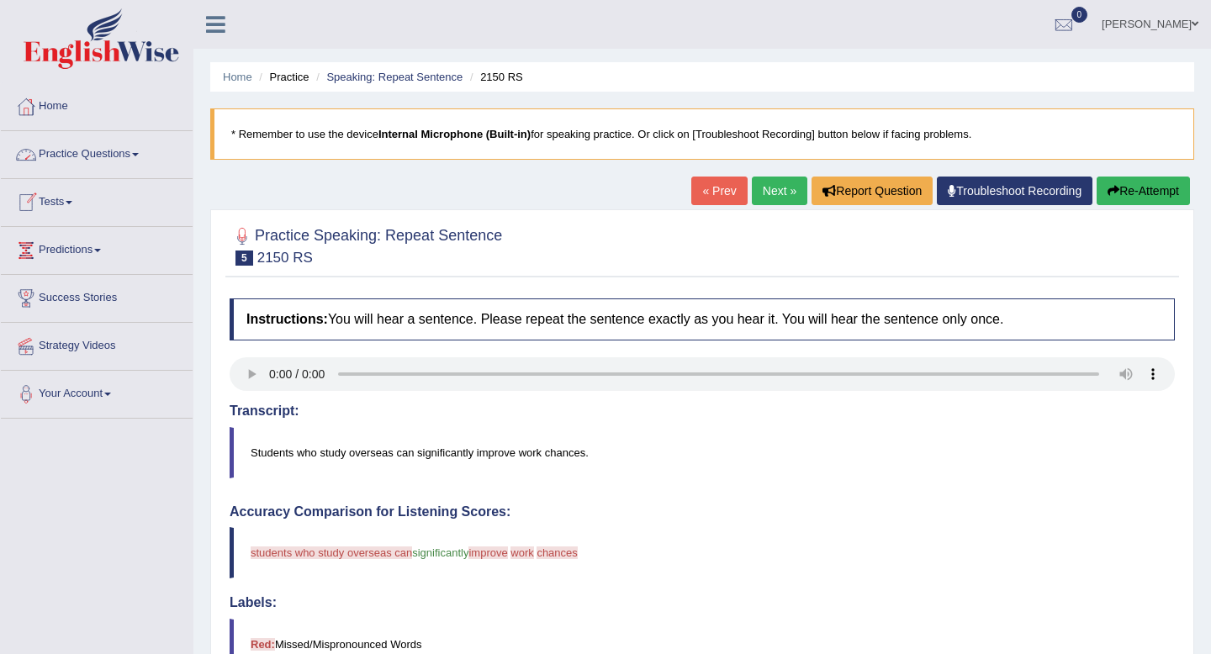
click at [139, 153] on span at bounding box center [135, 154] width 7 height 3
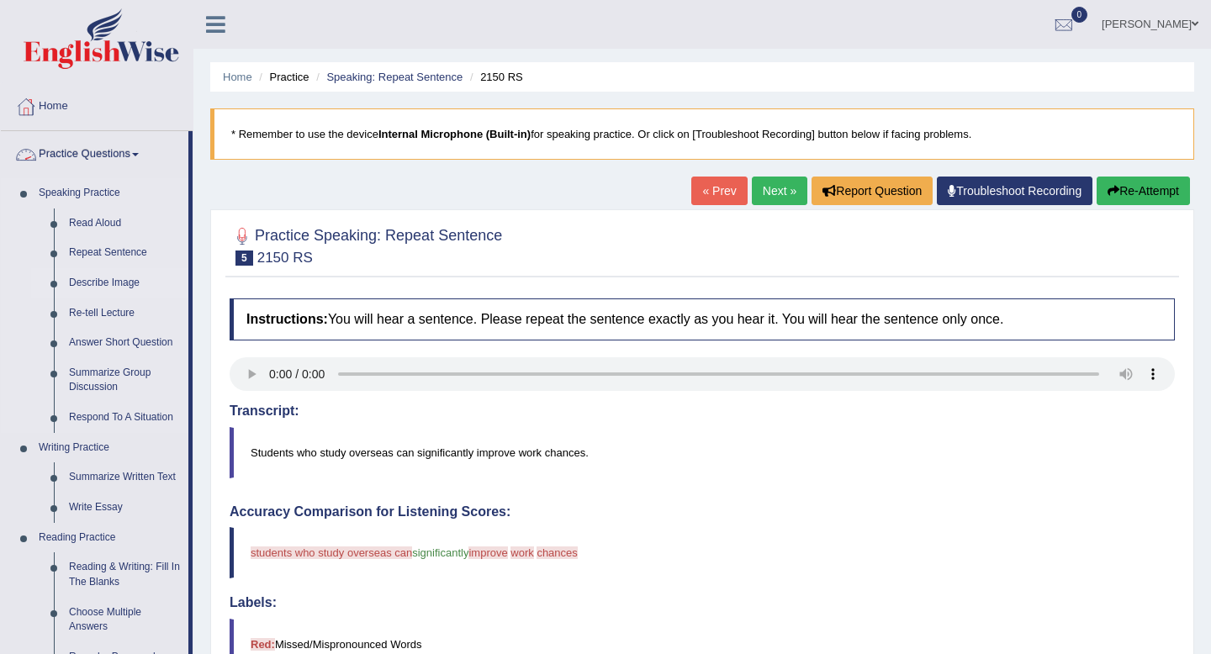
click at [117, 285] on link "Describe Image" at bounding box center [124, 283] width 127 height 30
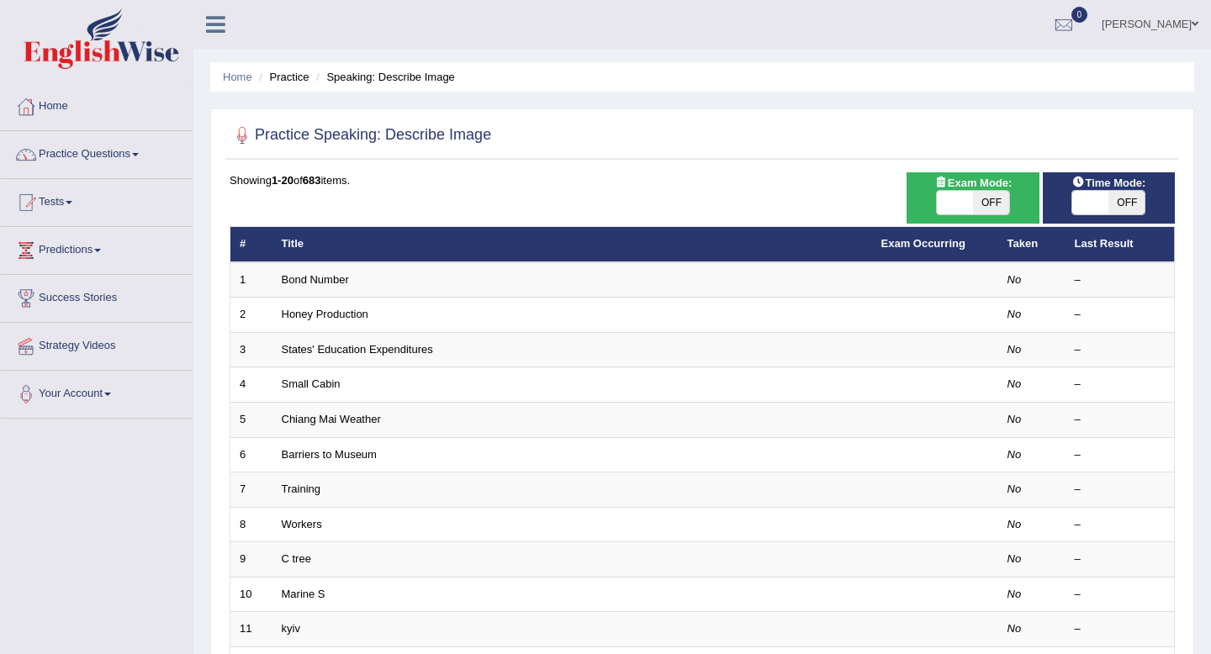
click at [151, 153] on link "Practice Questions" at bounding box center [97, 152] width 192 height 42
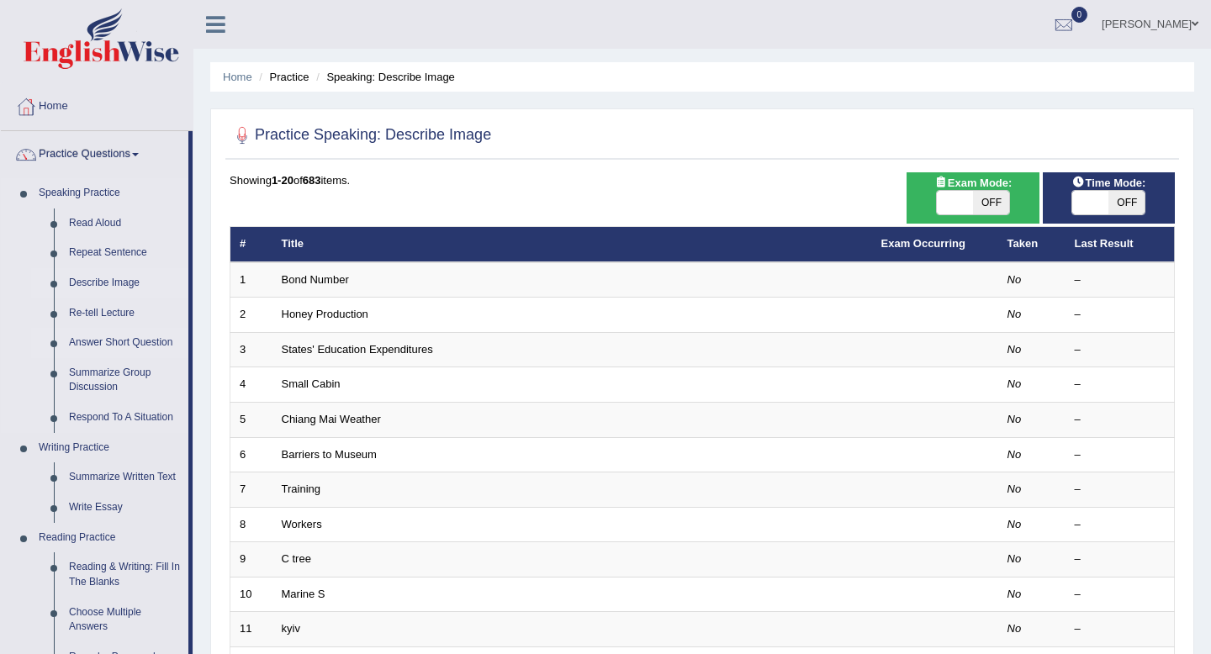
click at [110, 339] on link "Answer Short Question" at bounding box center [124, 343] width 127 height 30
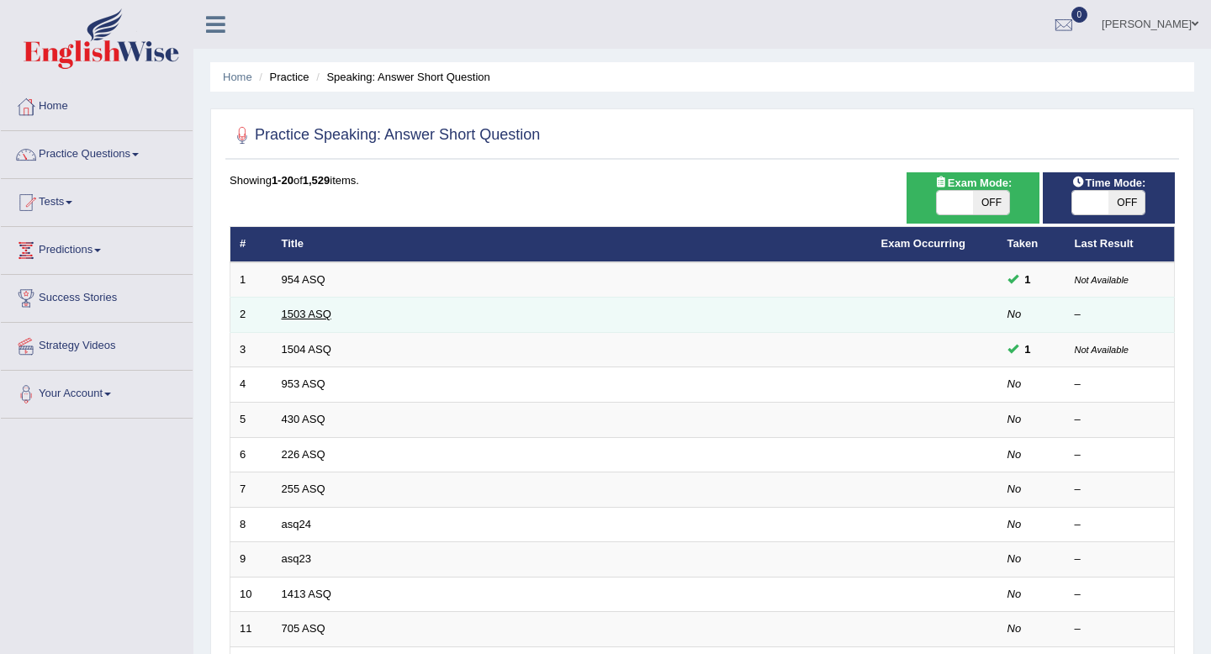
click at [319, 317] on link "1503 ASQ" at bounding box center [307, 314] width 50 height 13
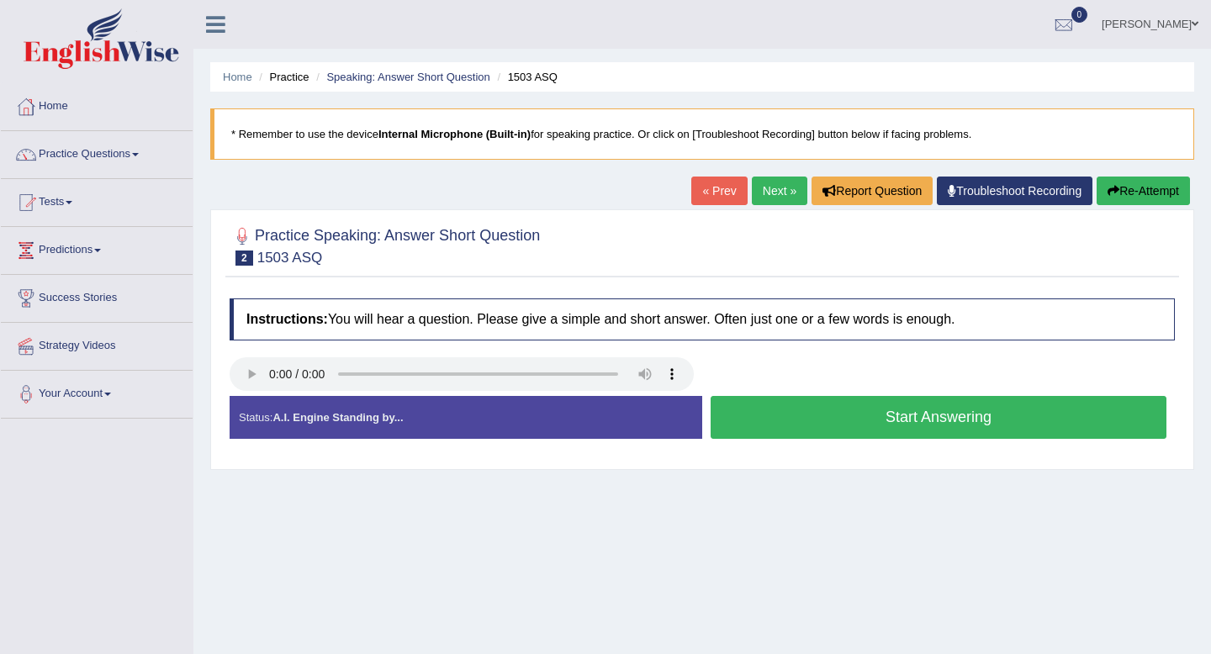
click at [889, 428] on button "Start Answering" at bounding box center [939, 417] width 456 height 43
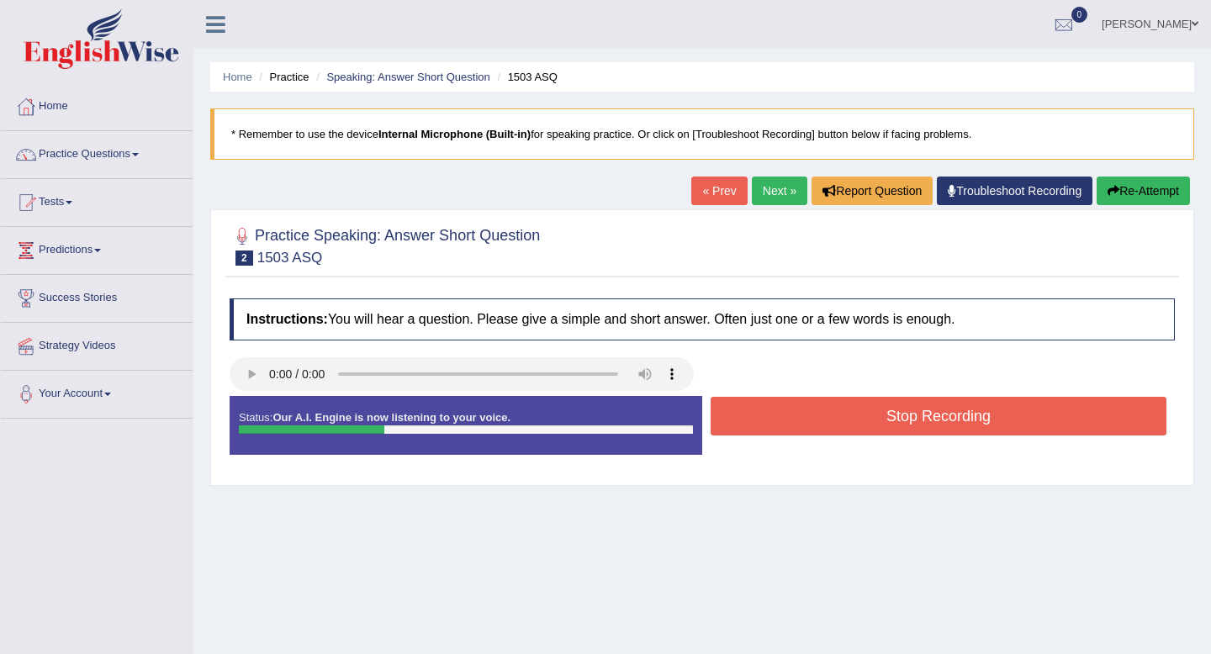
click at [889, 428] on button "Stop Recording" at bounding box center [939, 416] width 456 height 39
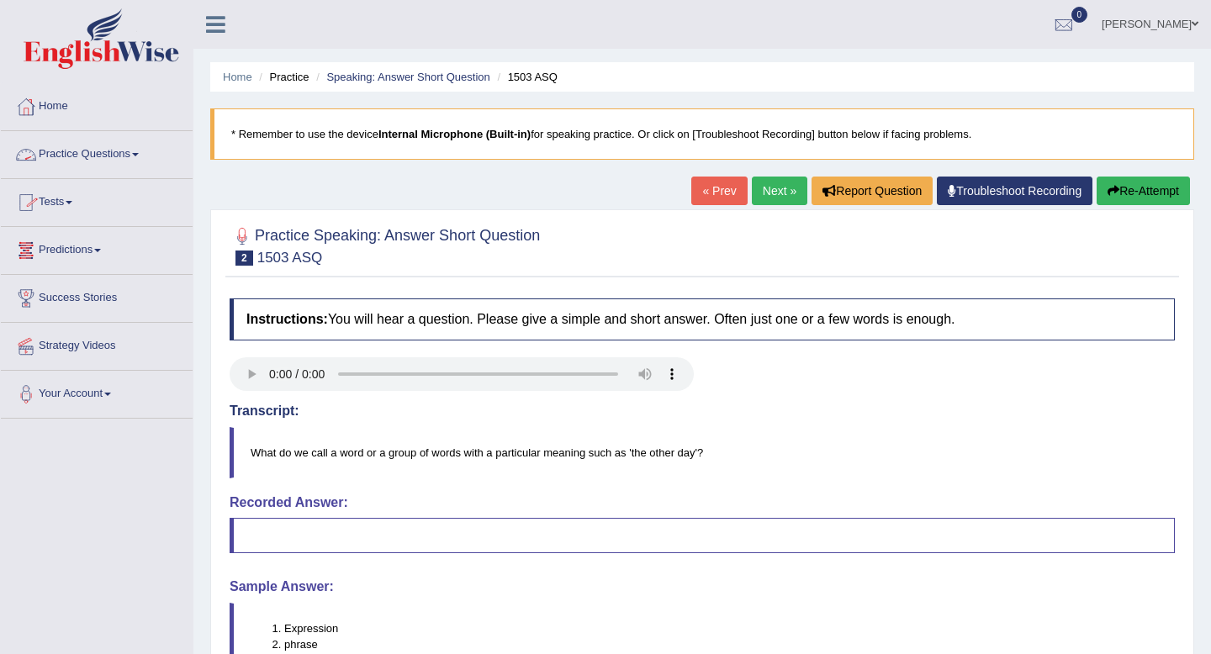
click at [139, 156] on span at bounding box center [135, 154] width 7 height 3
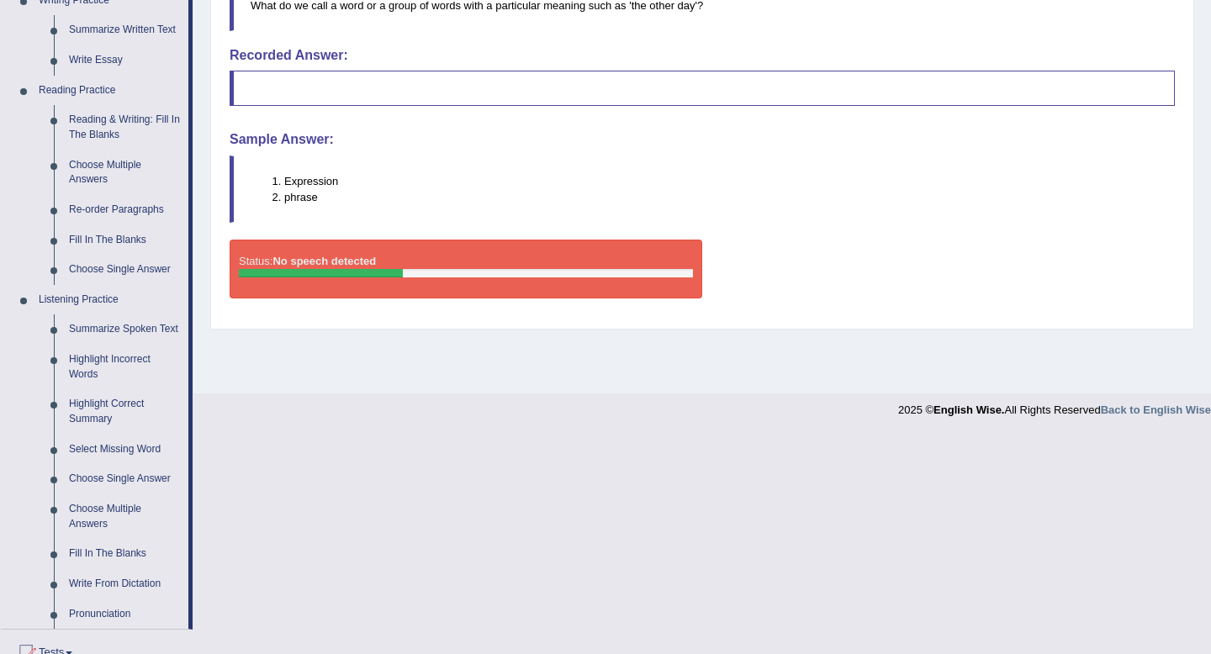
scroll to position [453, 0]
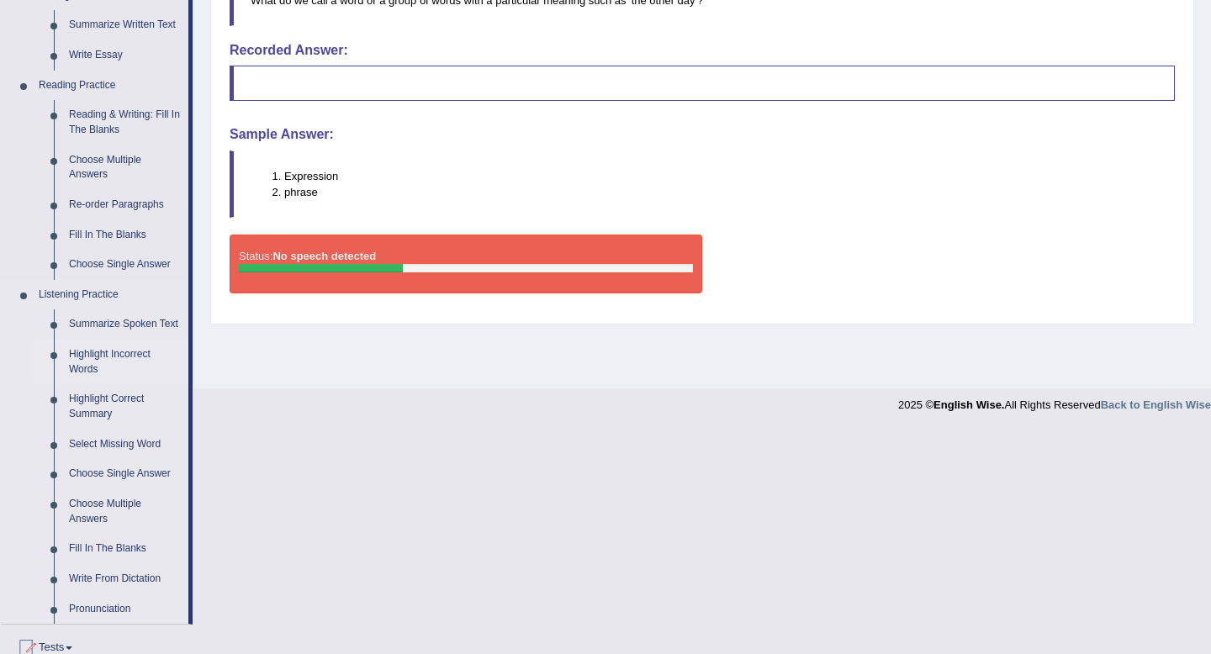
click at [99, 373] on link "Highlight Incorrect Words" at bounding box center [124, 362] width 127 height 45
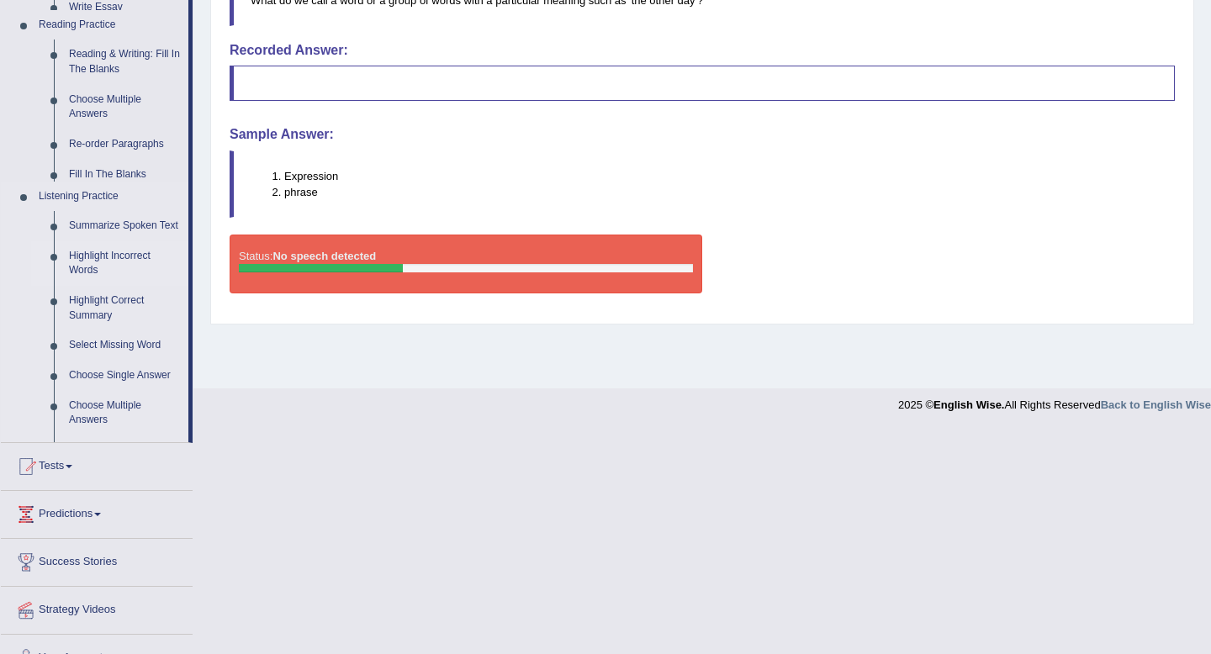
scroll to position [229, 0]
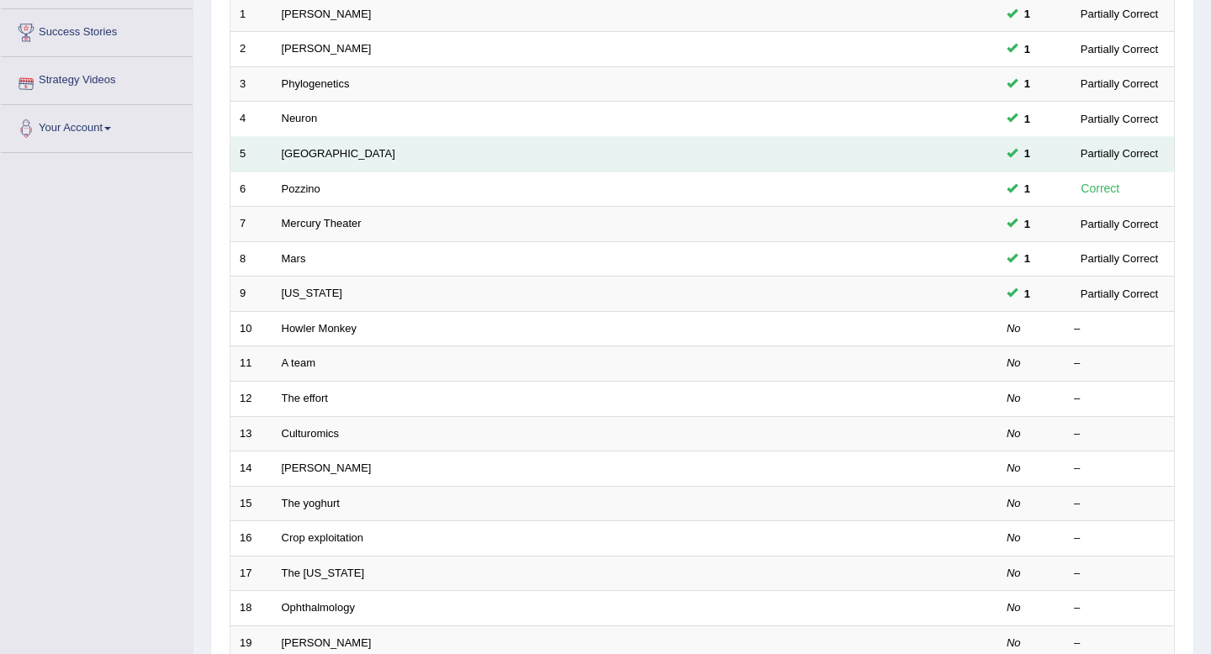
scroll to position [269, 0]
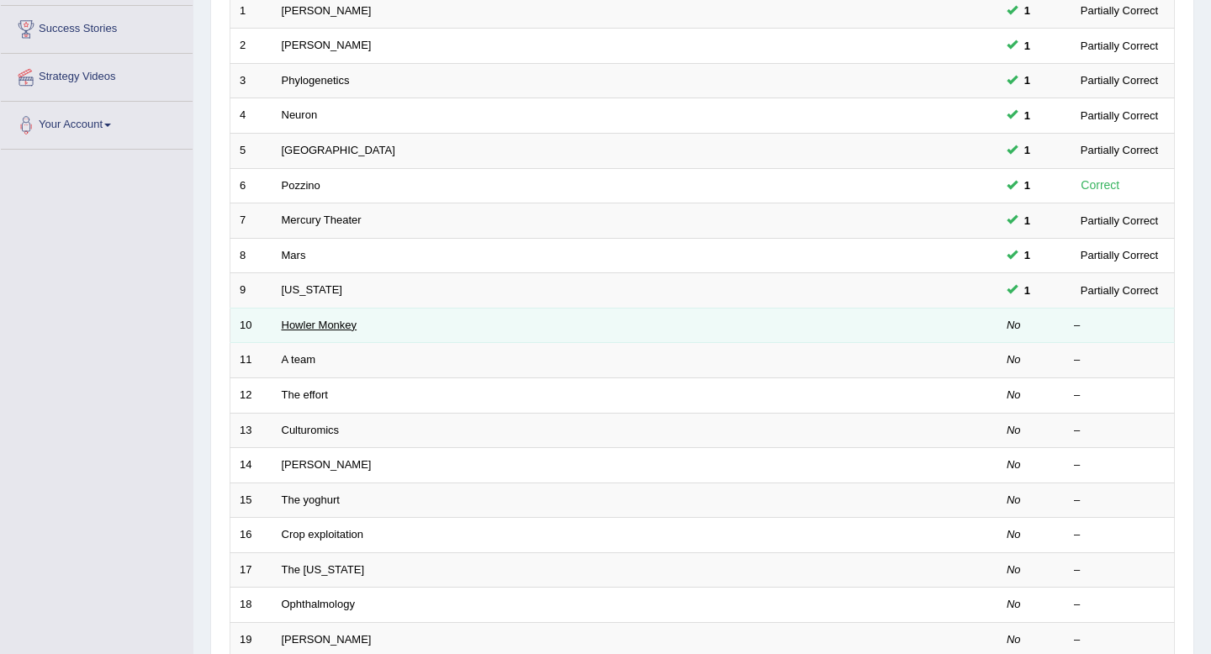
click at [315, 326] on link "Howler Monkey" at bounding box center [320, 325] width 76 height 13
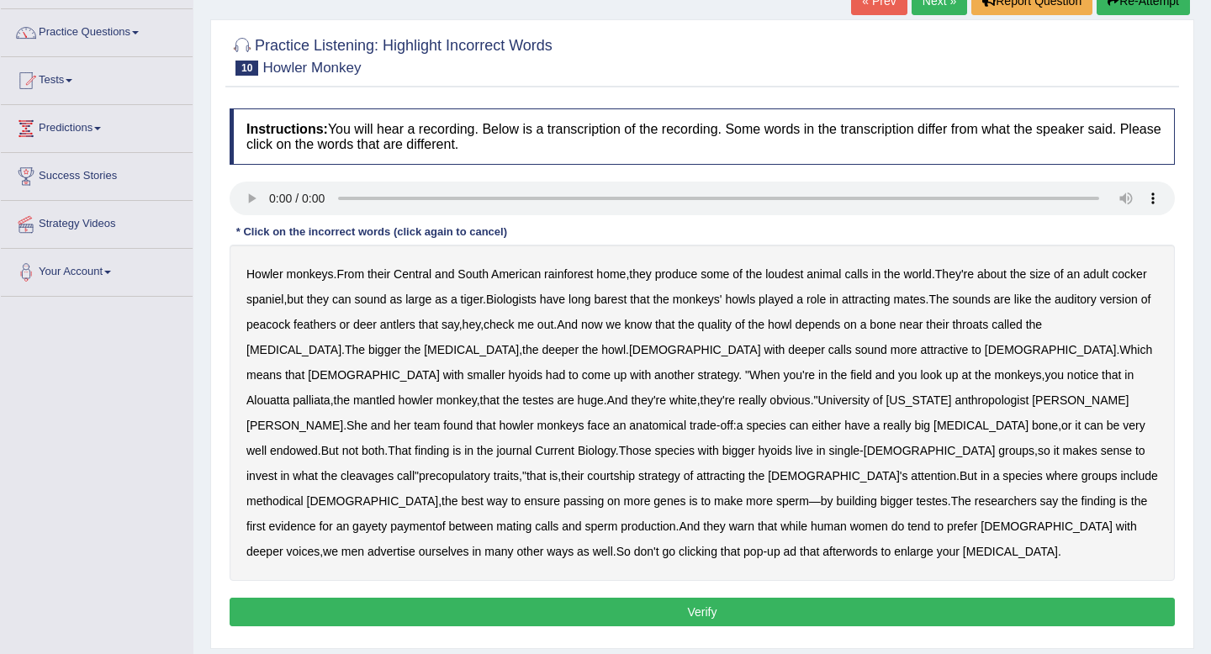
scroll to position [118, 0]
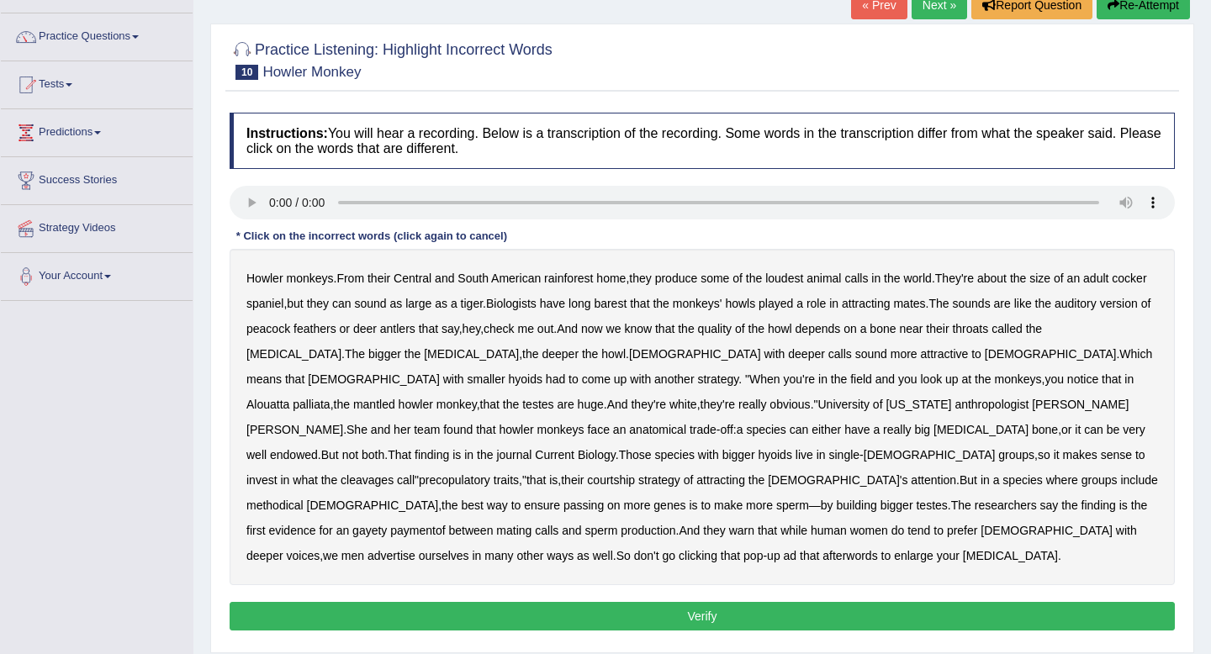
click at [627, 305] on b "barest" at bounding box center [610, 303] width 33 height 13
click at [394, 474] on b "cleavages" at bounding box center [367, 480] width 53 height 13
click at [304, 499] on b "methodical" at bounding box center [274, 505] width 57 height 13
click at [387, 524] on b "gayety" at bounding box center [369, 530] width 34 height 13
click at [868, 549] on b "afterwords" at bounding box center [850, 555] width 55 height 13
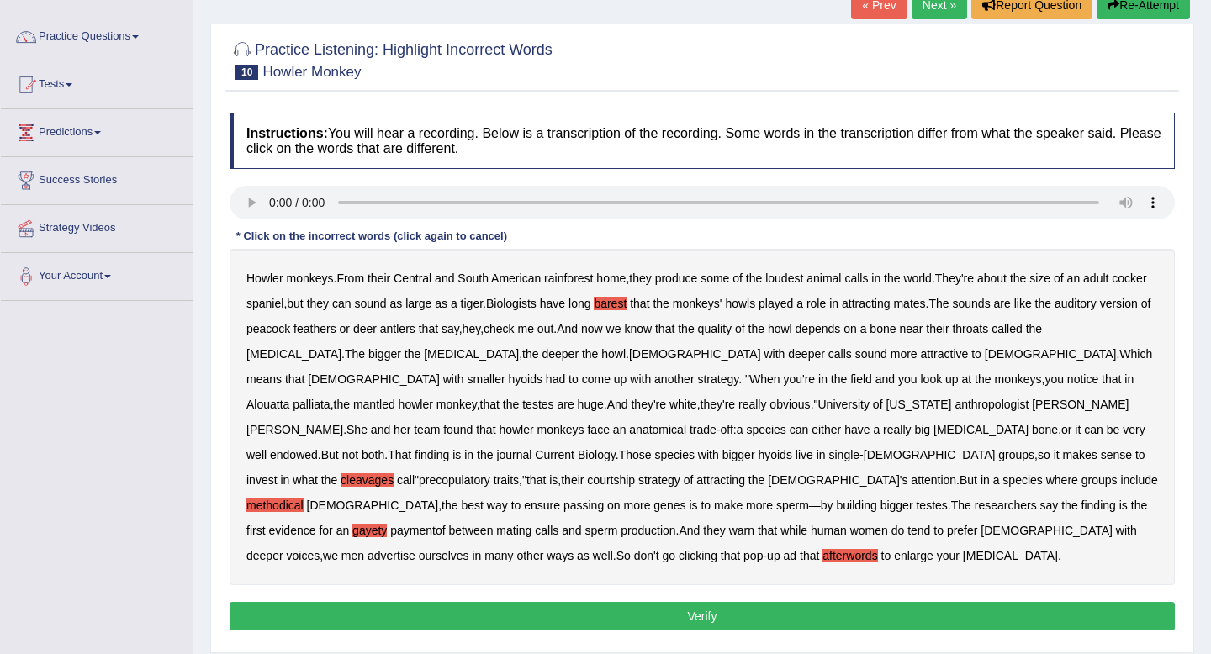
click at [678, 602] on button "Verify" at bounding box center [703, 616] width 946 height 29
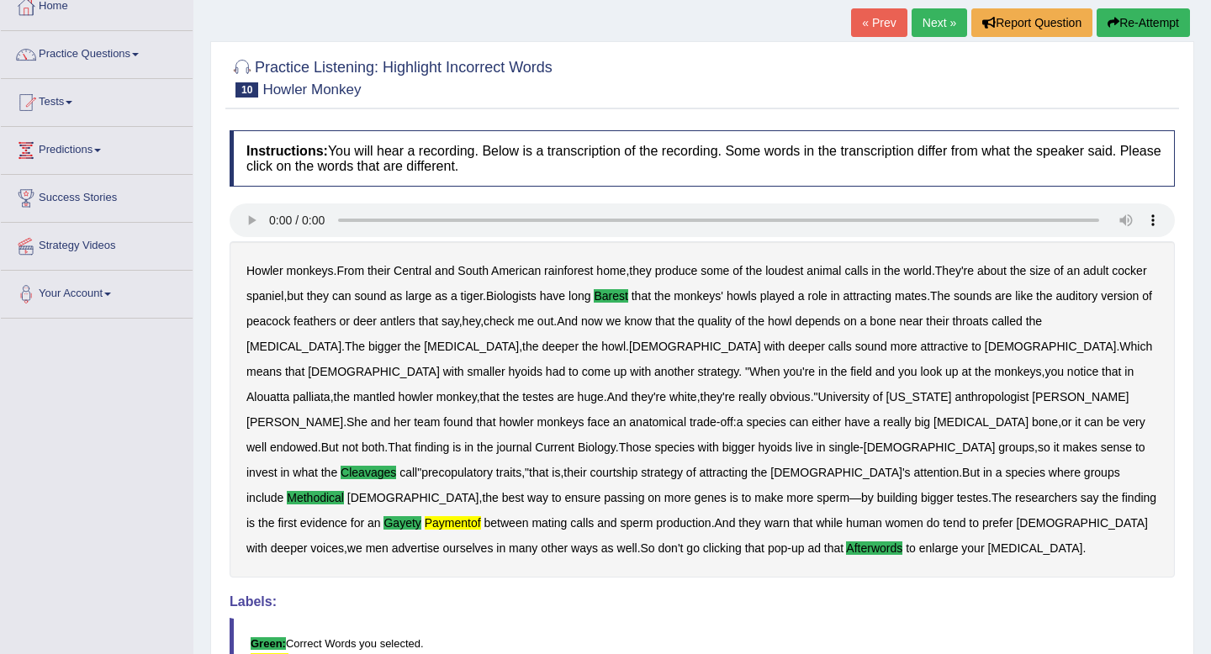
scroll to position [83, 0]
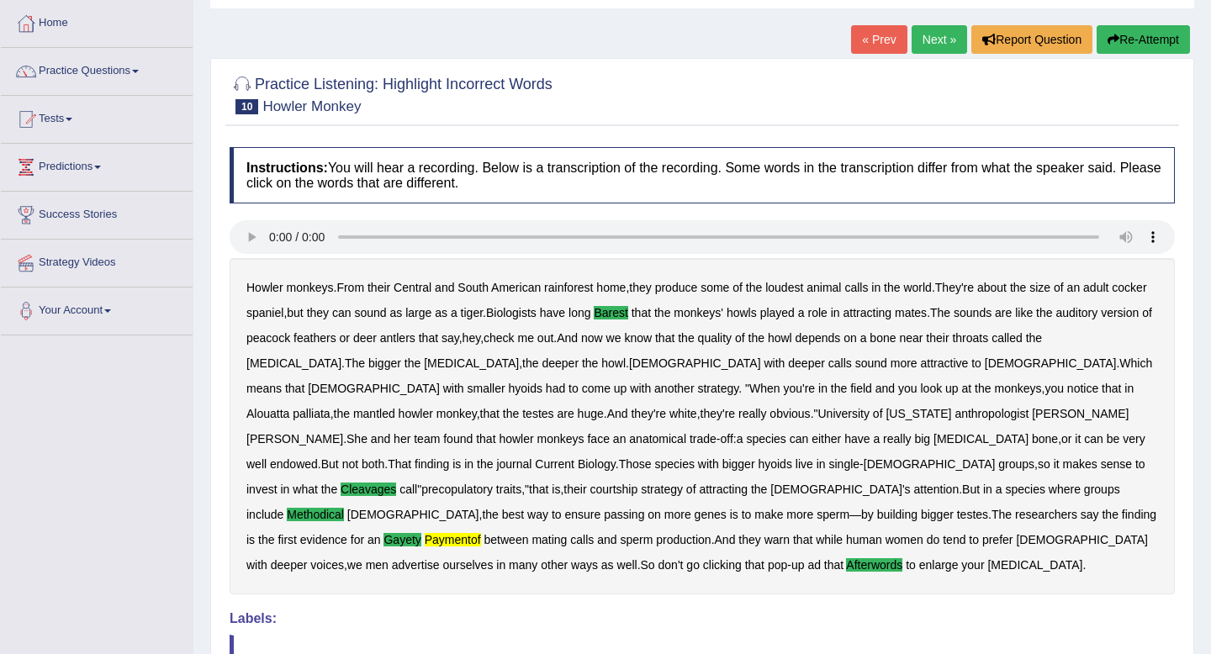
click at [922, 43] on link "Next »" at bounding box center [940, 39] width 56 height 29
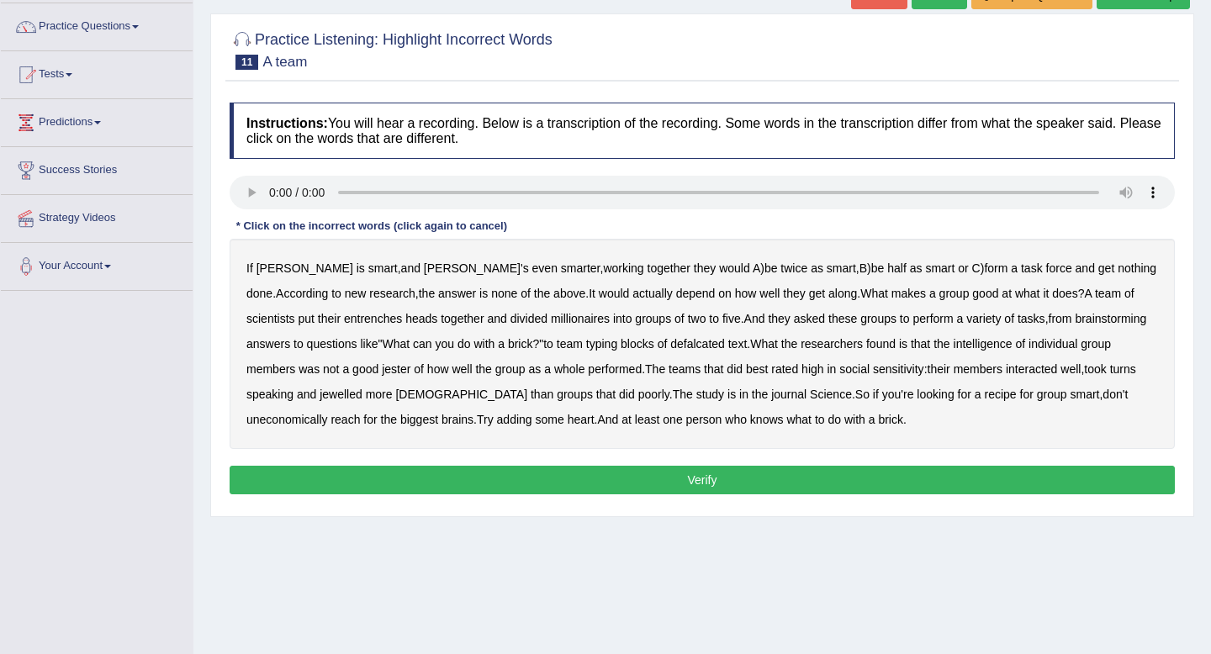
click at [344, 324] on b "entrenches" at bounding box center [373, 318] width 58 height 13
click at [551, 318] on b "millionaires" at bounding box center [580, 318] width 59 height 13
click at [670, 343] on b "defalcated" at bounding box center [697, 343] width 55 height 13
click at [382, 371] on b "jester" at bounding box center [396, 369] width 29 height 13
click at [320, 391] on b "jewelled" at bounding box center [341, 394] width 43 height 13
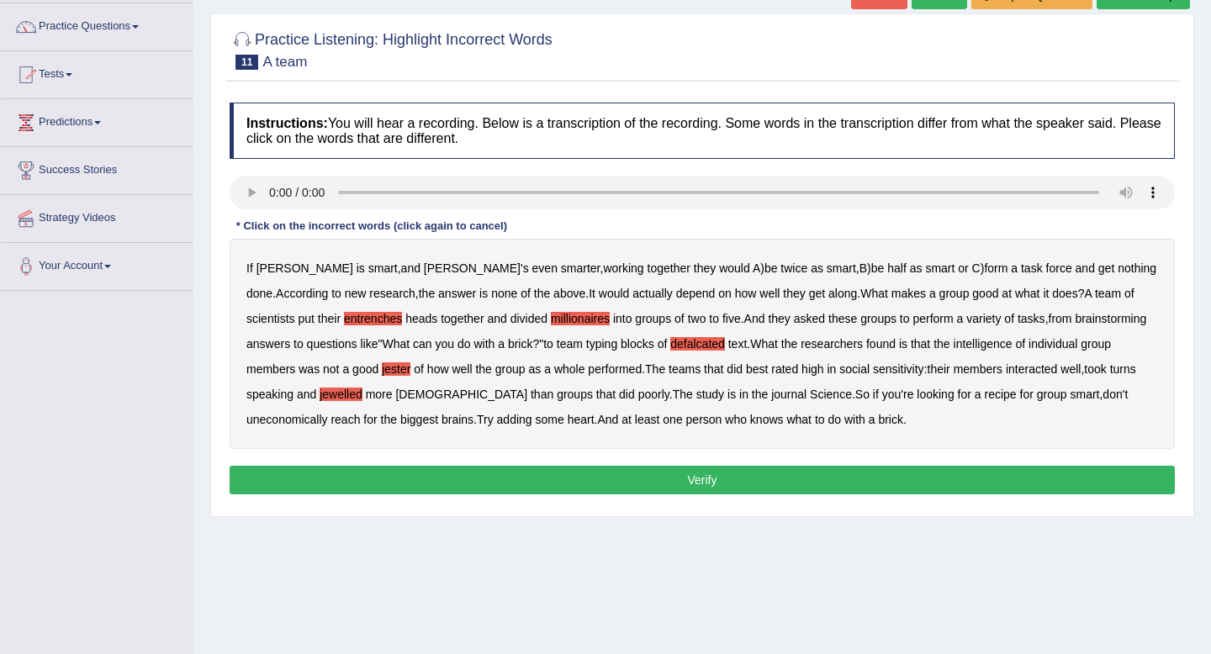
click at [328, 413] on b "uneconomically" at bounding box center [287, 419] width 82 height 13
click at [698, 475] on button "Verify" at bounding box center [703, 480] width 946 height 29
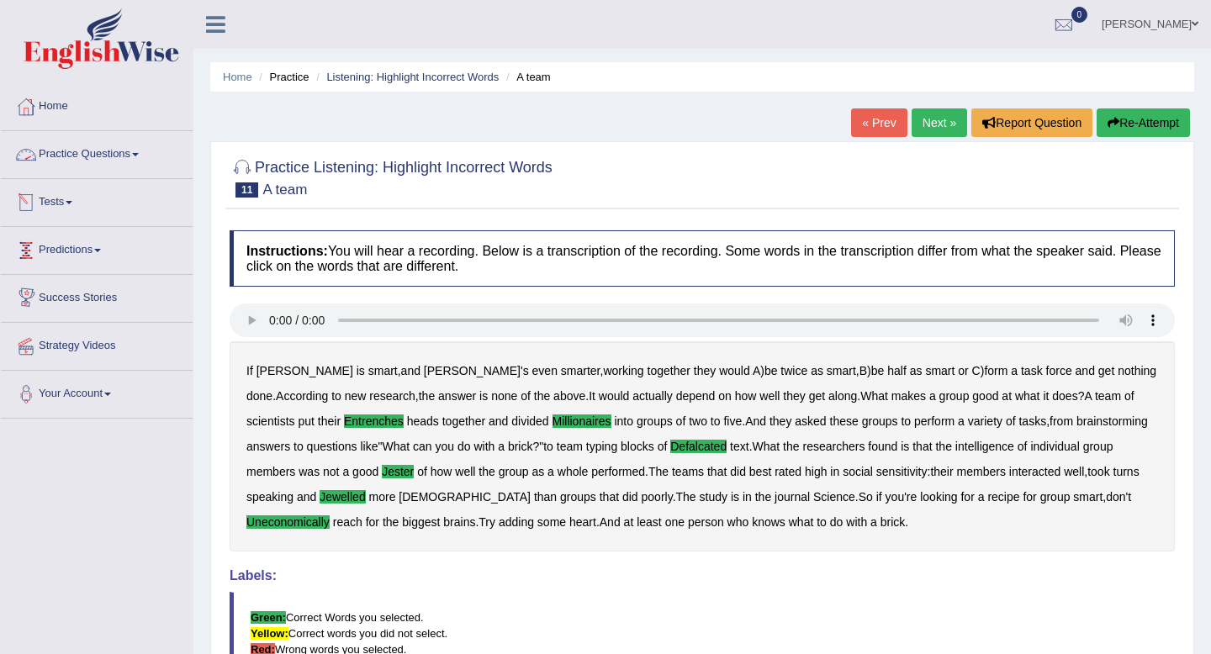
click at [144, 157] on link "Practice Questions" at bounding box center [97, 152] width 192 height 42
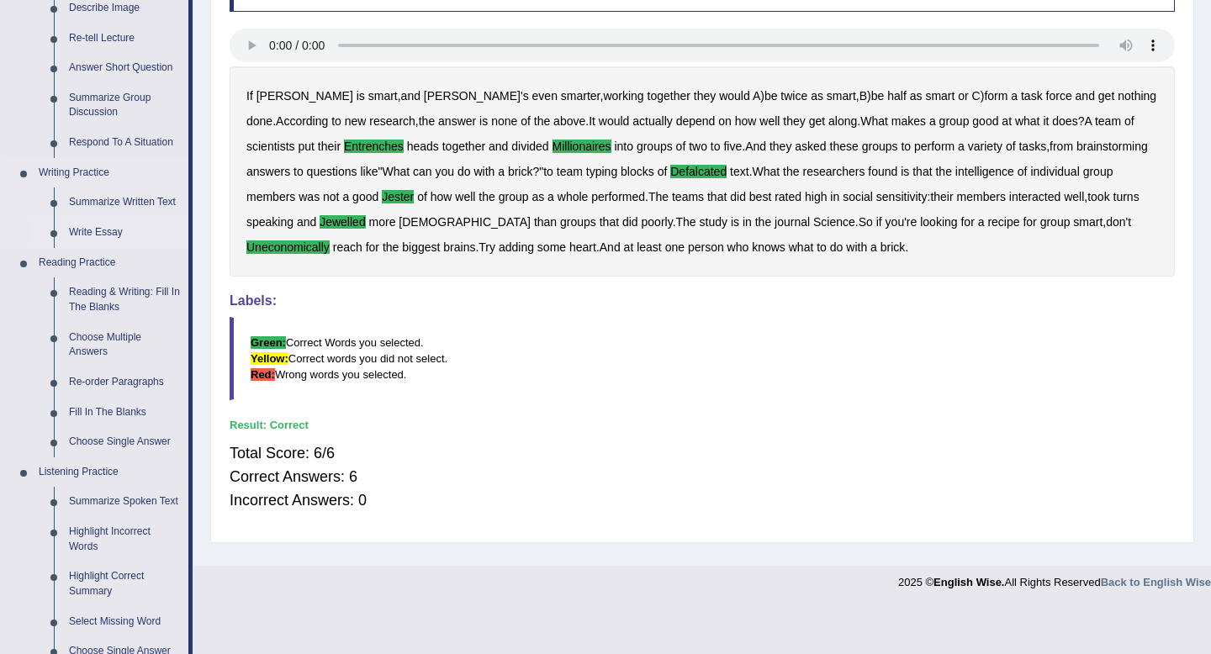
scroll to position [276, 0]
click at [108, 305] on link "Reading & Writing: Fill In The Blanks" at bounding box center [124, 299] width 127 height 45
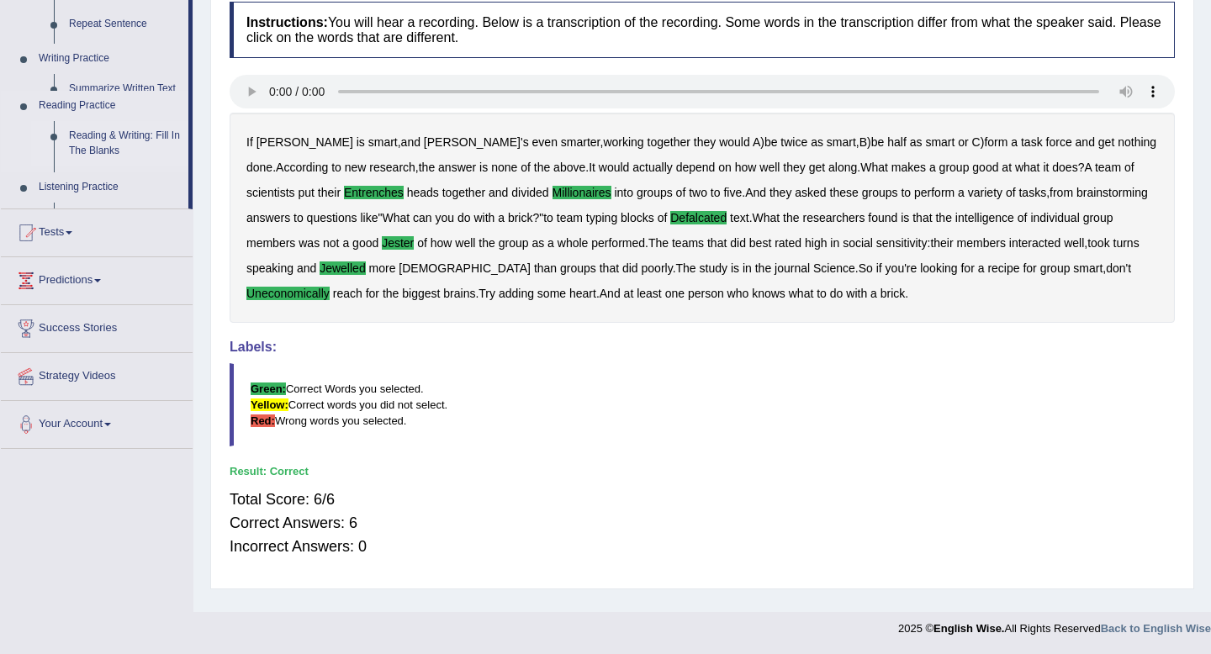
scroll to position [229, 0]
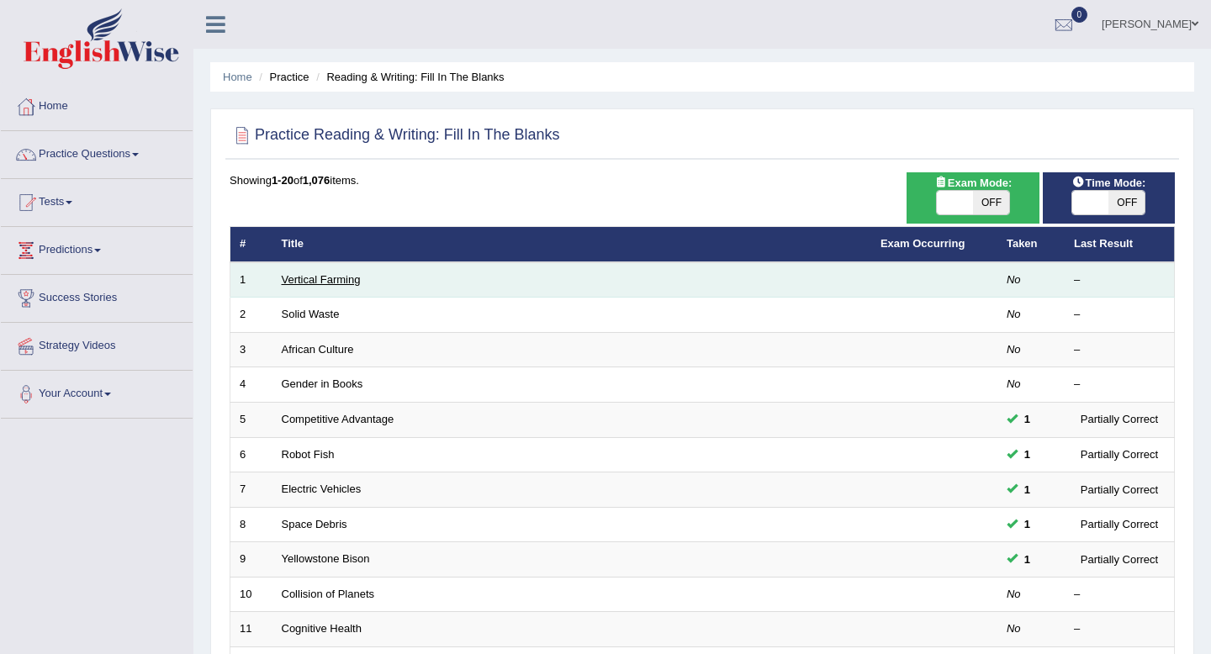
click at [312, 283] on link "Vertical Farming" at bounding box center [321, 279] width 79 height 13
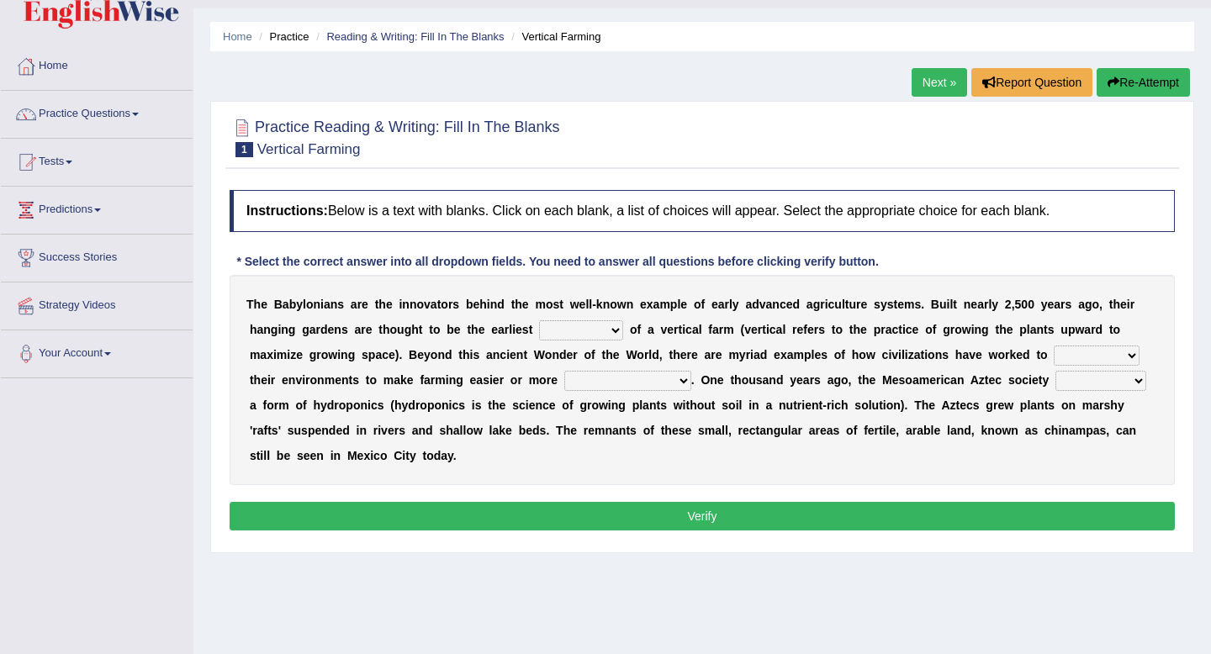
scroll to position [54, 0]
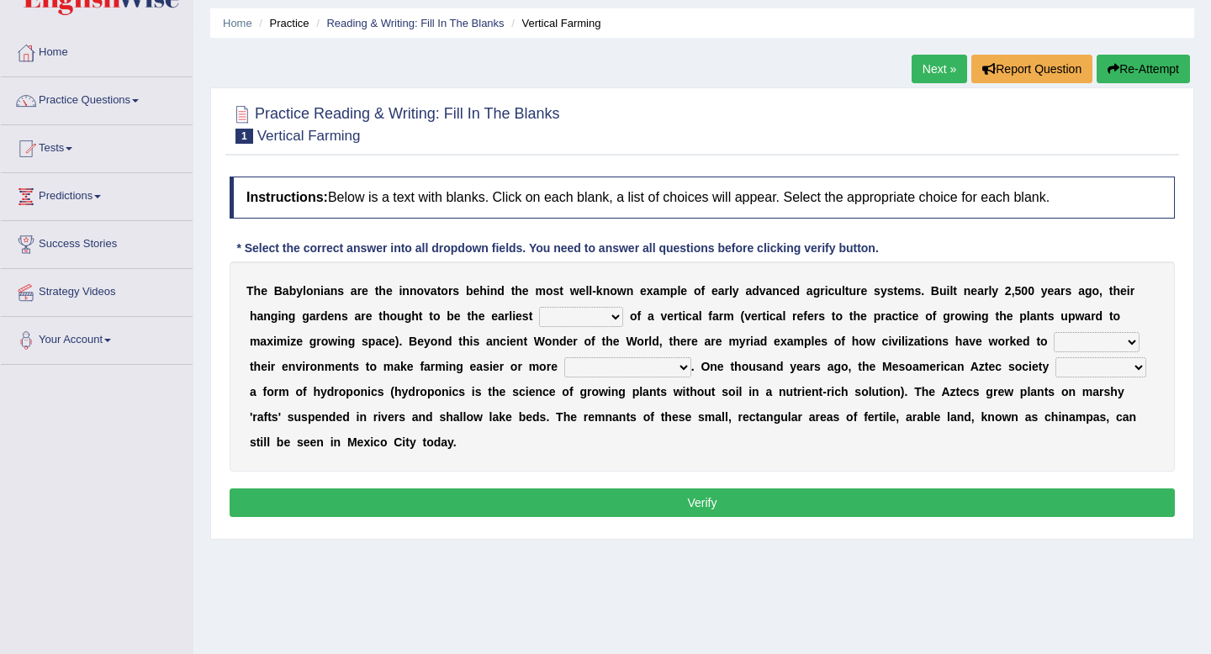
click at [697, 506] on button "Verify" at bounding box center [703, 503] width 946 height 29
click at [617, 316] on select "prototype failure discredit protocol" at bounding box center [581, 317] width 84 height 20
click at [618, 315] on select "prototype failure discredit protocol" at bounding box center [581, 317] width 84 height 20
select select "prototype"
click at [539, 308] on select "prototype failure discredit protocol" at bounding box center [581, 317] width 84 height 20
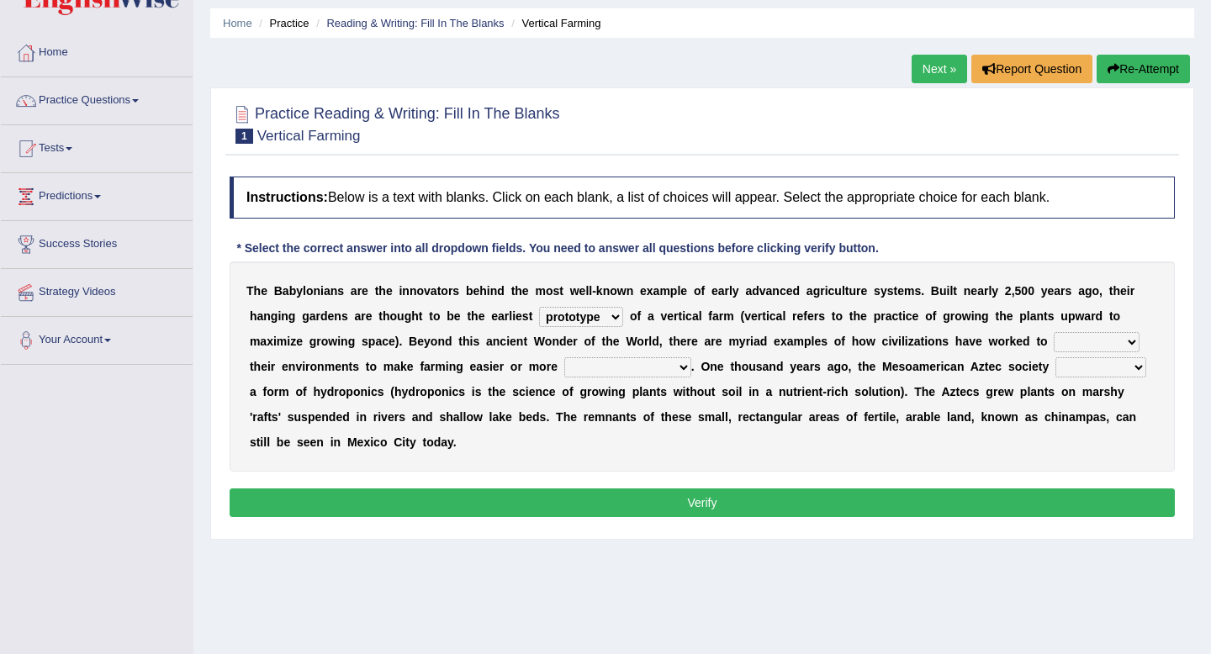
click at [1129, 341] on select "manipulate escape respect disarrange" at bounding box center [1097, 342] width 86 height 20
click at [1054, 333] on select "manipulate escape respect disarrange" at bounding box center [1097, 342] width 86 height 20
click at [1133, 346] on select "manipulate escape respect disarrange" at bounding box center [1097, 342] width 86 height 20
select select "manipulate"
click at [1054, 333] on select "manipulate escape respect disarrange" at bounding box center [1097, 342] width 86 height 20
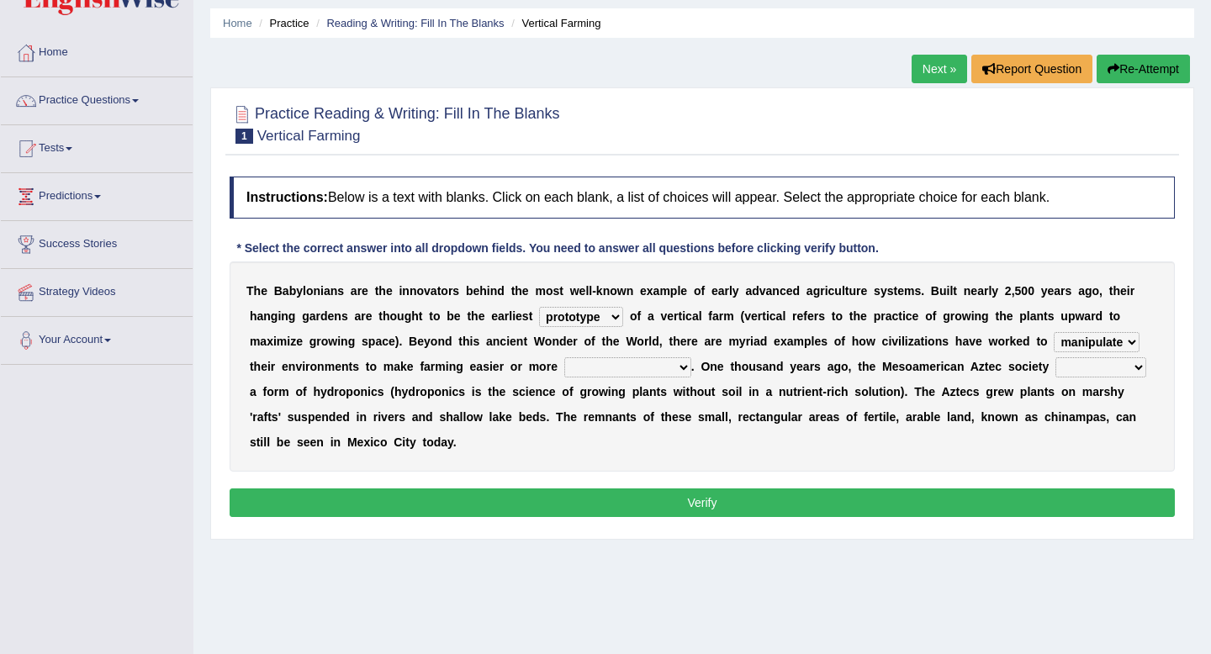
click at [683, 366] on select "productive constructive connective counterproductive" at bounding box center [627, 368] width 127 height 20
select select "productive"
click at [564, 358] on select "productive constructive connective counterproductive" at bounding box center [627, 368] width 127 height 20
click at [1137, 370] on select "domineered volunteered pioneered engineered" at bounding box center [1101, 368] width 91 height 20
select select "pioneered"
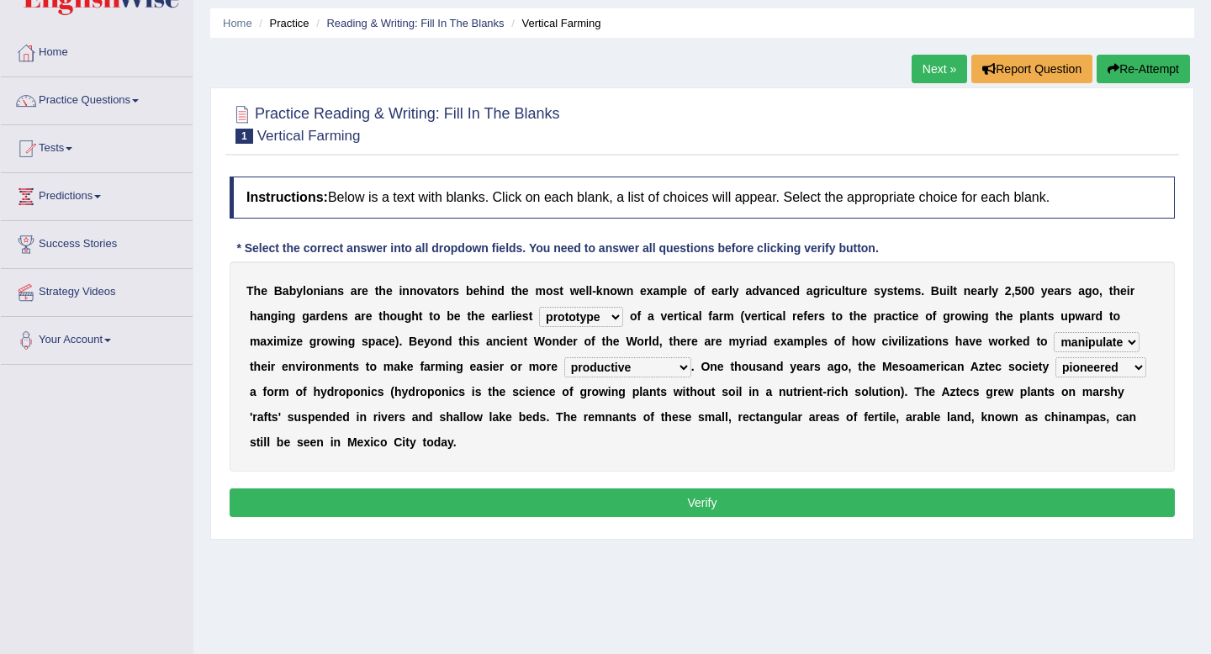
click at [1058, 358] on select "domineered volunteered pioneered engineered" at bounding box center [1101, 368] width 91 height 20
click at [649, 505] on button "Verify" at bounding box center [703, 503] width 946 height 29
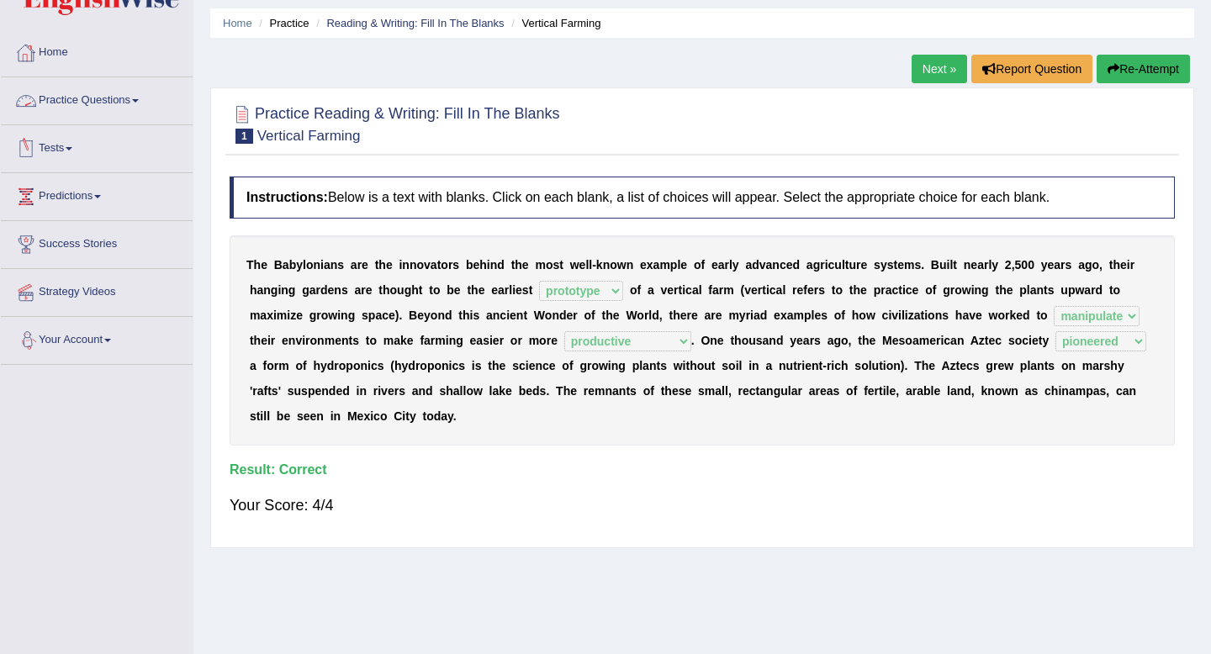
click at [139, 100] on span at bounding box center [135, 100] width 7 height 3
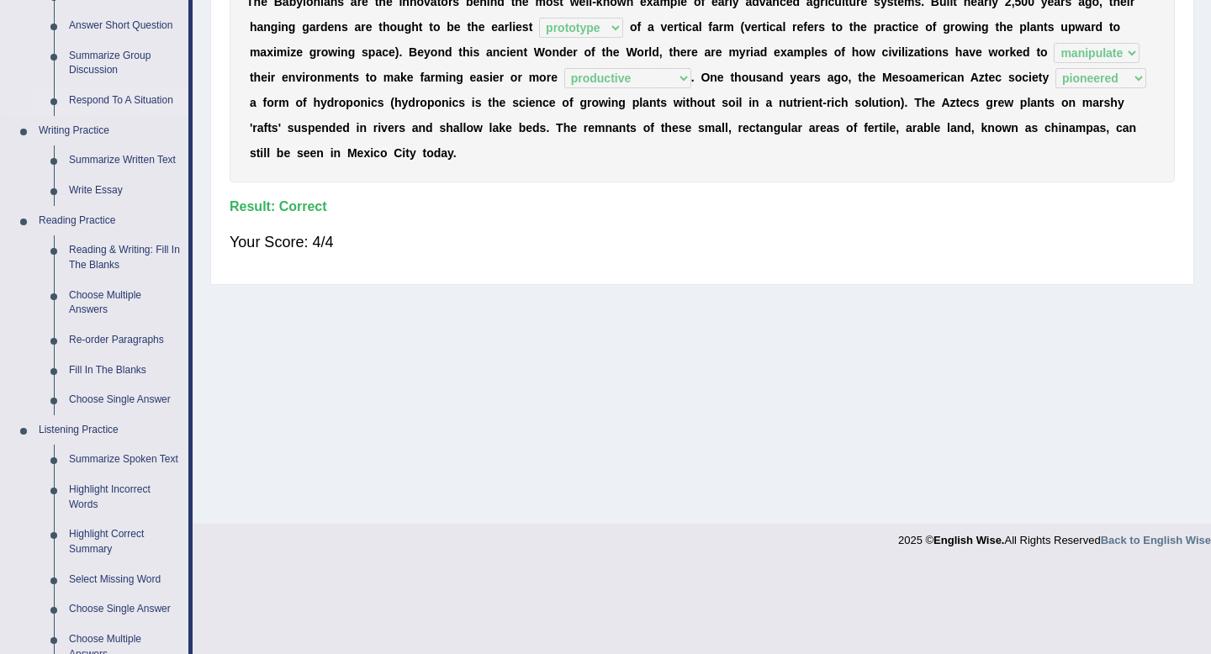
scroll to position [321, 0]
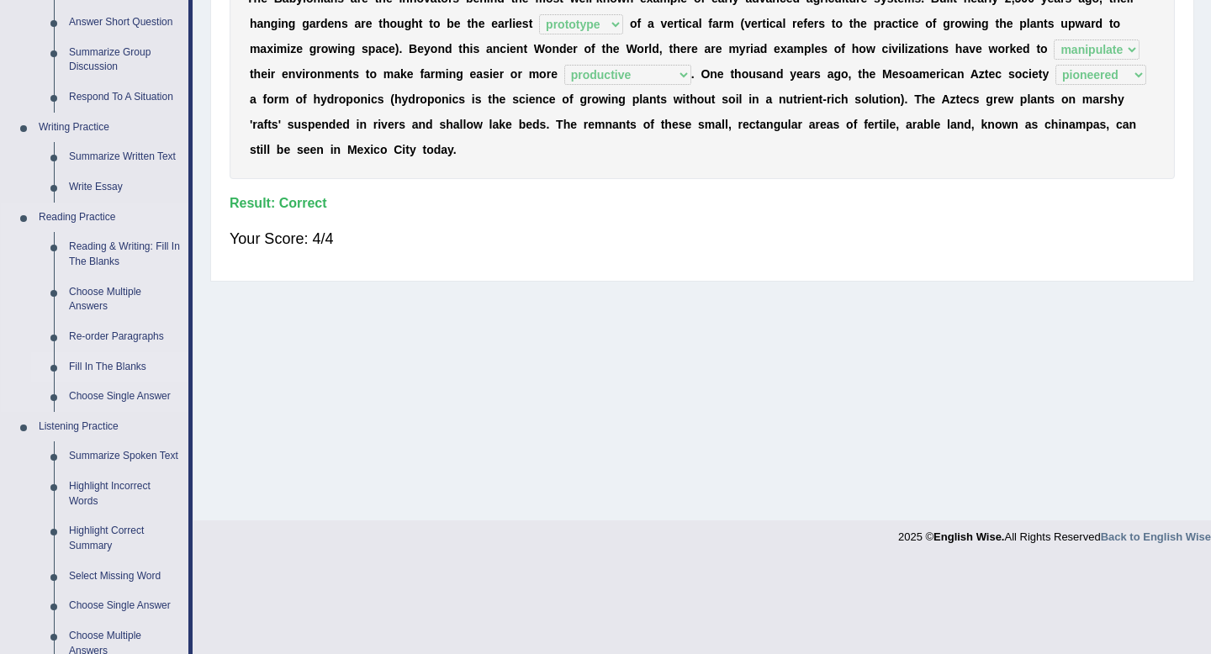
click at [123, 366] on link "Fill In The Blanks" at bounding box center [124, 367] width 127 height 30
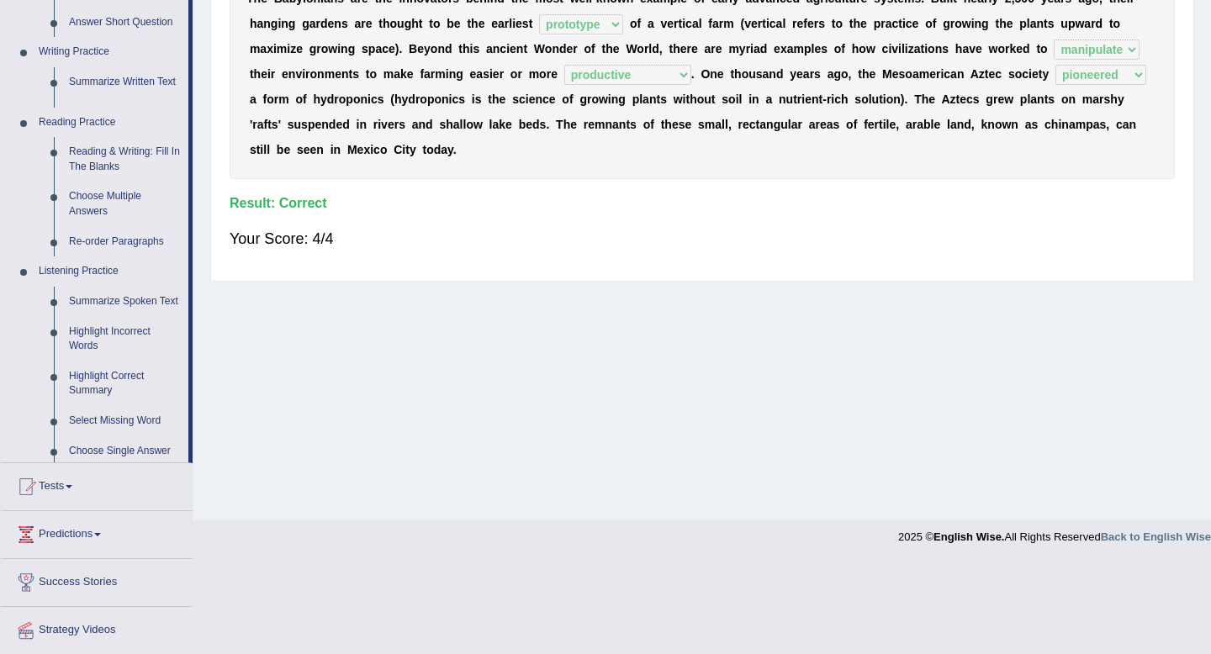
scroll to position [229, 0]
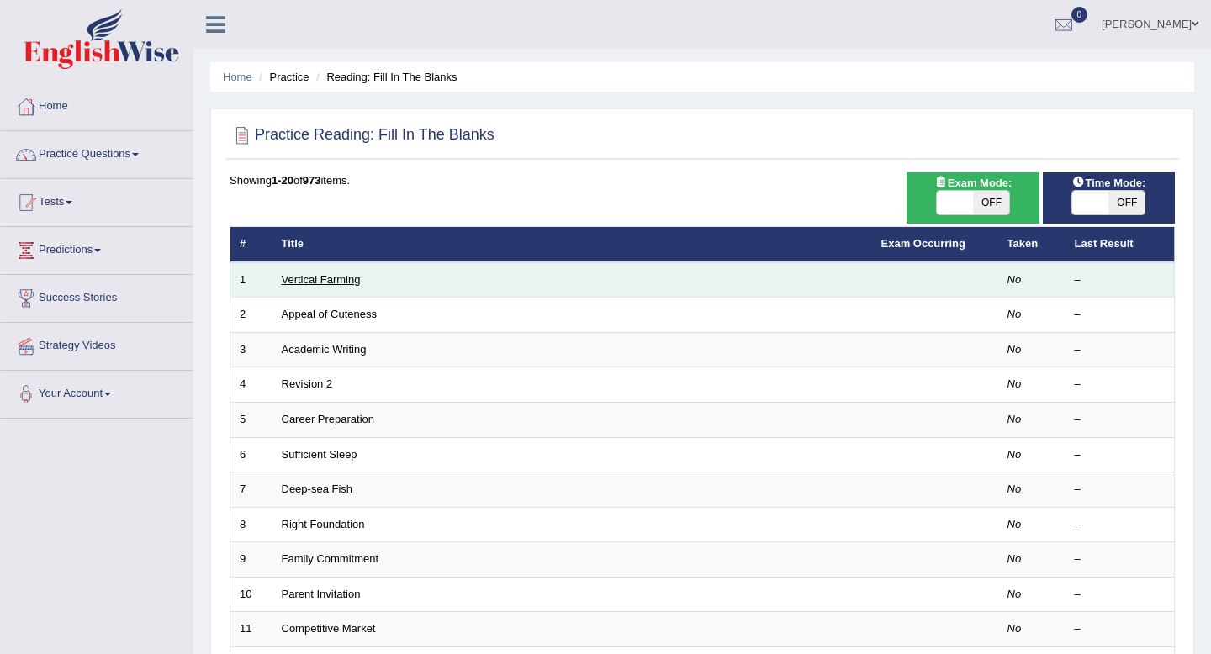
click at [324, 277] on link "Vertical Farming" at bounding box center [321, 279] width 79 height 13
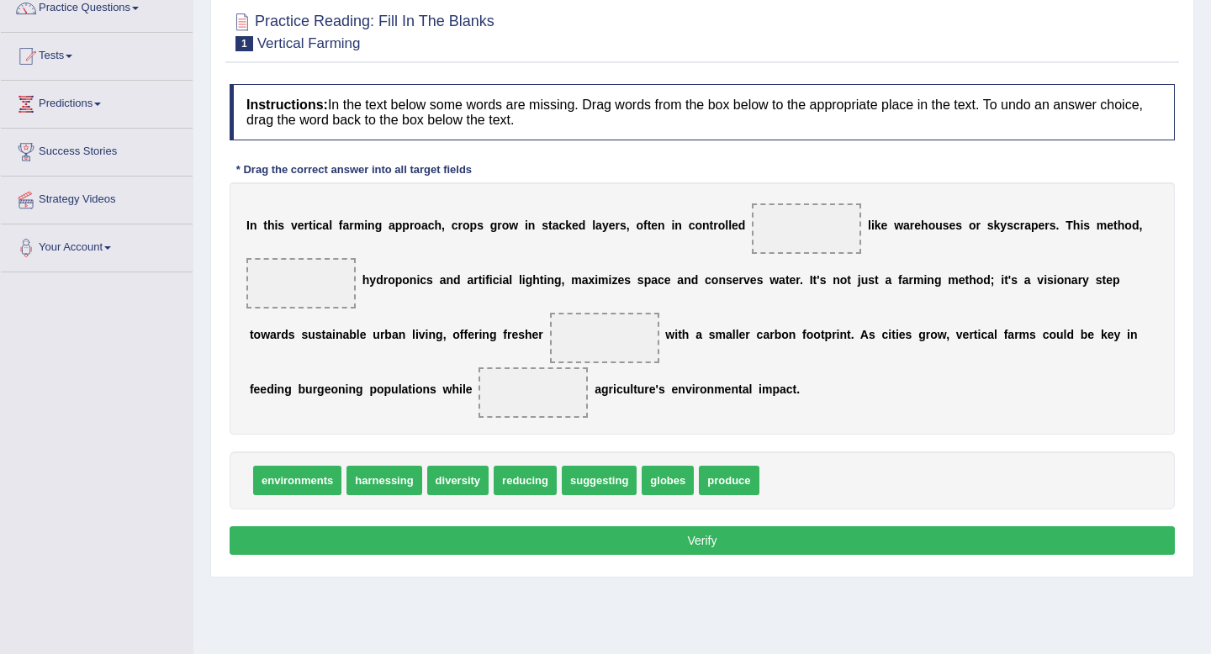
scroll to position [162, 0]
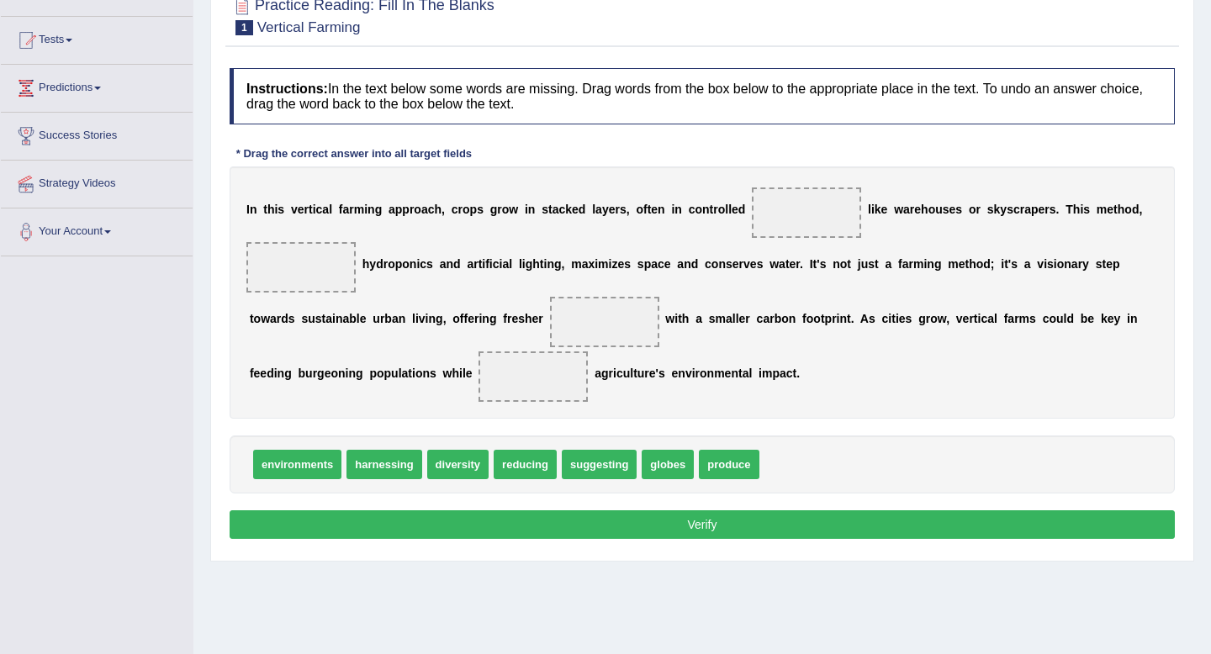
click at [289, 462] on span "environments" at bounding box center [297, 464] width 88 height 29
drag, startPoint x: 302, startPoint y: 458, endPoint x: 804, endPoint y: 219, distance: 556.5
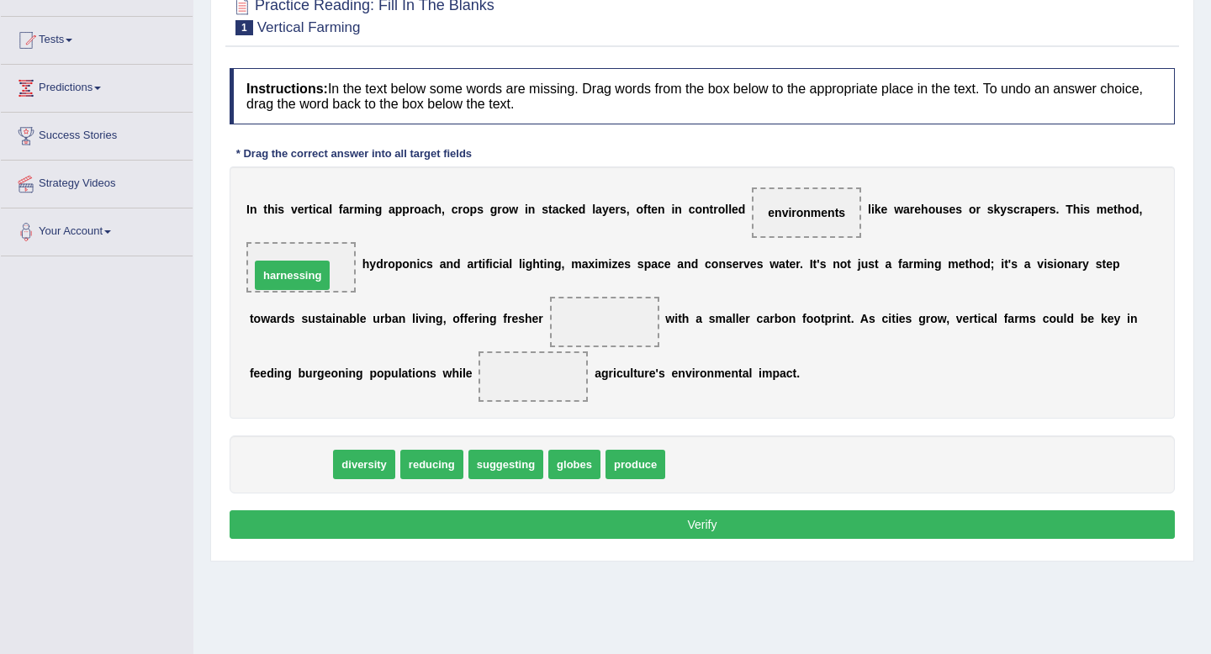
drag, startPoint x: 291, startPoint y: 465, endPoint x: 293, endPoint y: 276, distance: 189.3
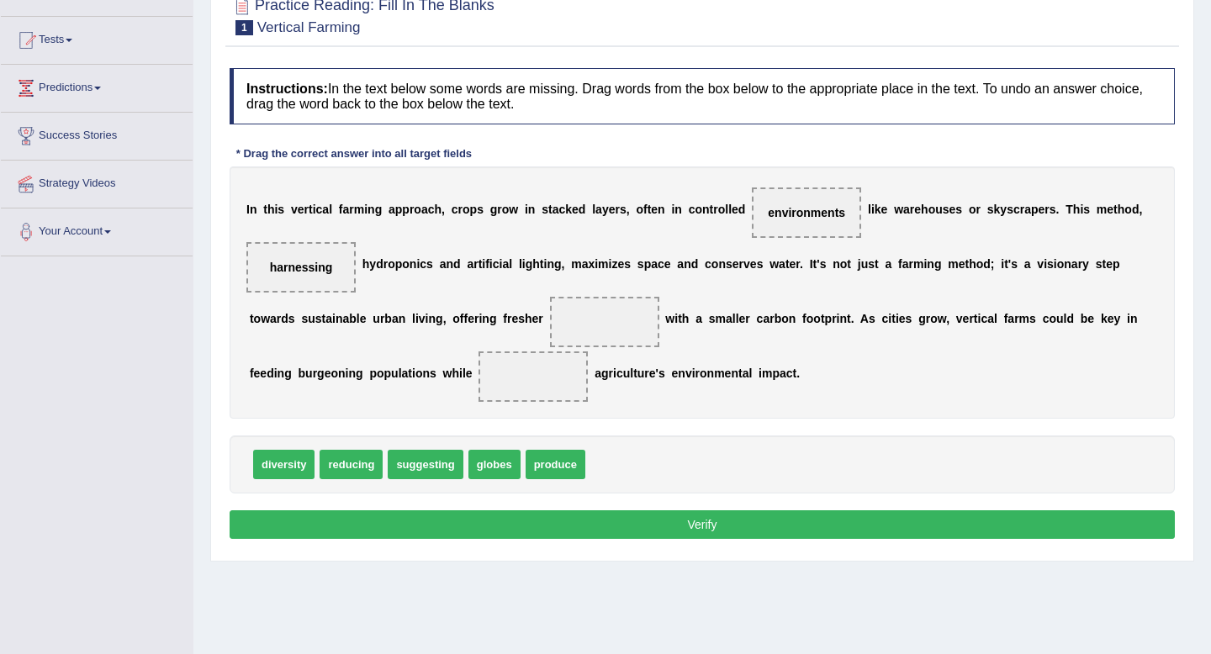
click at [803, 204] on span "environments" at bounding box center [806, 213] width 109 height 50
click at [797, 209] on span "environments" at bounding box center [806, 212] width 77 height 13
drag, startPoint x: 797, startPoint y: 209, endPoint x: 598, endPoint y: 315, distance: 225.8
drag, startPoint x: 593, startPoint y: 312, endPoint x: 654, endPoint y: 306, distance: 61.7
click at [718, 253] on div "I n t h i s v e r t i c a l f a r m i n g a p p r o a c h , c r o p s g r o w i…" at bounding box center [703, 293] width 946 height 252
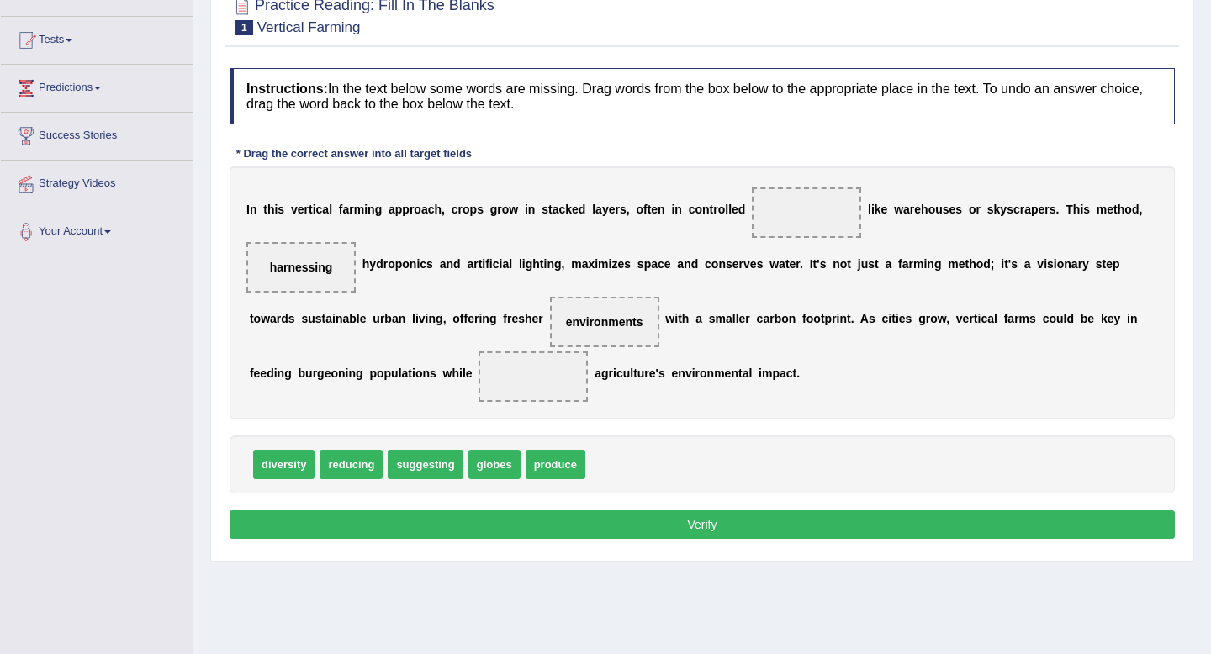
click at [636, 314] on span "environments" at bounding box center [604, 322] width 109 height 50
drag, startPoint x: 636, startPoint y: 314, endPoint x: 612, endPoint y: 338, distance: 33.9
click at [612, 338] on span "environments" at bounding box center [604, 322] width 109 height 50
click at [607, 325] on span "environments" at bounding box center [604, 321] width 77 height 13
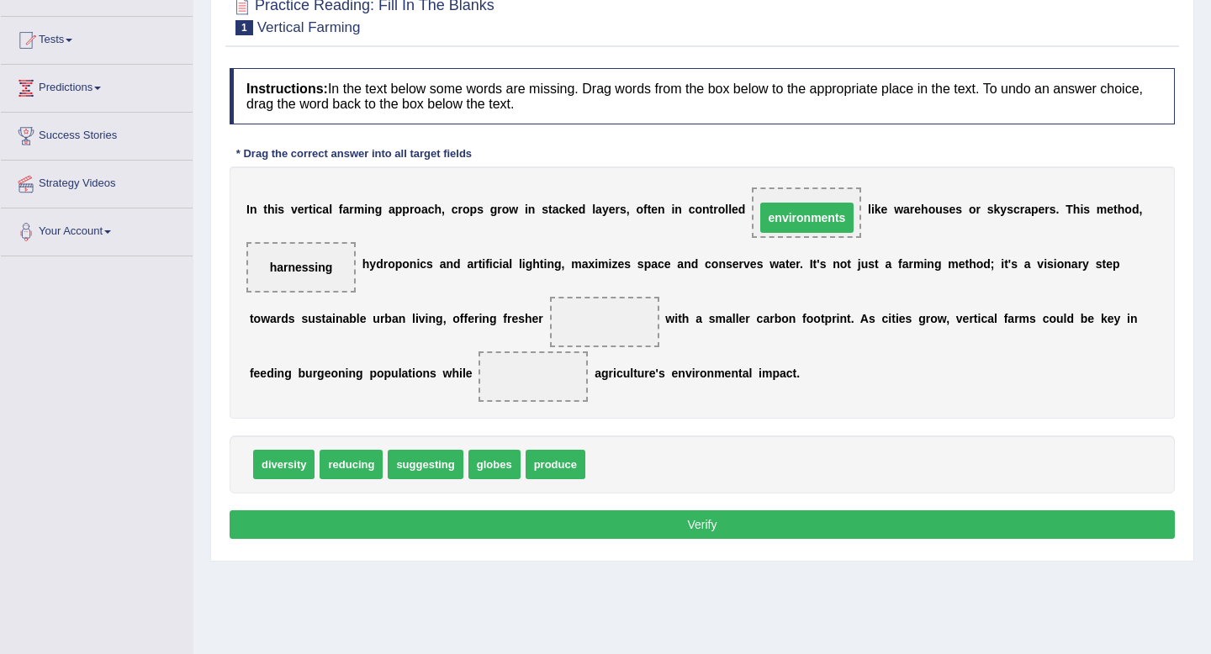
drag, startPoint x: 607, startPoint y: 325, endPoint x: 803, endPoint y: 220, distance: 221.3
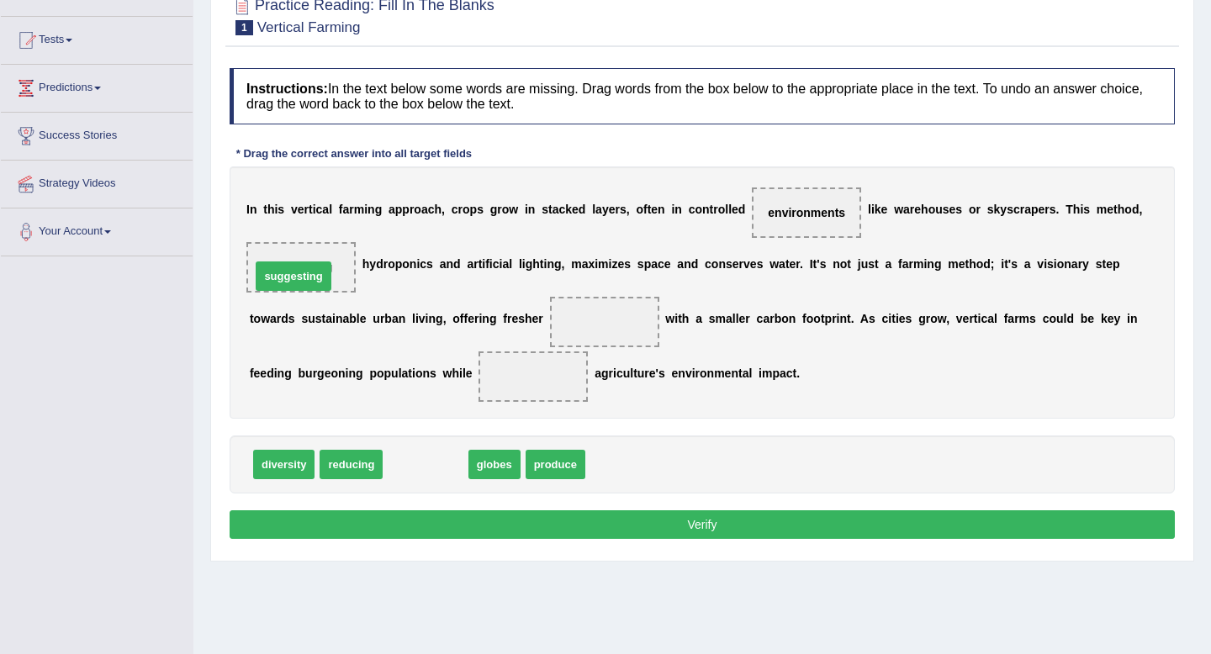
drag, startPoint x: 427, startPoint y: 460, endPoint x: 295, endPoint y: 272, distance: 230.1
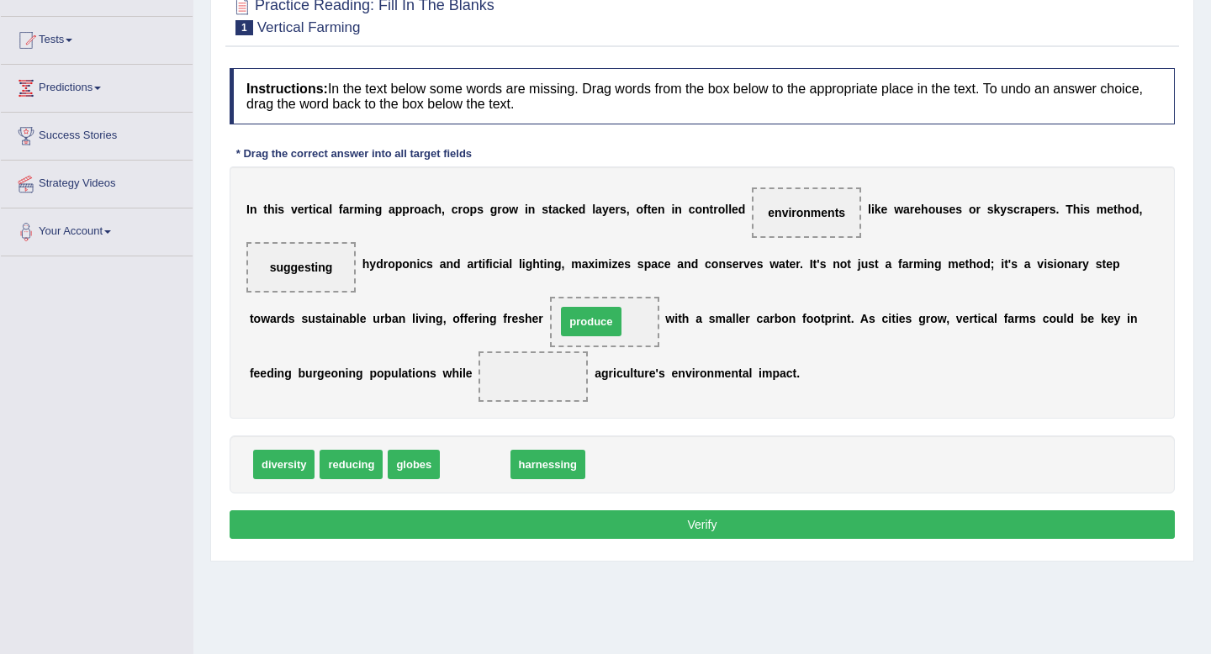
drag, startPoint x: 483, startPoint y: 464, endPoint x: 599, endPoint y: 321, distance: 184.2
drag, startPoint x: 453, startPoint y: 421, endPoint x: 445, endPoint y: 446, distance: 25.8
click at [453, 422] on div "Instructions: In the text below some words are missing. Drag words from the box…" at bounding box center [702, 306] width 954 height 493
click at [425, 468] on span "globes" at bounding box center [414, 464] width 52 height 29
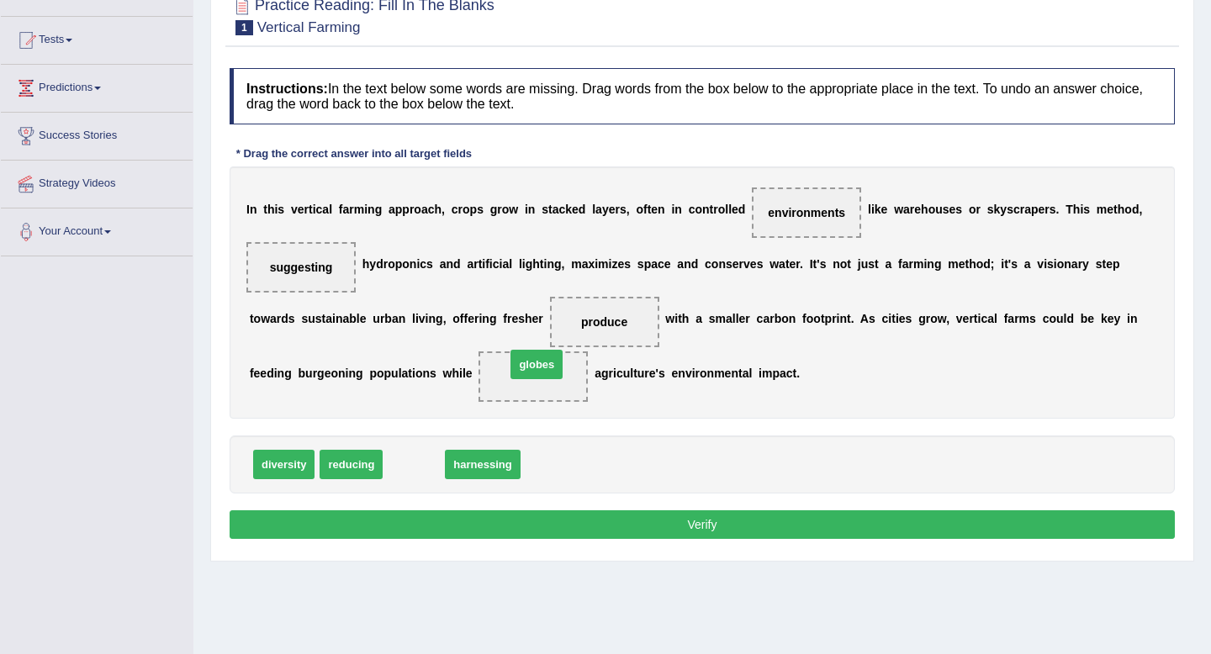
drag, startPoint x: 425, startPoint y: 468, endPoint x: 548, endPoint y: 368, distance: 158.4
click at [715, 518] on button "Verify" at bounding box center [703, 525] width 946 height 29
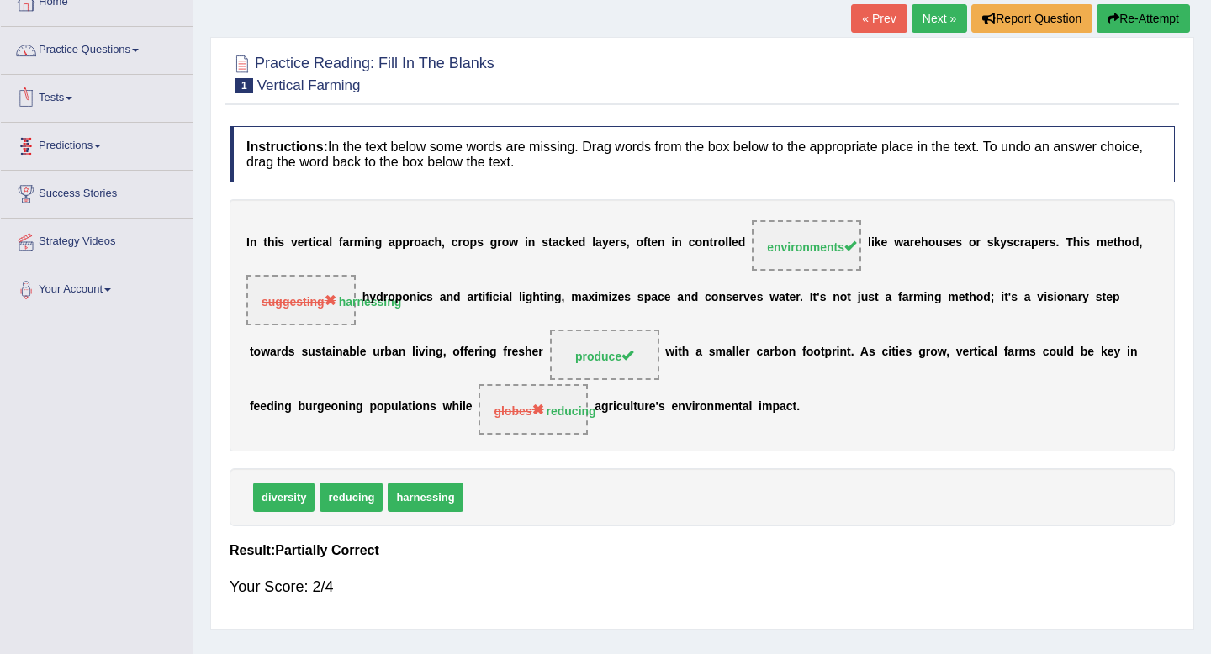
scroll to position [0, 0]
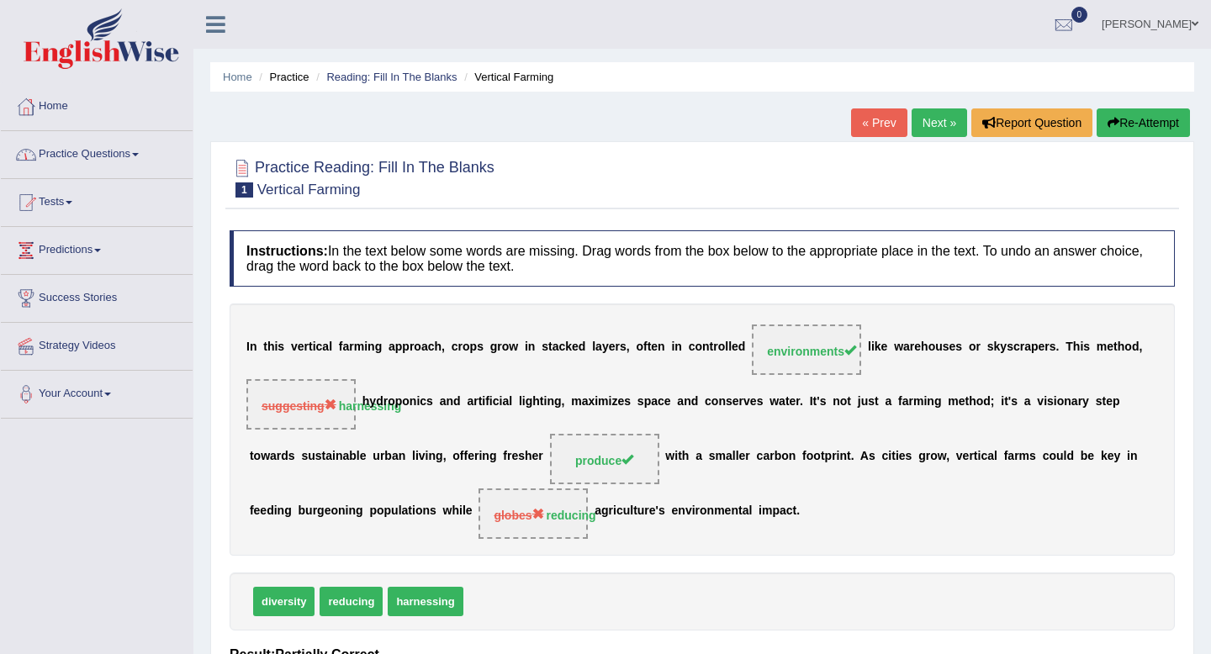
click at [139, 155] on span at bounding box center [135, 154] width 7 height 3
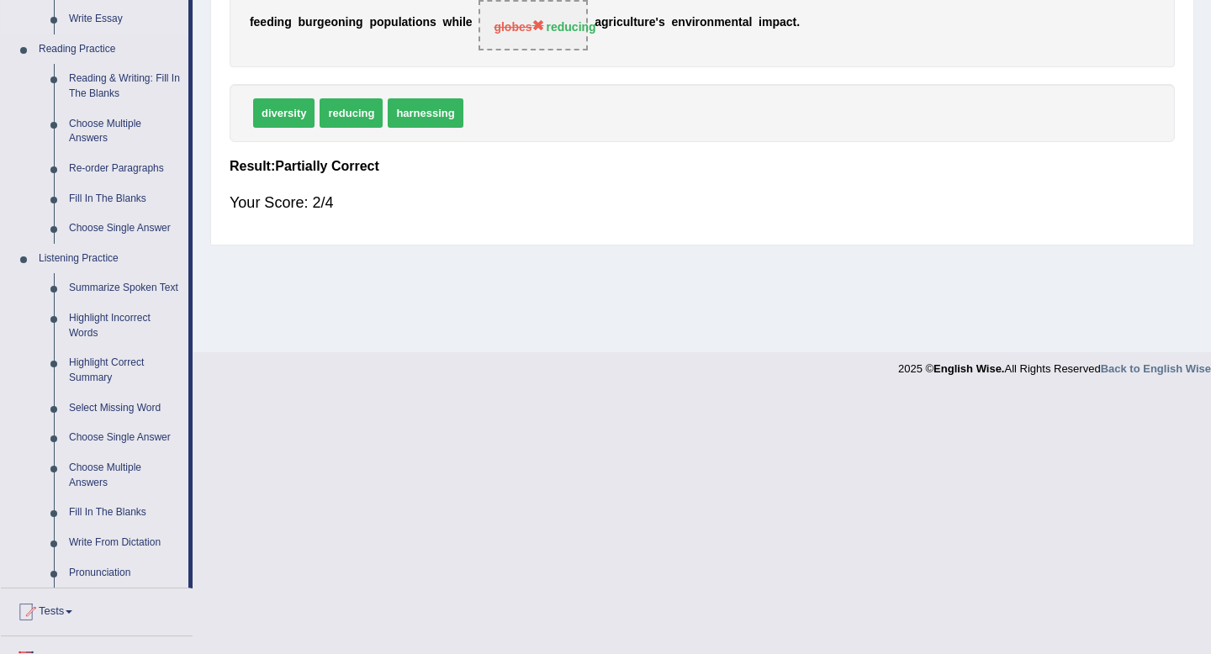
scroll to position [495, 0]
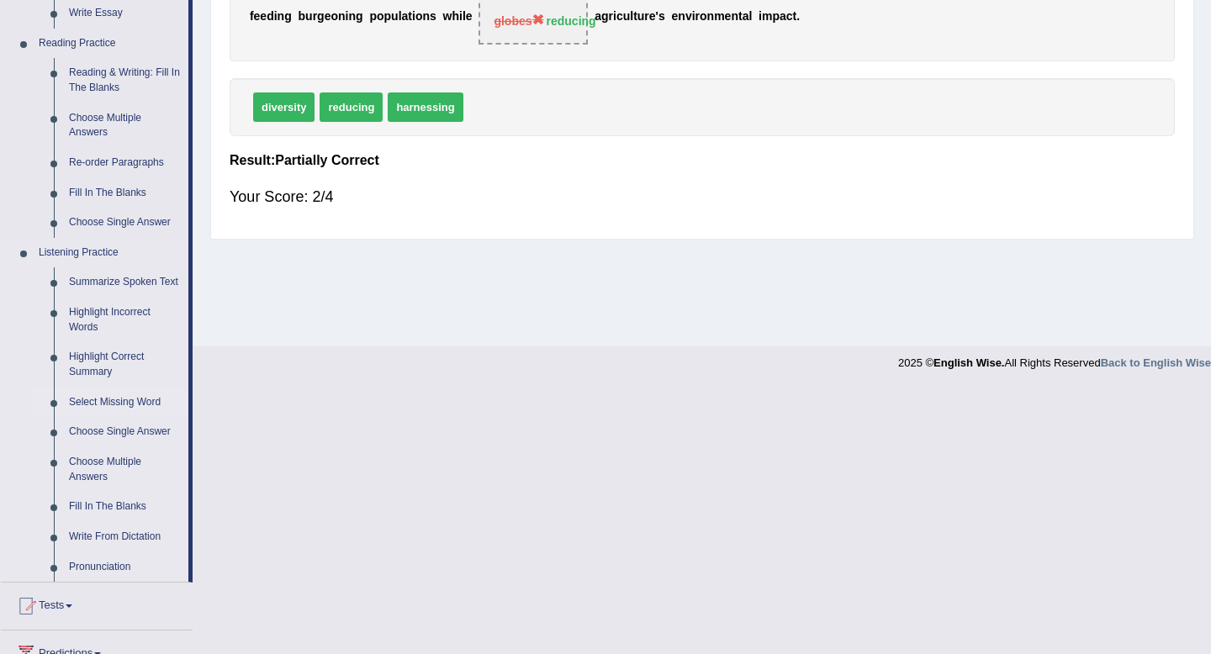
click at [134, 417] on link "Select Missing Word" at bounding box center [124, 403] width 127 height 30
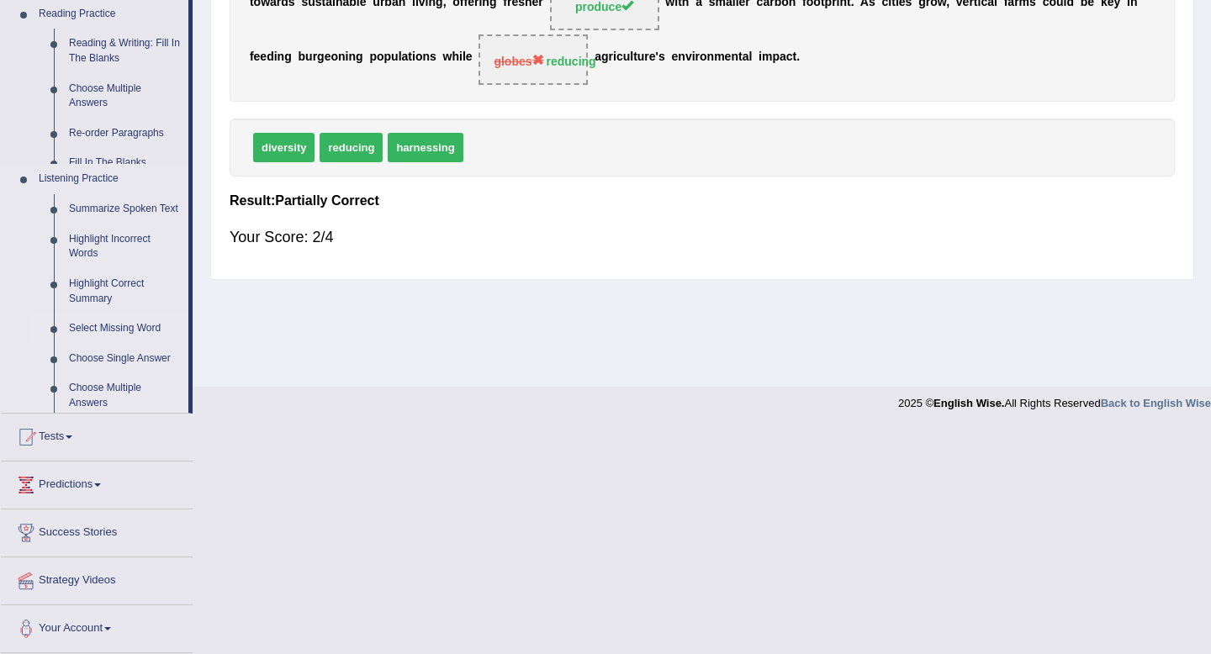
scroll to position [229, 0]
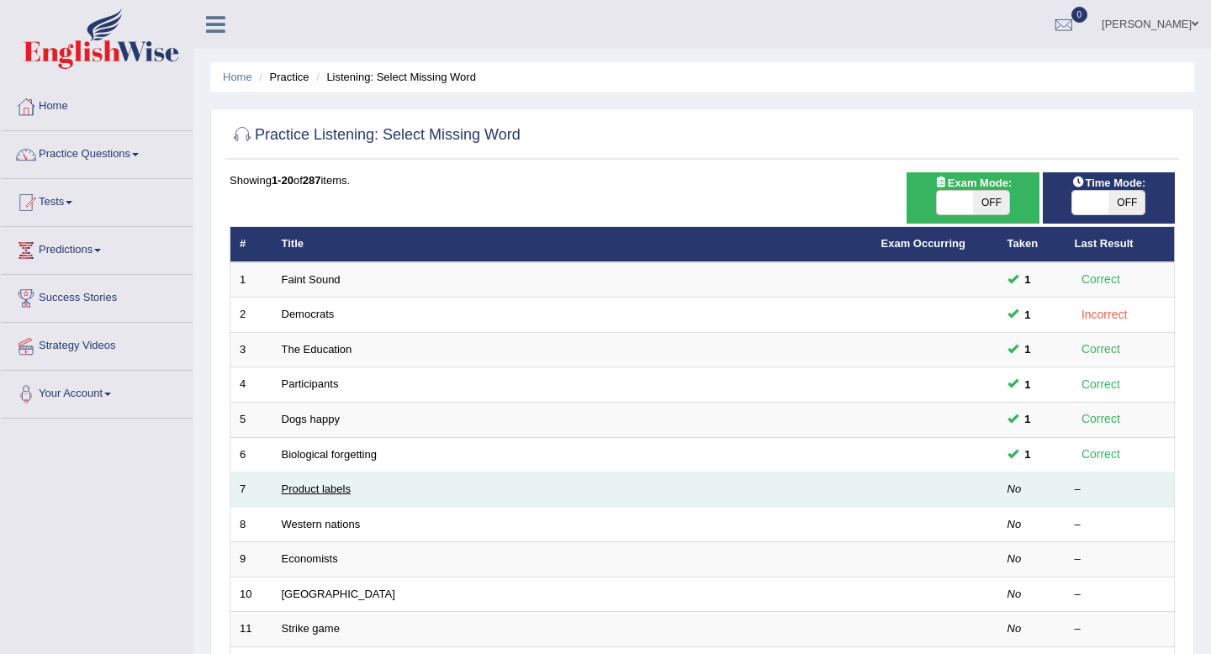
click at [328, 483] on link "Product labels" at bounding box center [316, 489] width 69 height 13
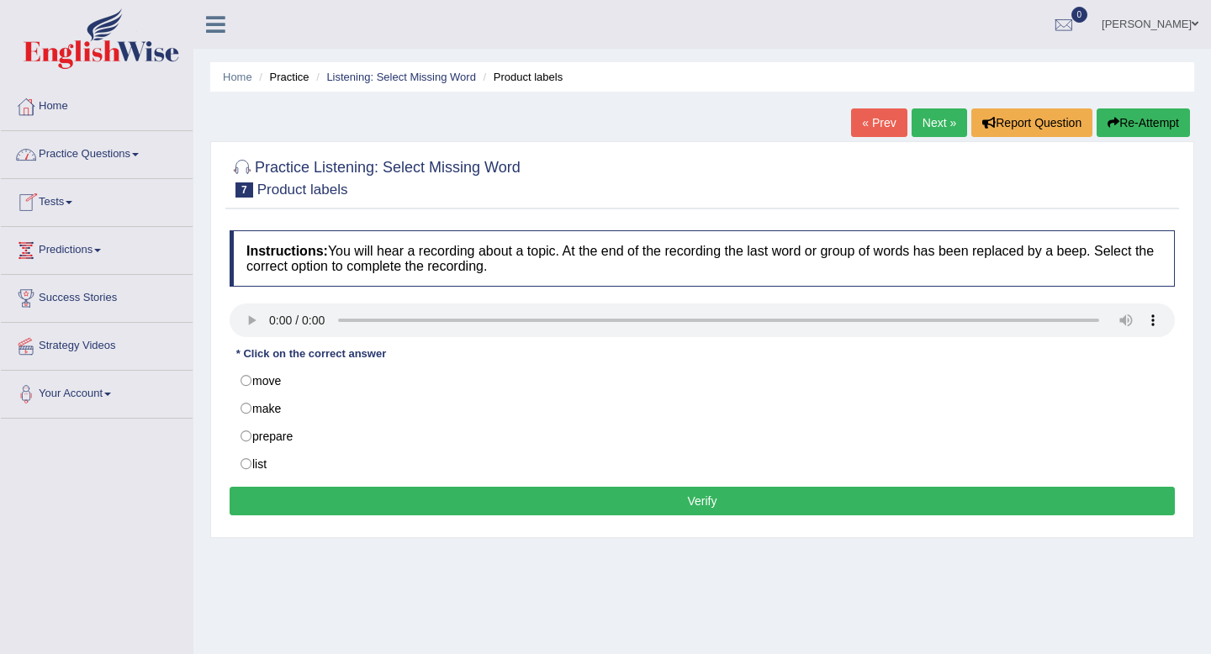
click at [139, 153] on span at bounding box center [135, 154] width 7 height 3
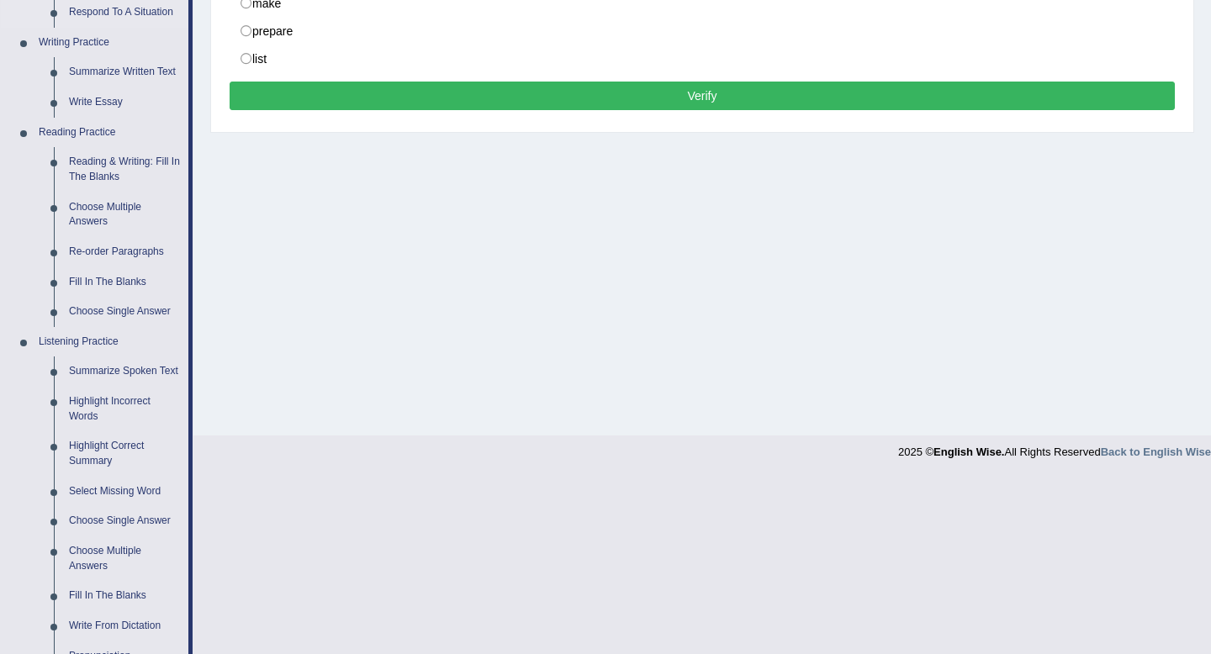
scroll to position [366, 0]
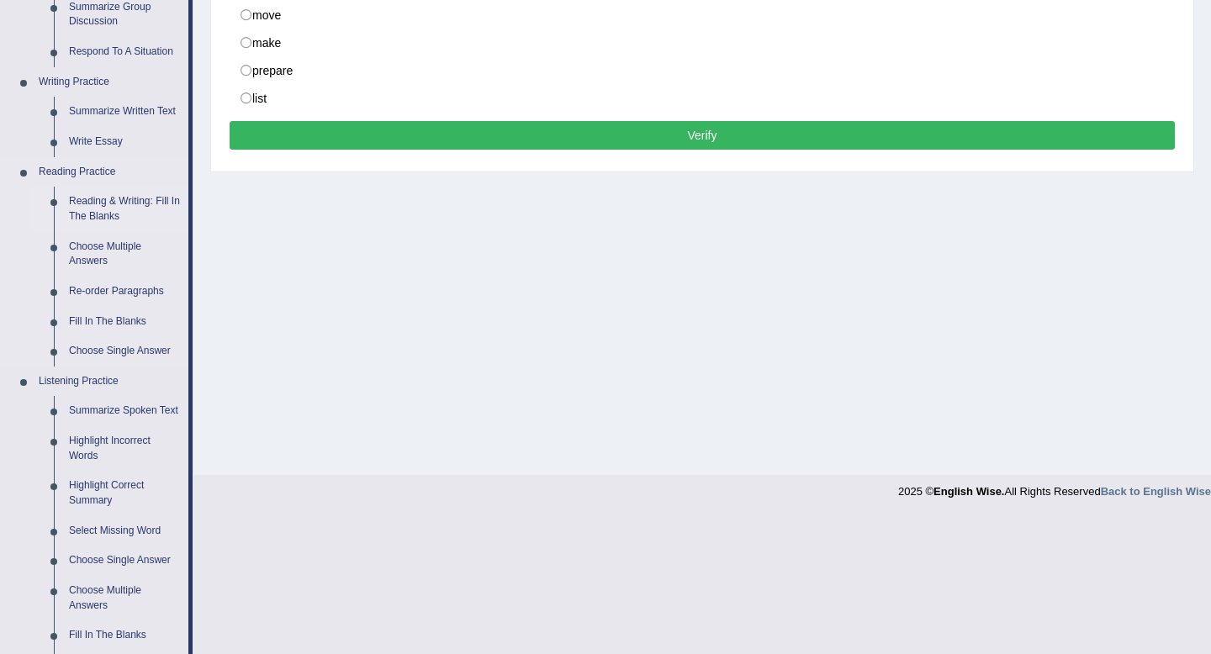
click at [119, 216] on link "Reading & Writing: Fill In The Blanks" at bounding box center [124, 209] width 127 height 45
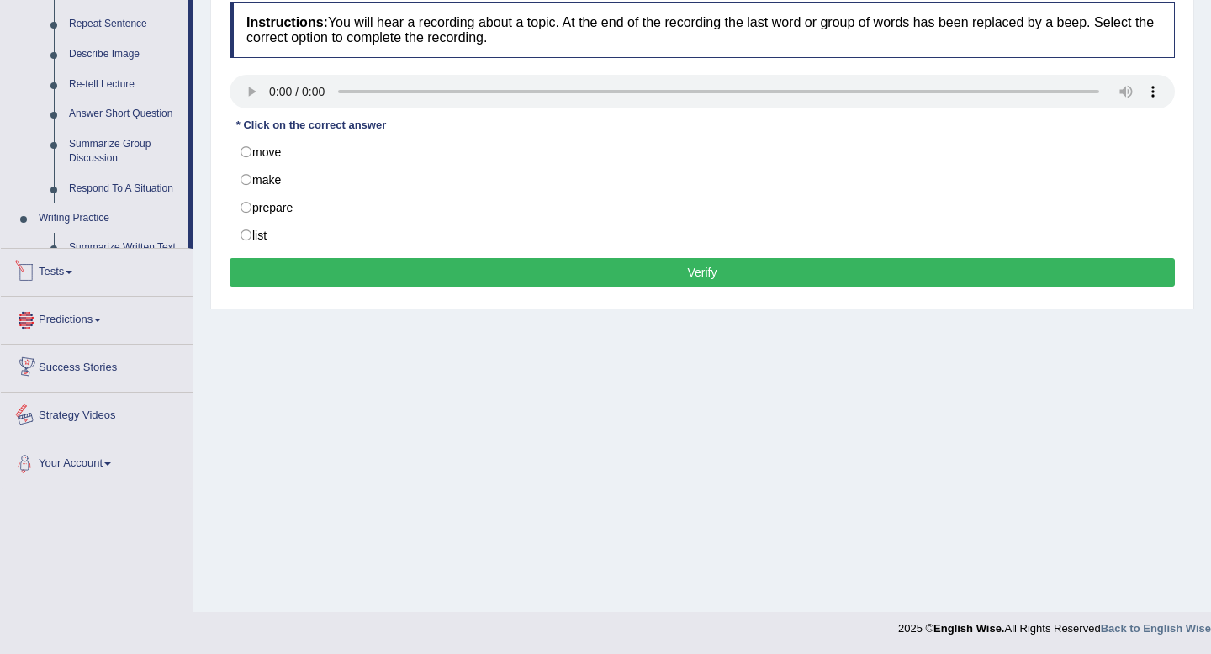
scroll to position [642, 0]
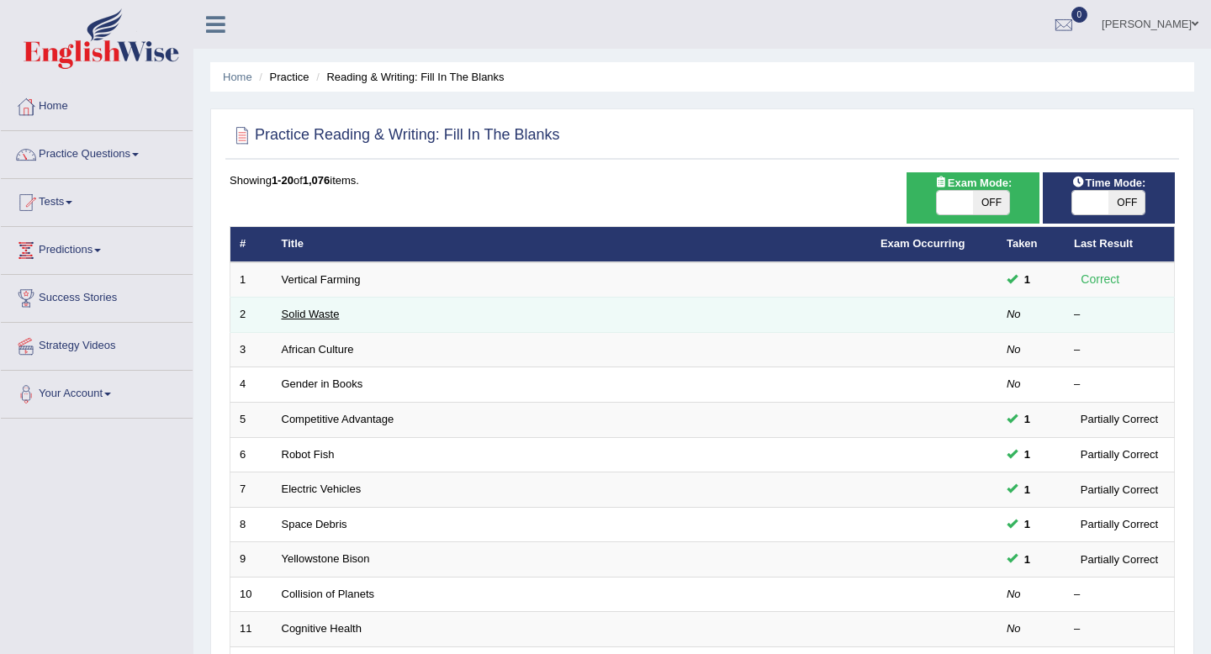
click at [311, 316] on link "Solid Waste" at bounding box center [311, 314] width 58 height 13
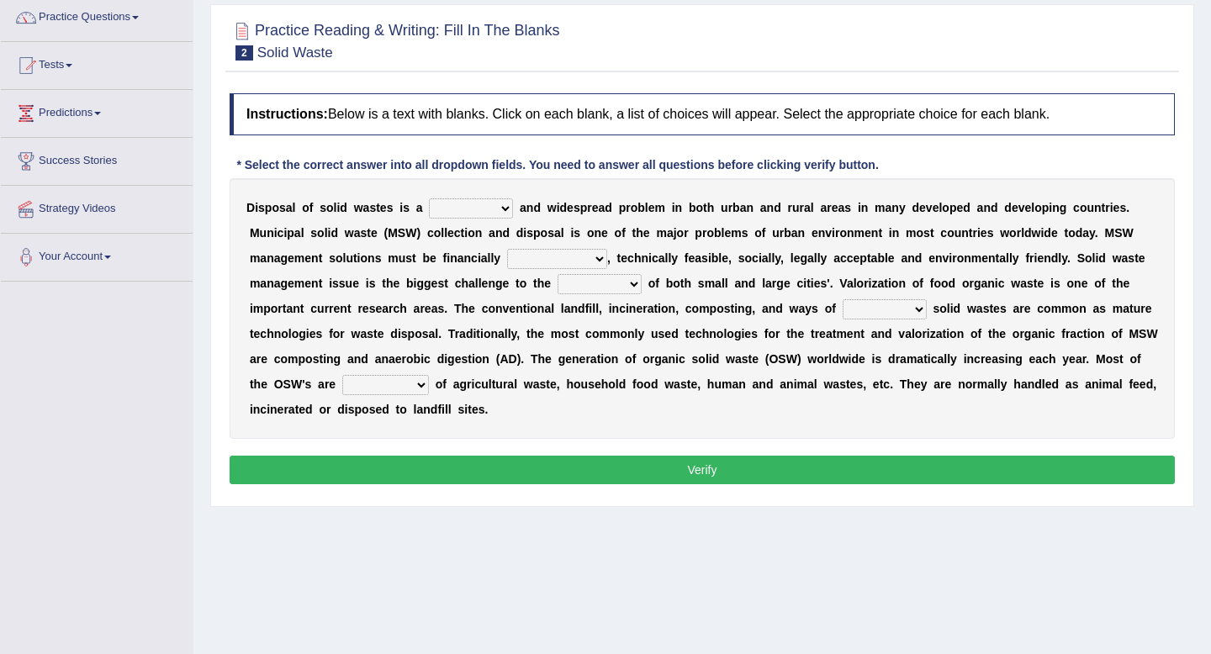
scroll to position [151, 0]
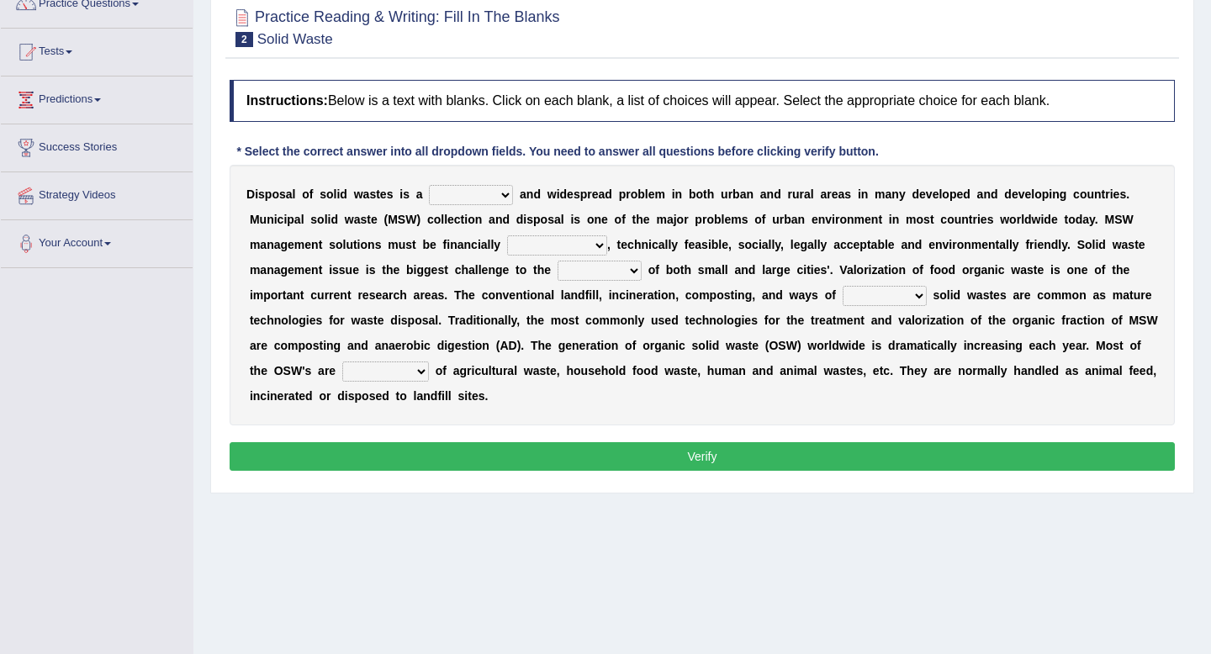
click at [506, 203] on select "slanting stinging stalling shafting" at bounding box center [471, 195] width 84 height 20
click at [429, 186] on select "slanting stinging stalling shafting" at bounding box center [471, 195] width 84 height 20
click at [505, 198] on select "slanting stinging stalling shafting" at bounding box center [471, 195] width 84 height 20
select select "stinging"
click at [429, 186] on select "slanting stinging stalling shafting" at bounding box center [471, 195] width 84 height 20
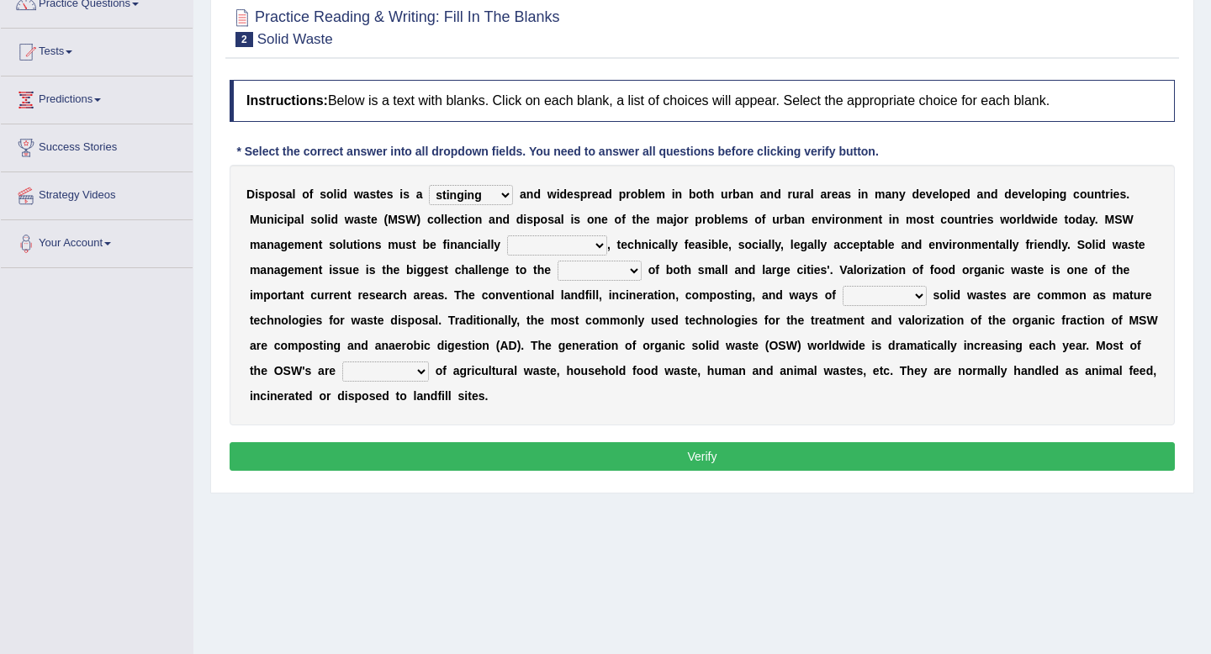
click at [597, 246] on select "unattainable sustainable objectionable treasonable" at bounding box center [557, 246] width 100 height 20
select select "sustainable"
click at [507, 236] on select "unattainable sustainable objectionable treasonable" at bounding box center [557, 246] width 100 height 20
click at [636, 273] on select "plants culture authorities history" at bounding box center [600, 271] width 84 height 20
click at [558, 262] on select "plants culture authorities history" at bounding box center [600, 271] width 84 height 20
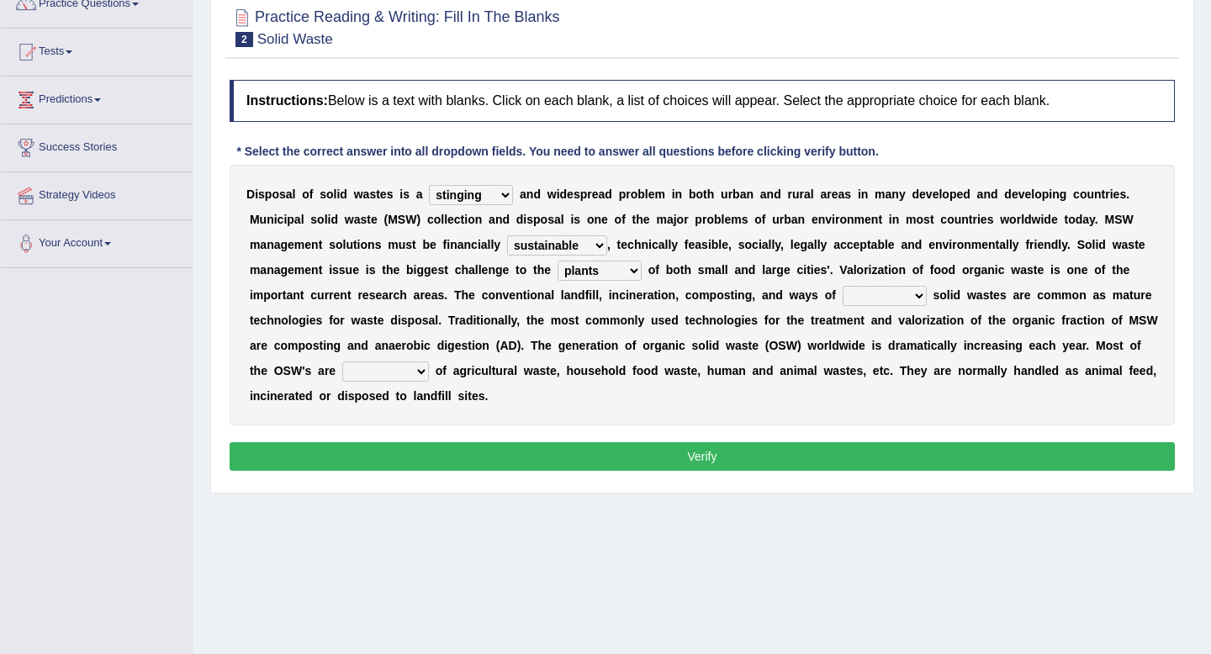
click at [636, 273] on select "plants culture authorities history" at bounding box center [600, 271] width 84 height 20
select select "authorities"
click at [558, 262] on select "plants culture authorities history" at bounding box center [600, 271] width 84 height 20
click at [920, 297] on select "reserving preserving deserving handling" at bounding box center [885, 296] width 84 height 20
select select "handling"
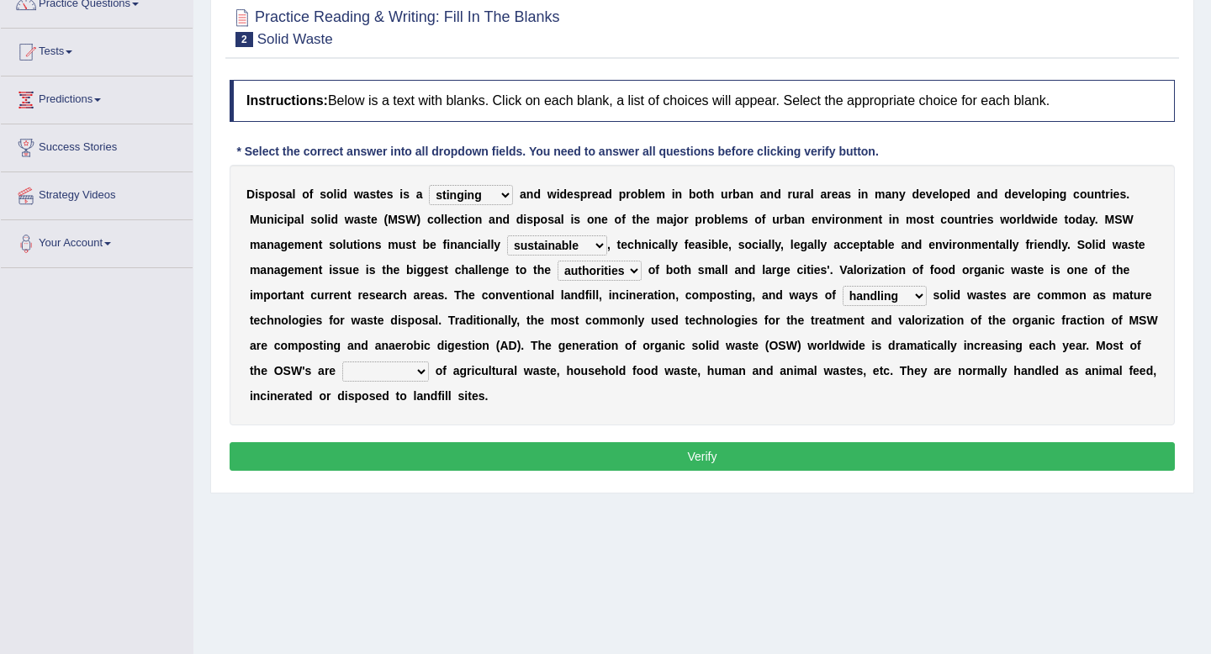
click at [843, 287] on select "reserving preserving deserving handling" at bounding box center [885, 296] width 84 height 20
click at [426, 374] on select "composed disposed composing disposing" at bounding box center [385, 372] width 87 height 20
select select "composed"
click at [342, 363] on select "composed disposed composing disposing" at bounding box center [385, 372] width 87 height 20
click at [421, 372] on select "composed disposed composing disposing" at bounding box center [385, 372] width 87 height 20
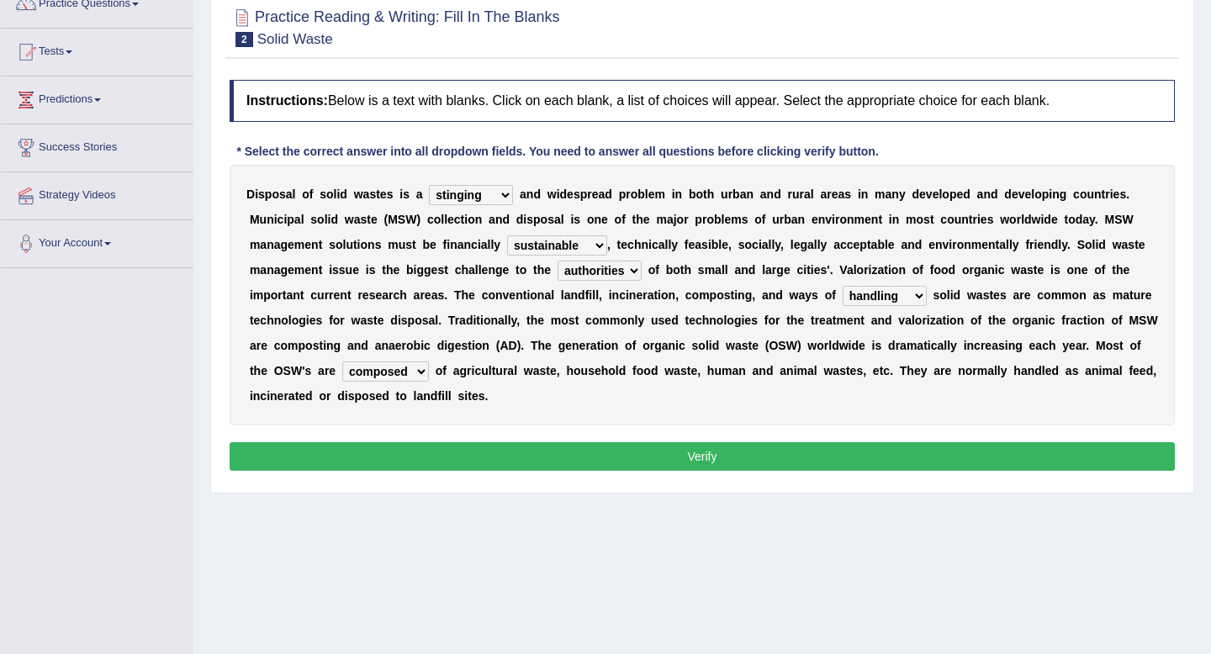
click at [342, 363] on select "composed disposed composing disposing" at bounding box center [385, 372] width 87 height 20
click at [707, 461] on button "Verify" at bounding box center [703, 456] width 946 height 29
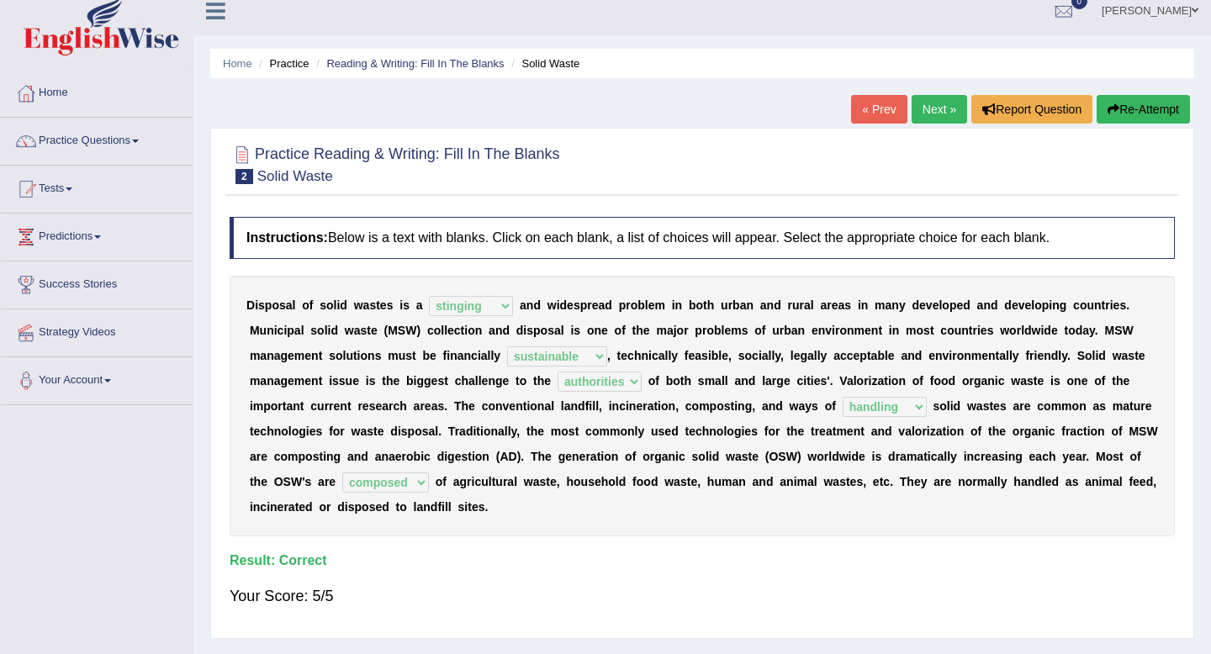
scroll to position [0, 0]
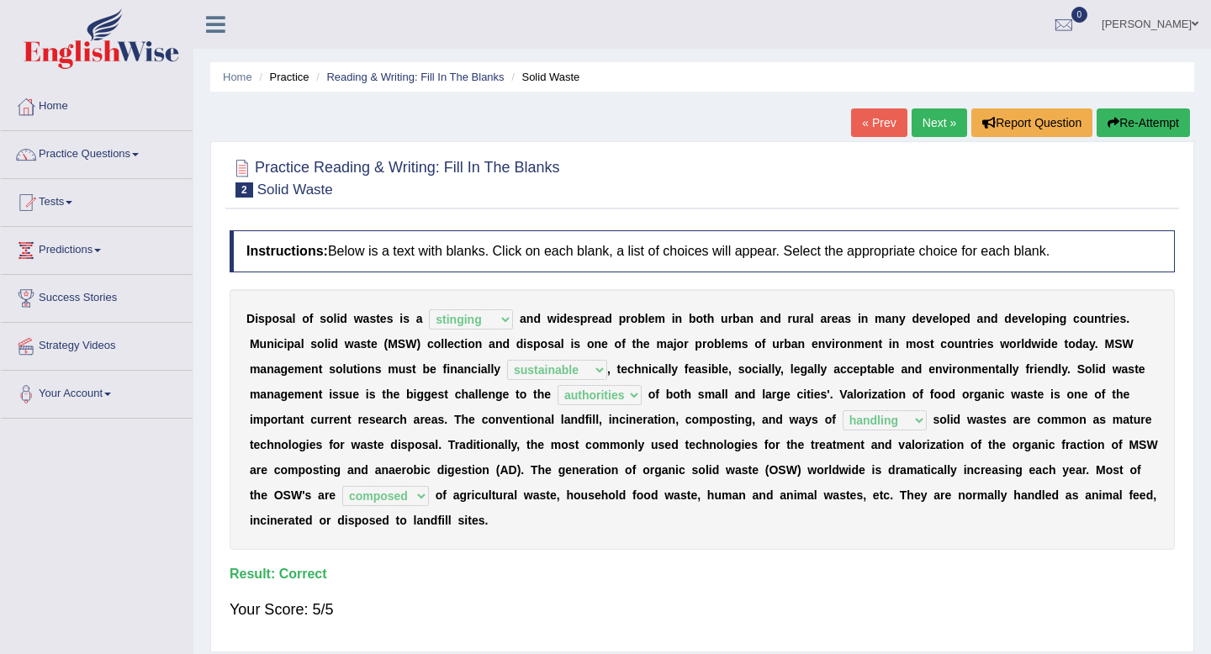
click at [933, 124] on link "Next »" at bounding box center [940, 123] width 56 height 29
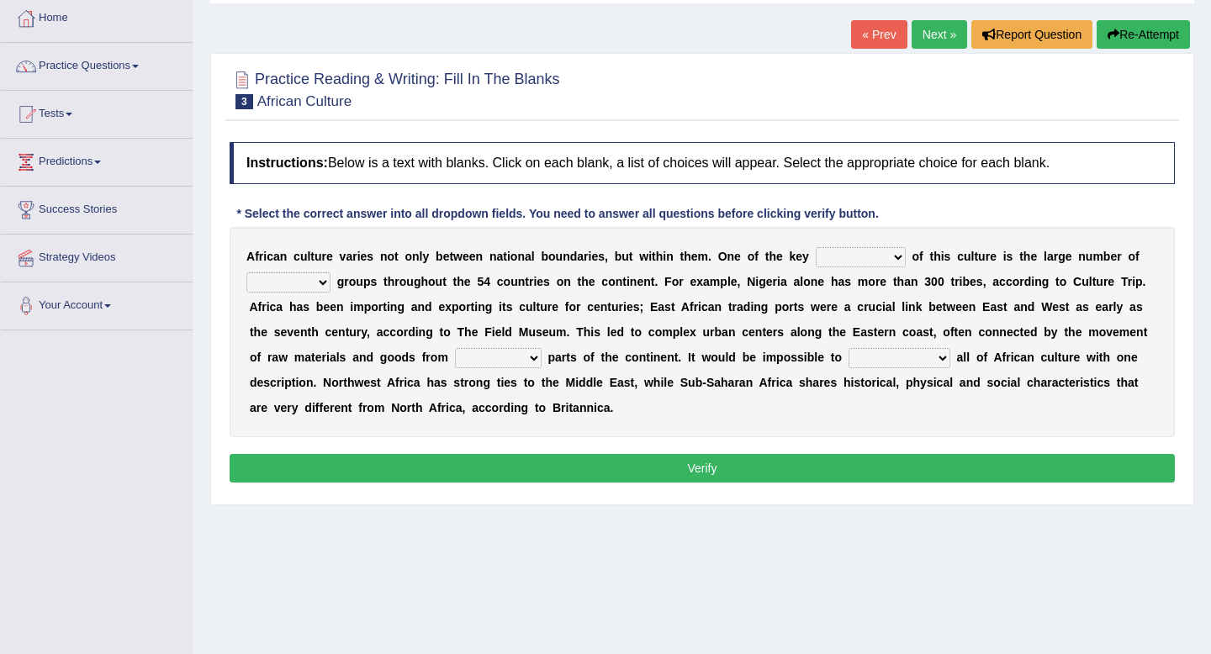
scroll to position [89, 0]
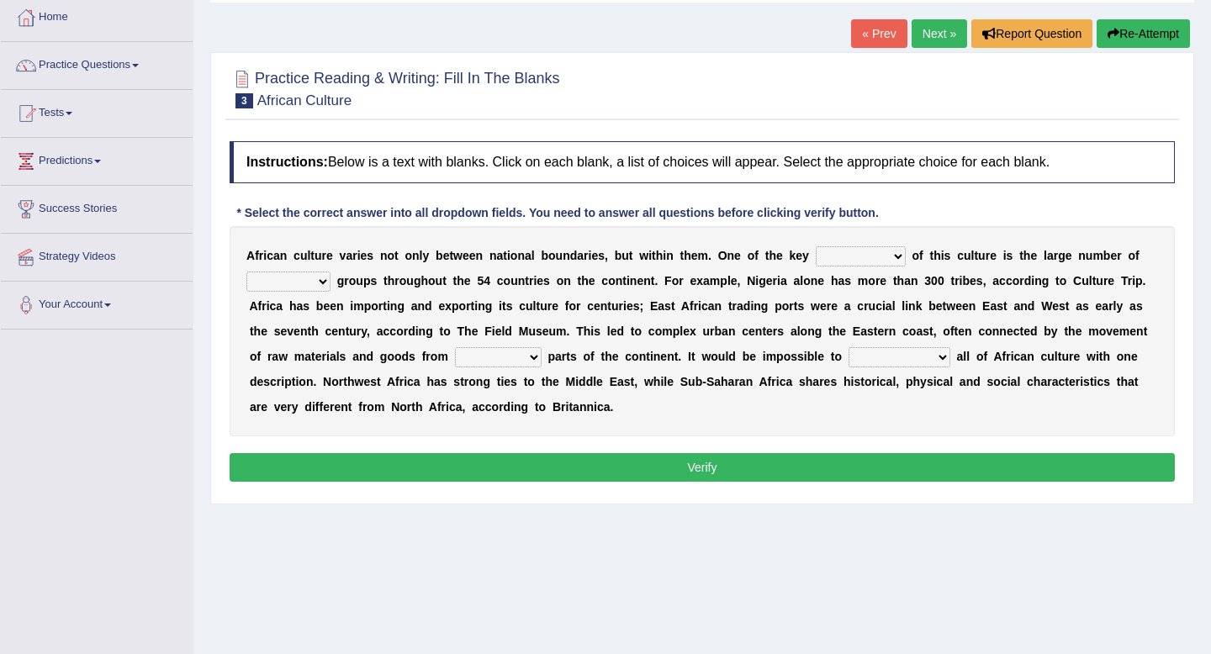
click at [899, 257] on select "conjectures features issues doubts" at bounding box center [861, 256] width 90 height 20
click at [816, 247] on select "conjectures features issues doubts" at bounding box center [861, 256] width 90 height 20
click at [901, 259] on select "conjectures features issues doubts" at bounding box center [861, 256] width 90 height 20
select select "issues"
click at [816, 247] on select "conjectures features issues doubts" at bounding box center [861, 256] width 90 height 20
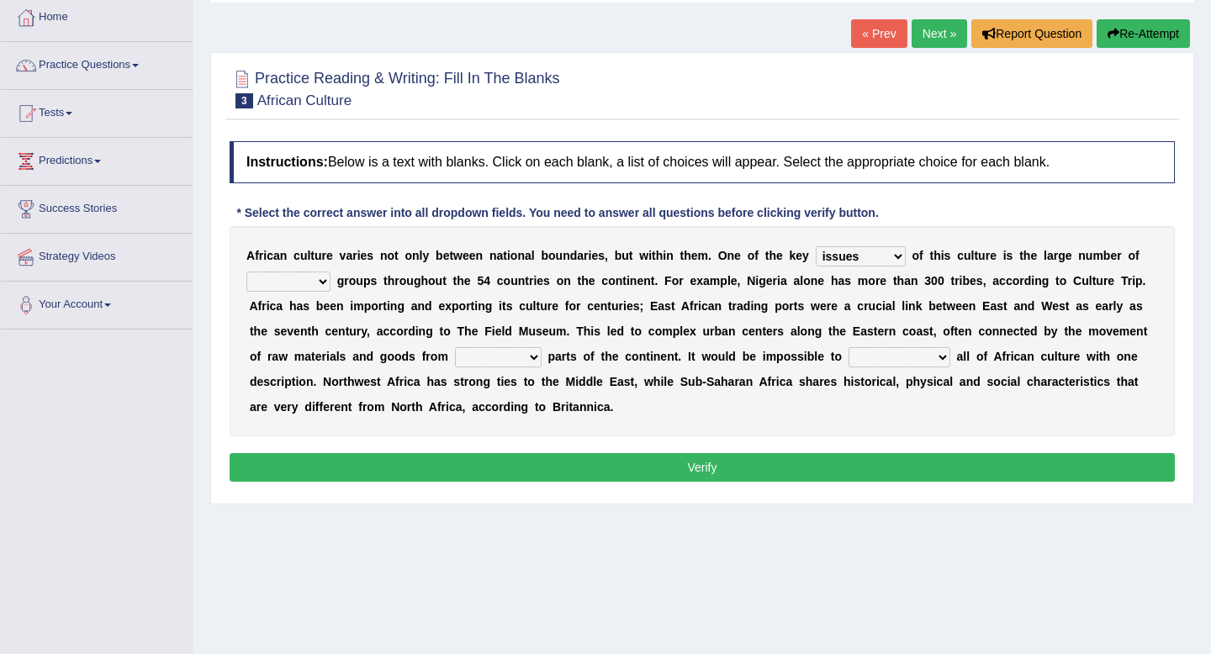
click at [324, 286] on select "ethic ethnic eugenic epic" at bounding box center [288, 282] width 84 height 20
select select "ethic"
click at [246, 273] on select "ethic ethnic eugenic epic" at bounding box center [288, 282] width 84 height 20
click at [540, 358] on select "forelocked interlocked unlocked landlocked" at bounding box center [498, 357] width 87 height 20
select select "interlocked"
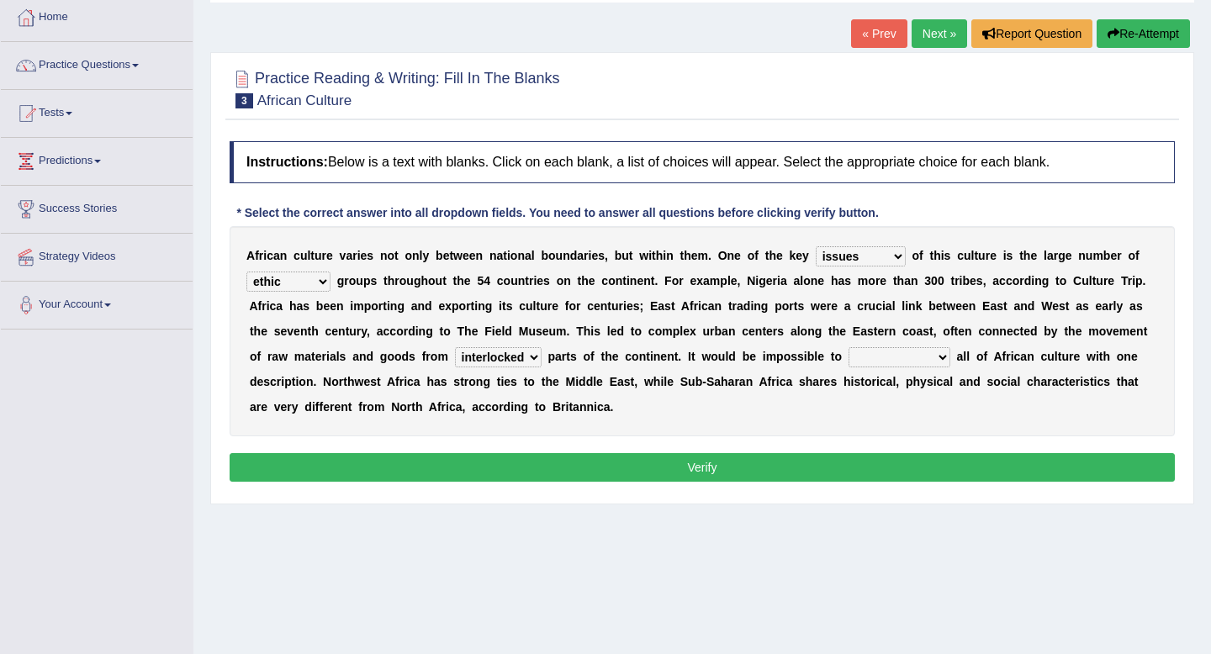
click at [455, 348] on select "forelocked interlocked unlocked landlocked" at bounding box center [498, 357] width 87 height 20
click at [949, 356] on select "characterize conceptualize symbolize synthesize" at bounding box center [900, 357] width 102 height 20
select select "characterize"
click at [850, 348] on select "characterize conceptualize symbolize synthesize" at bounding box center [900, 357] width 102 height 20
click at [695, 470] on button "Verify" at bounding box center [703, 467] width 946 height 29
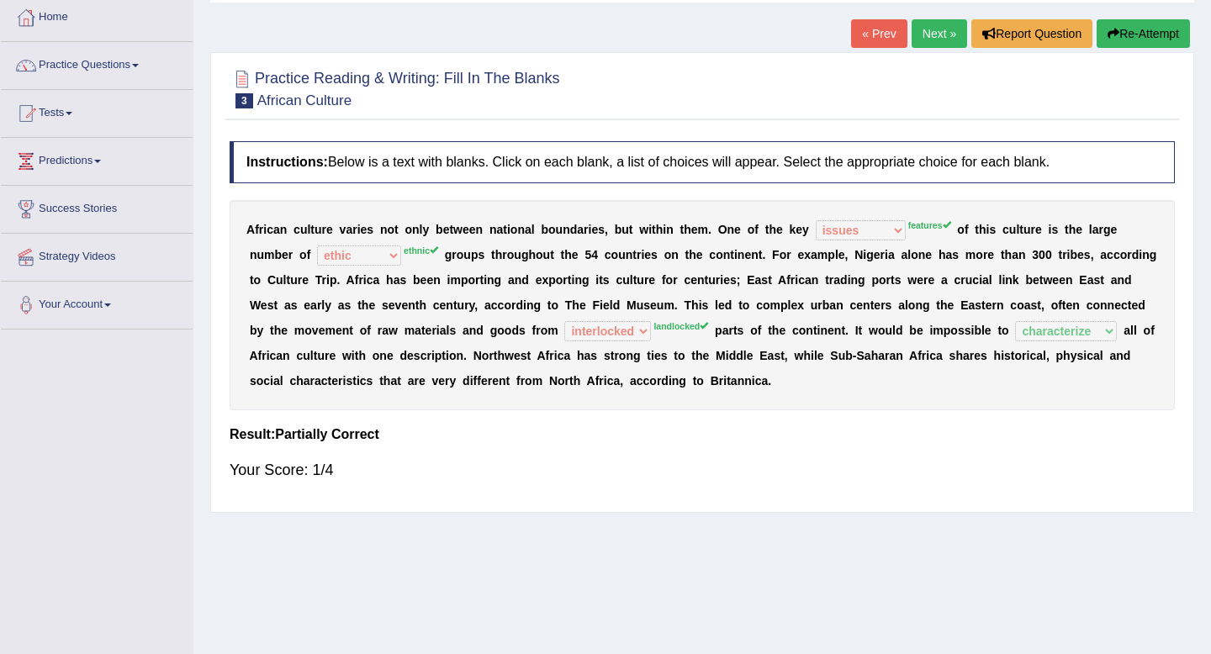
click at [934, 29] on link "Next »" at bounding box center [940, 33] width 56 height 29
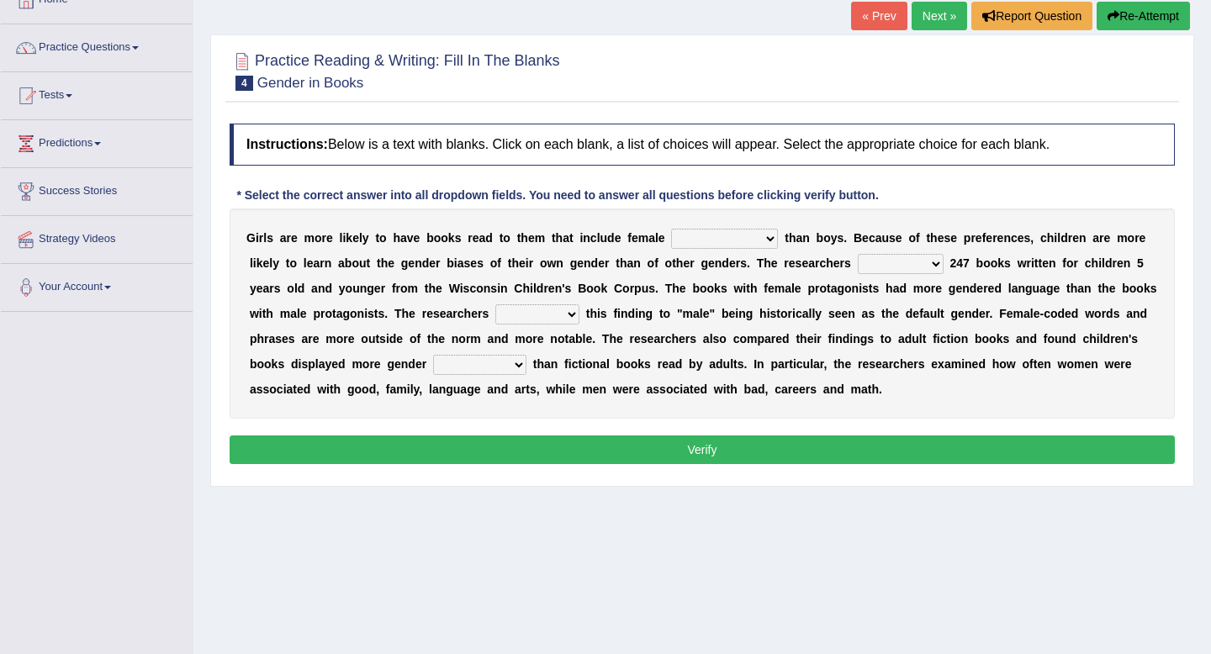
scroll to position [115, 0]
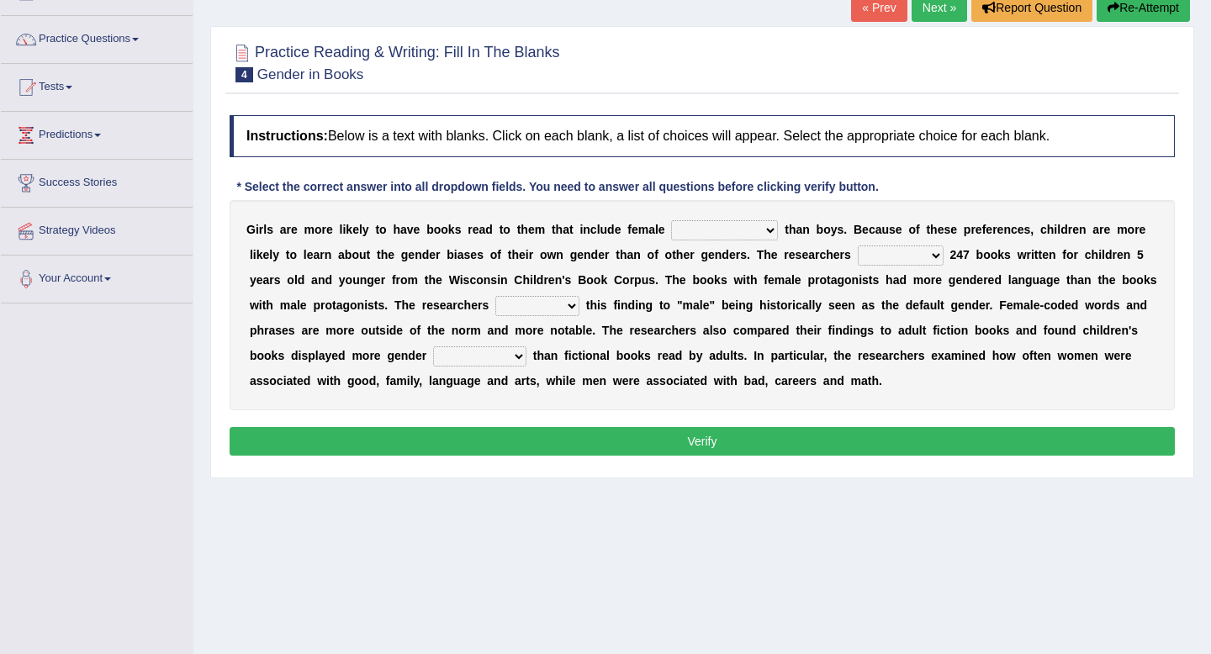
click at [770, 234] on select "protagonists cosmogonists agonists expressionists" at bounding box center [724, 230] width 107 height 20
click at [671, 221] on select "protagonists cosmogonists agonists expressionists" at bounding box center [724, 230] width 107 height 20
click at [770, 233] on select "protagonists cosmogonists agonists expressionists" at bounding box center [724, 230] width 107 height 20
select select "cosmogonists"
click at [671, 221] on select "protagonists cosmogonists agonists expressionists" at bounding box center [724, 230] width 107 height 20
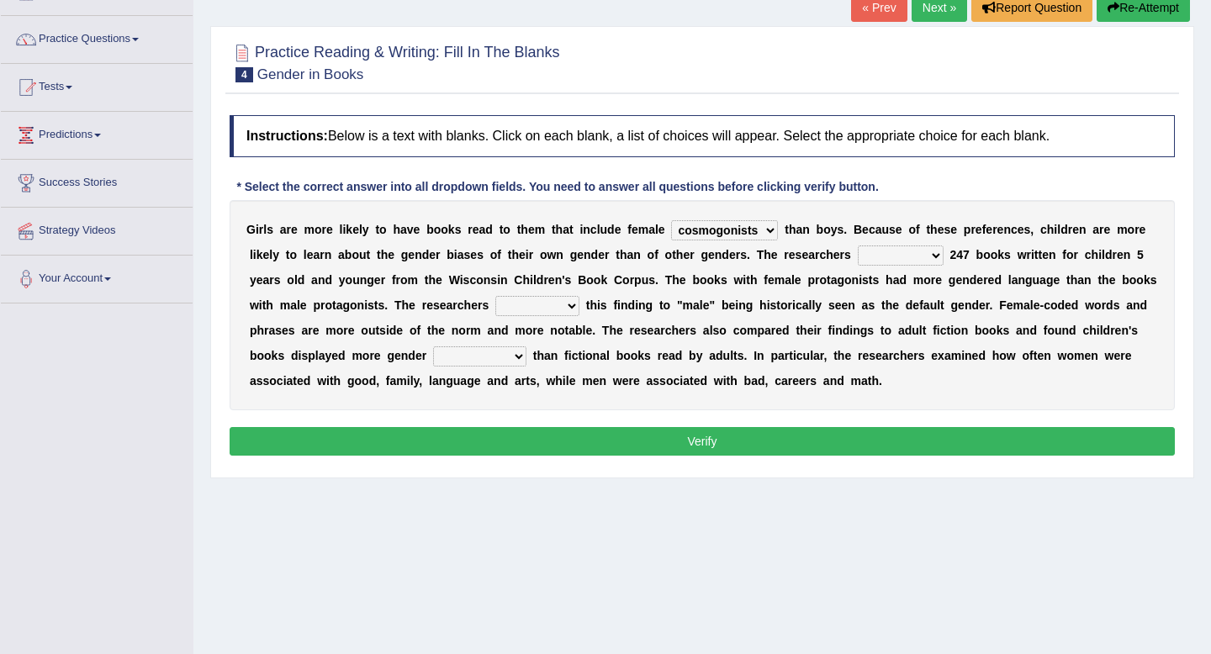
click at [935, 259] on select "hydrolyzed paralyzed catalyzed analyzed" at bounding box center [901, 256] width 86 height 20
select select "analyzed"
click at [858, 246] on select "hydrolyzed paralyzed catalyzed analyzed" at bounding box center [901, 256] width 86 height 20
click at [767, 234] on select "protagonists cosmogonists agonists expressionists" at bounding box center [724, 230] width 107 height 20
click at [934, 260] on select "hydrolyzed paralyzed catalyzed analyzed" at bounding box center [901, 256] width 86 height 20
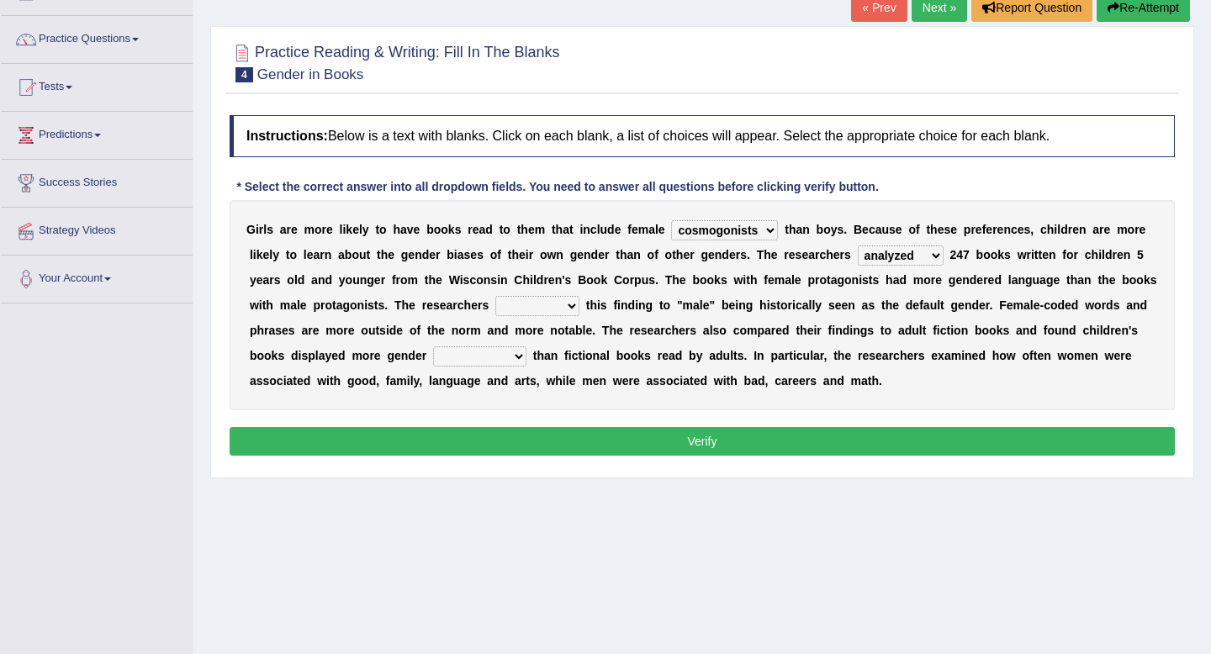
click at [858, 246] on select "hydrolyzed paralyzed catalyzed analyzed" at bounding box center [901, 256] width 86 height 20
click at [572, 309] on select "contribute tribute distribute attribute" at bounding box center [537, 306] width 84 height 20
select select "contribute"
click at [495, 297] on select "contribute tribute distribute attribute" at bounding box center [537, 306] width 84 height 20
click at [519, 359] on select "stereotypes teletypes prototypes electrotypes" at bounding box center [479, 357] width 93 height 20
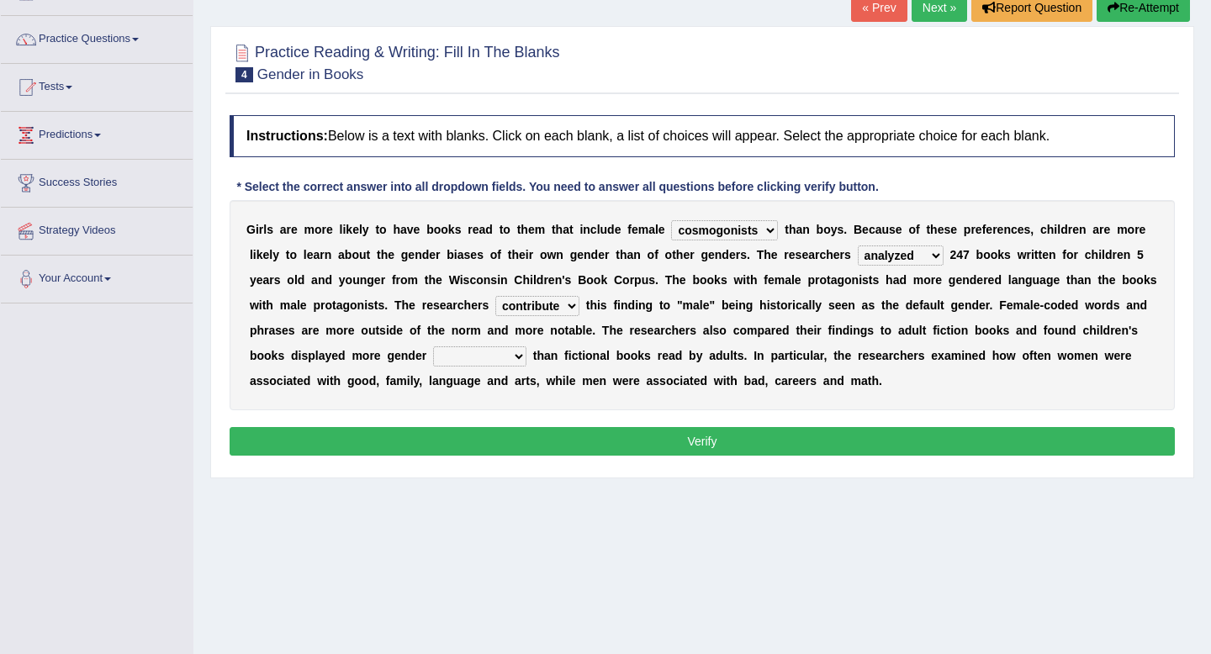
select select "stereotypes"
click at [433, 347] on select "stereotypes teletypes prototypes electrotypes" at bounding box center [479, 357] width 93 height 20
click at [684, 443] on button "Verify" at bounding box center [703, 441] width 946 height 29
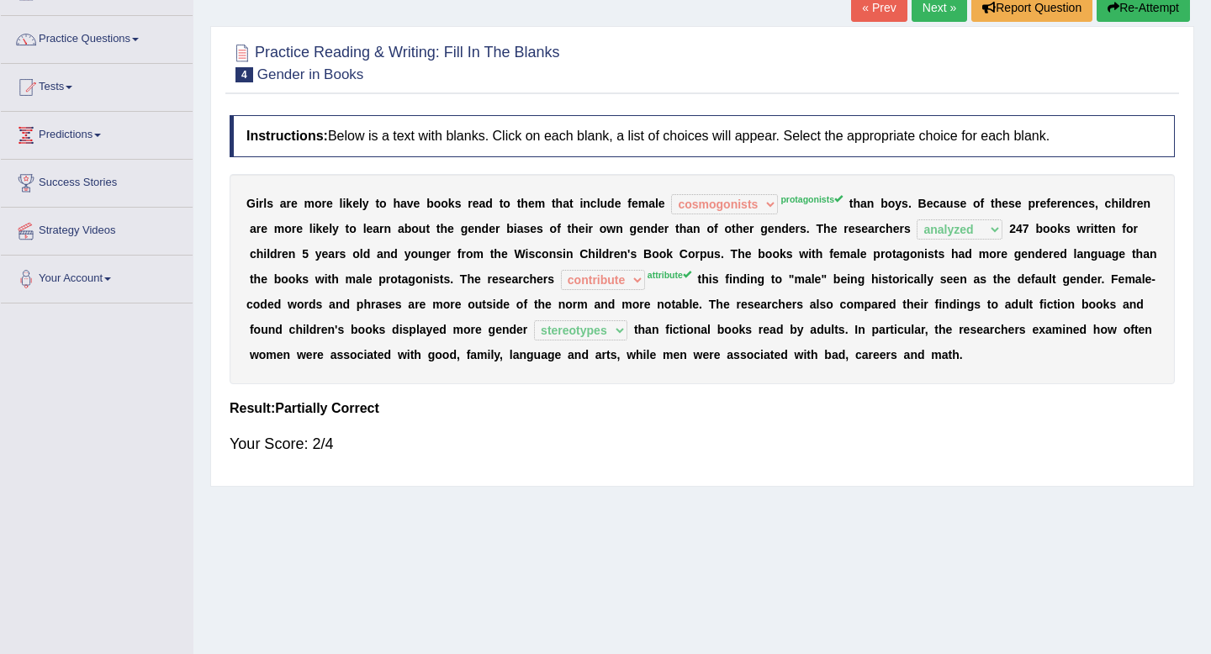
scroll to position [0, 0]
